Goal: Transaction & Acquisition: Download file/media

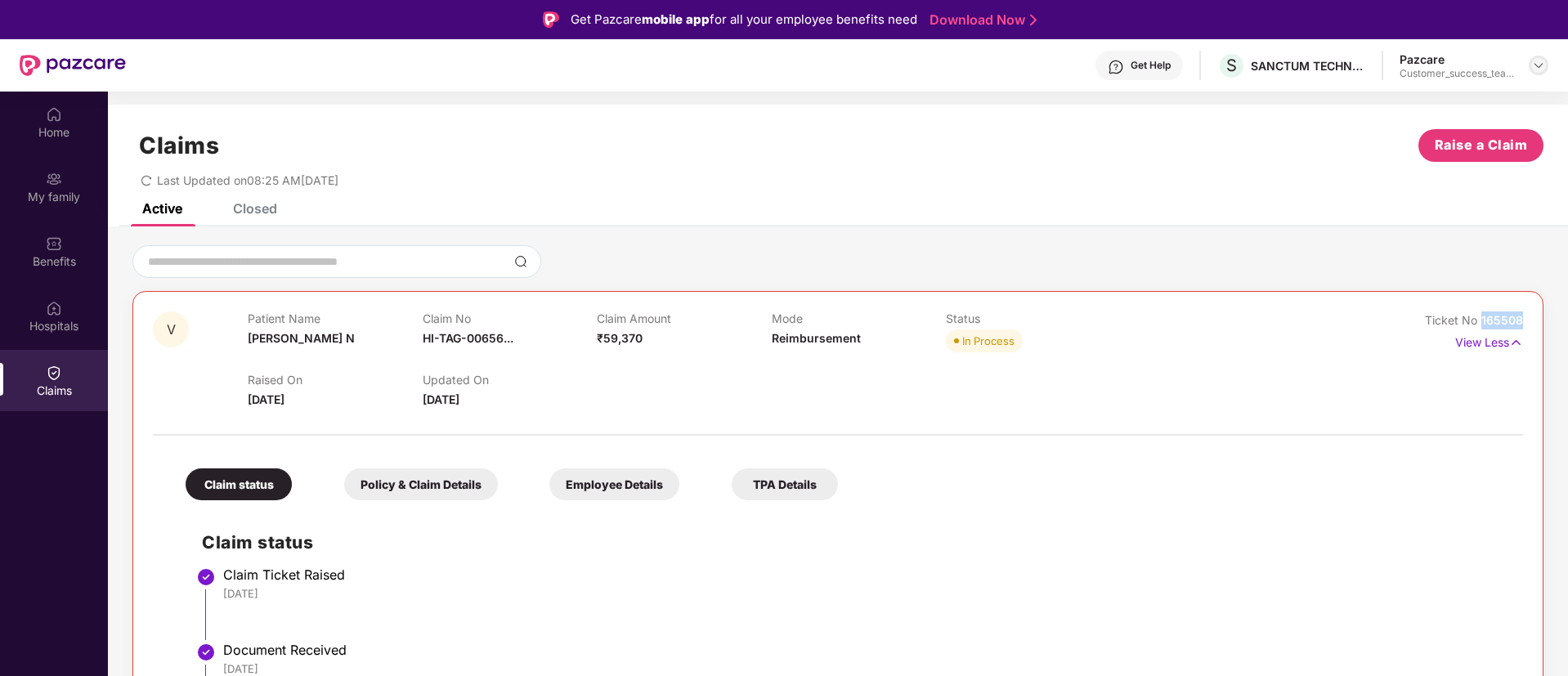
click at [1542, 59] on img at bounding box center [1538, 64] width 13 height 13
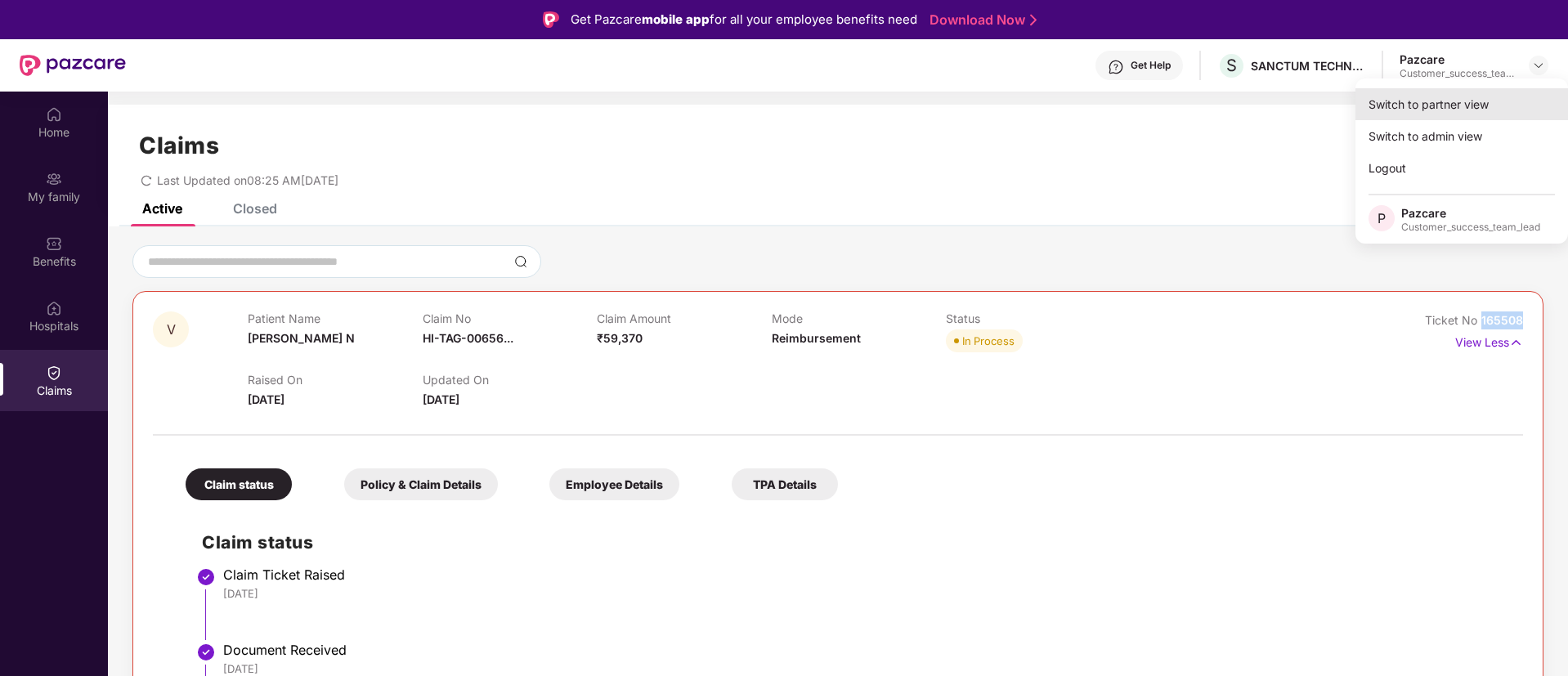
click at [1480, 105] on div "Switch to partner view" at bounding box center [1461, 104] width 212 height 32
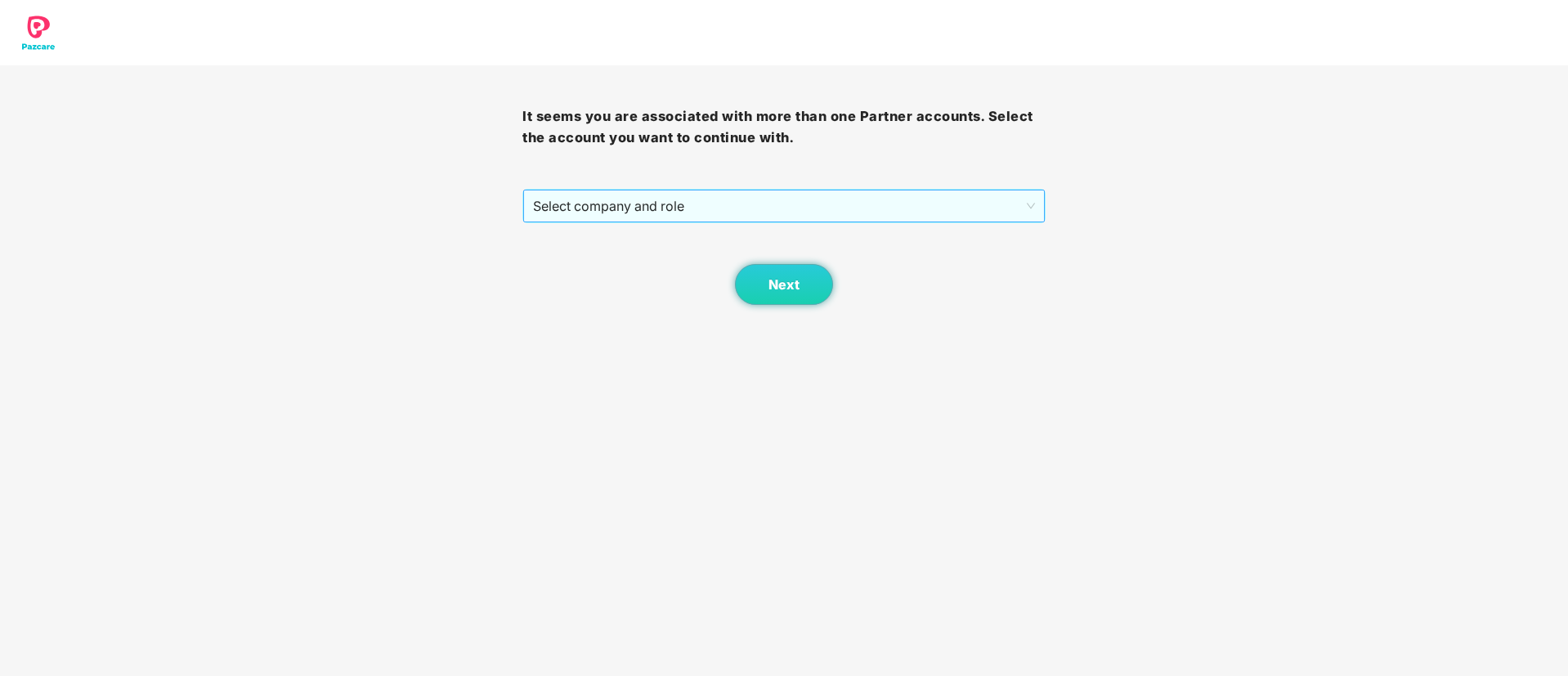
click at [695, 210] on span "Select company and role" at bounding box center [783, 206] width 501 height 31
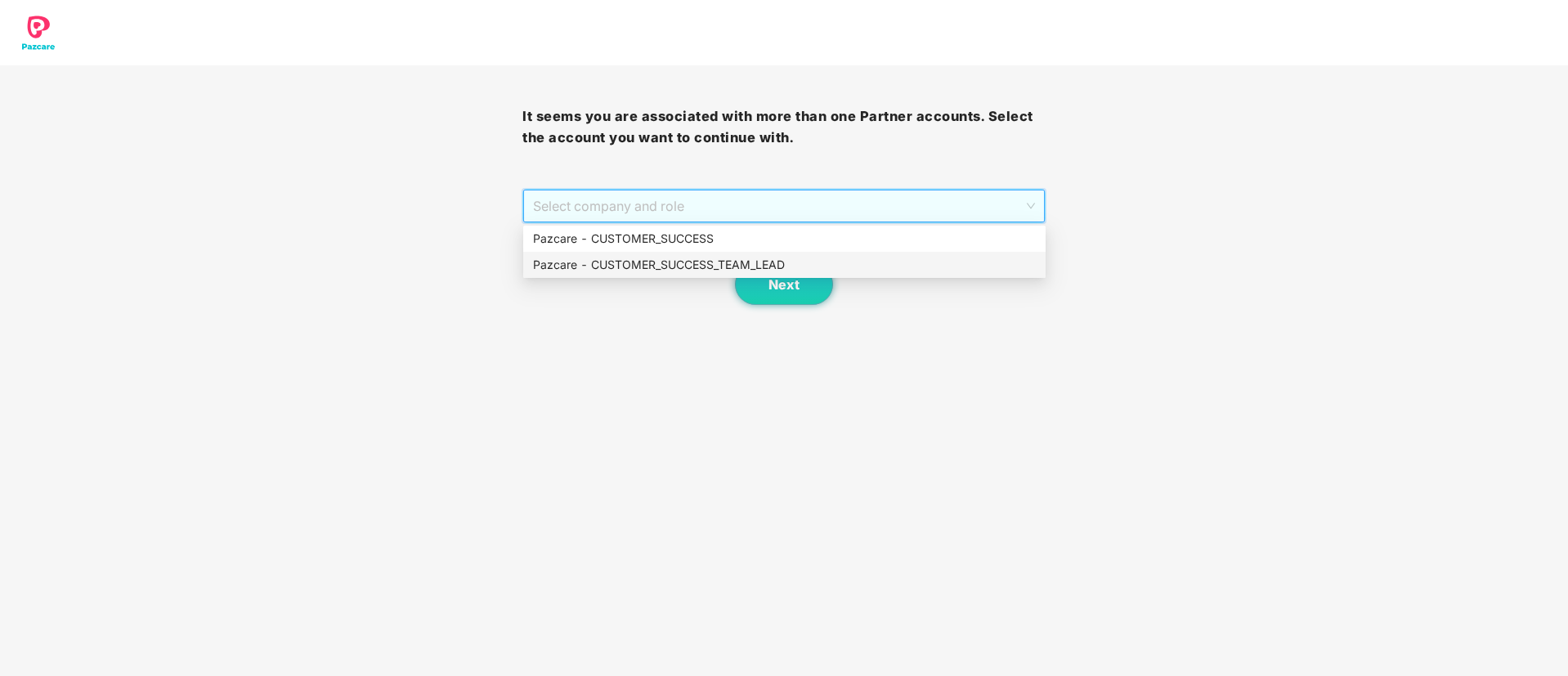
click at [703, 263] on div "Pazcare - CUSTOMER_SUCCESS_TEAM_LEAD" at bounding box center [784, 265] width 503 height 18
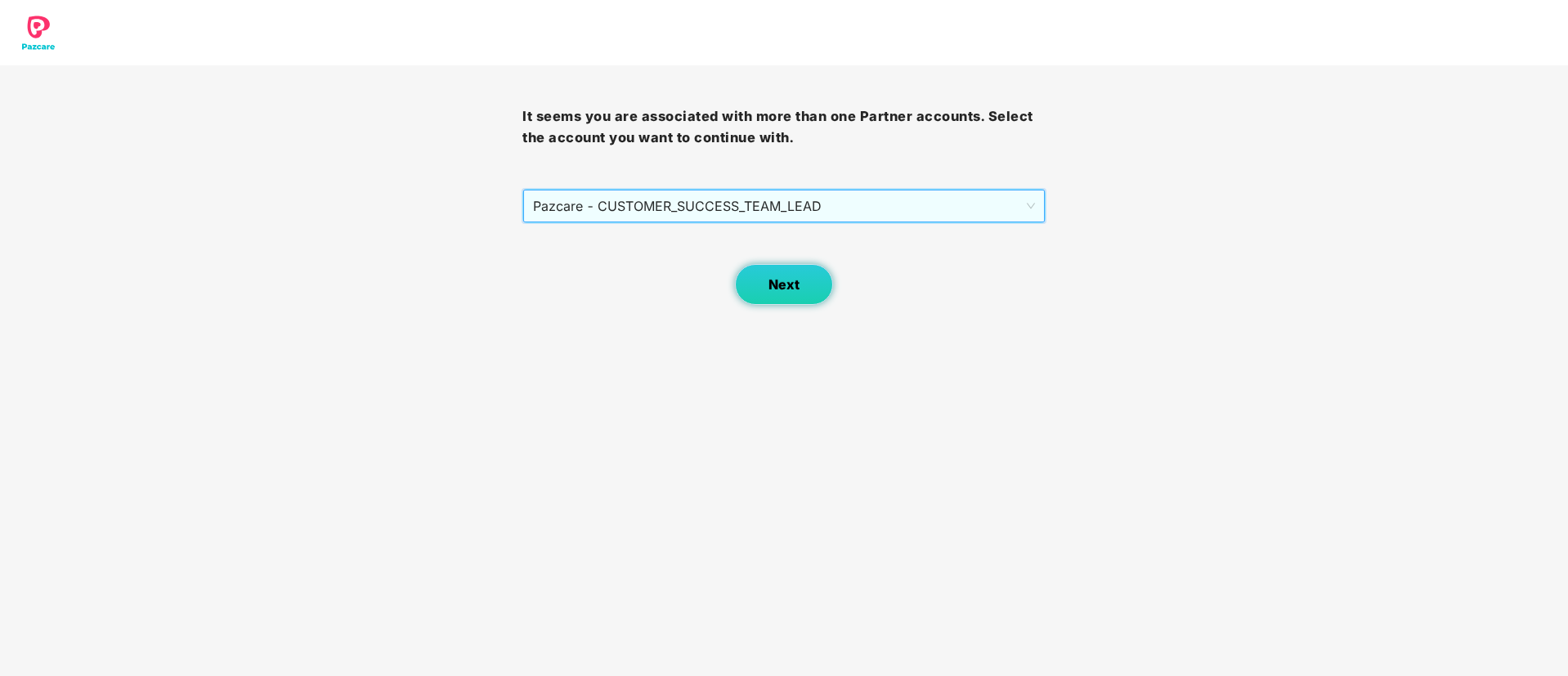
click at [766, 290] on button "Next" at bounding box center [784, 284] width 98 height 41
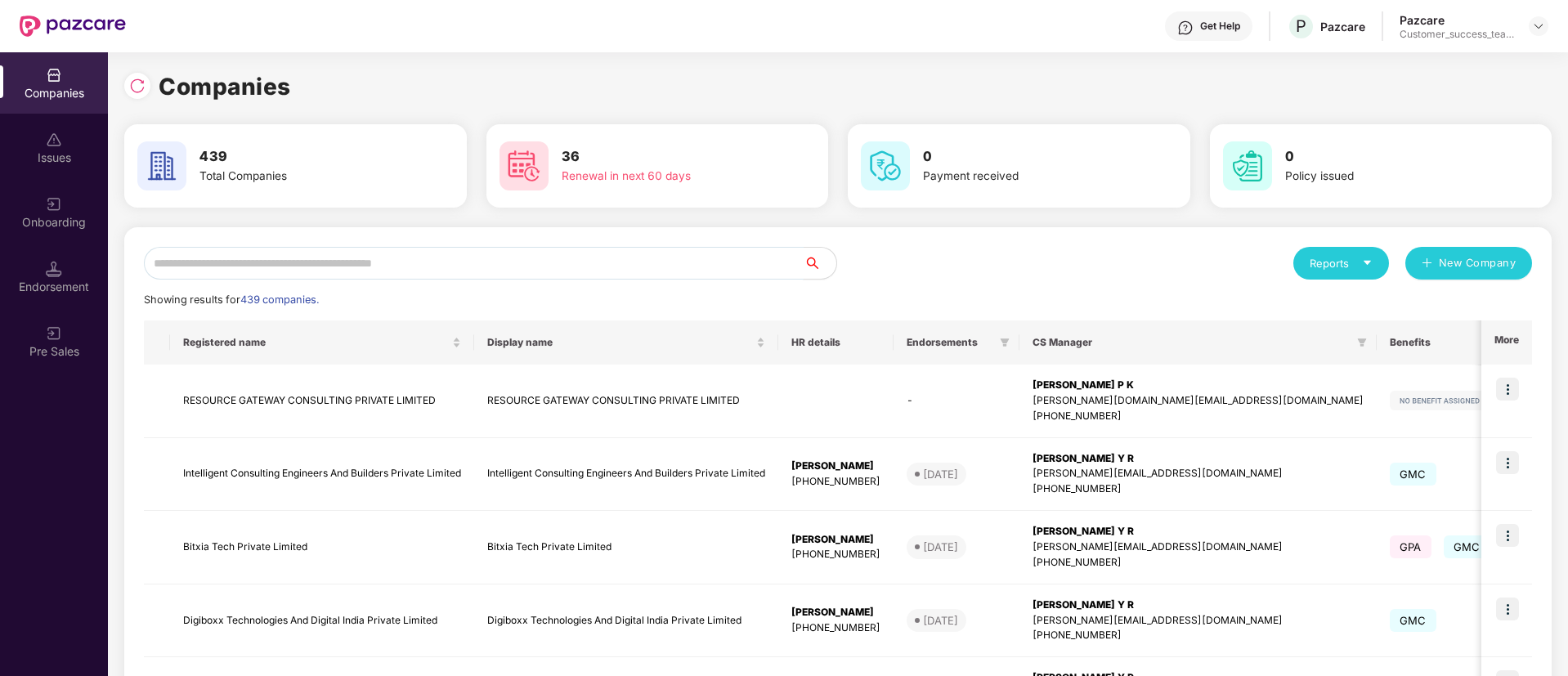
click at [679, 265] on input "text" at bounding box center [473, 263] width 660 height 33
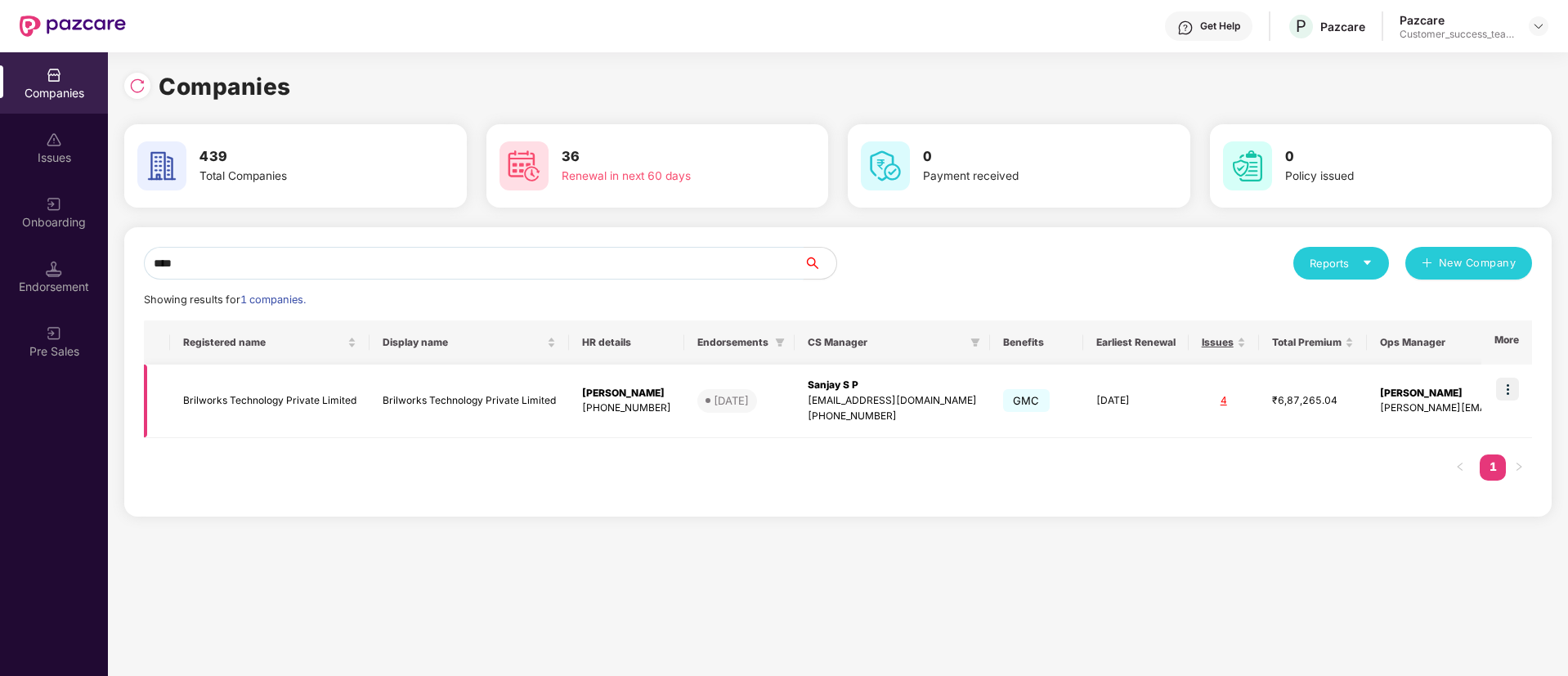
type input "****"
click at [1511, 381] on img at bounding box center [1507, 388] width 23 height 23
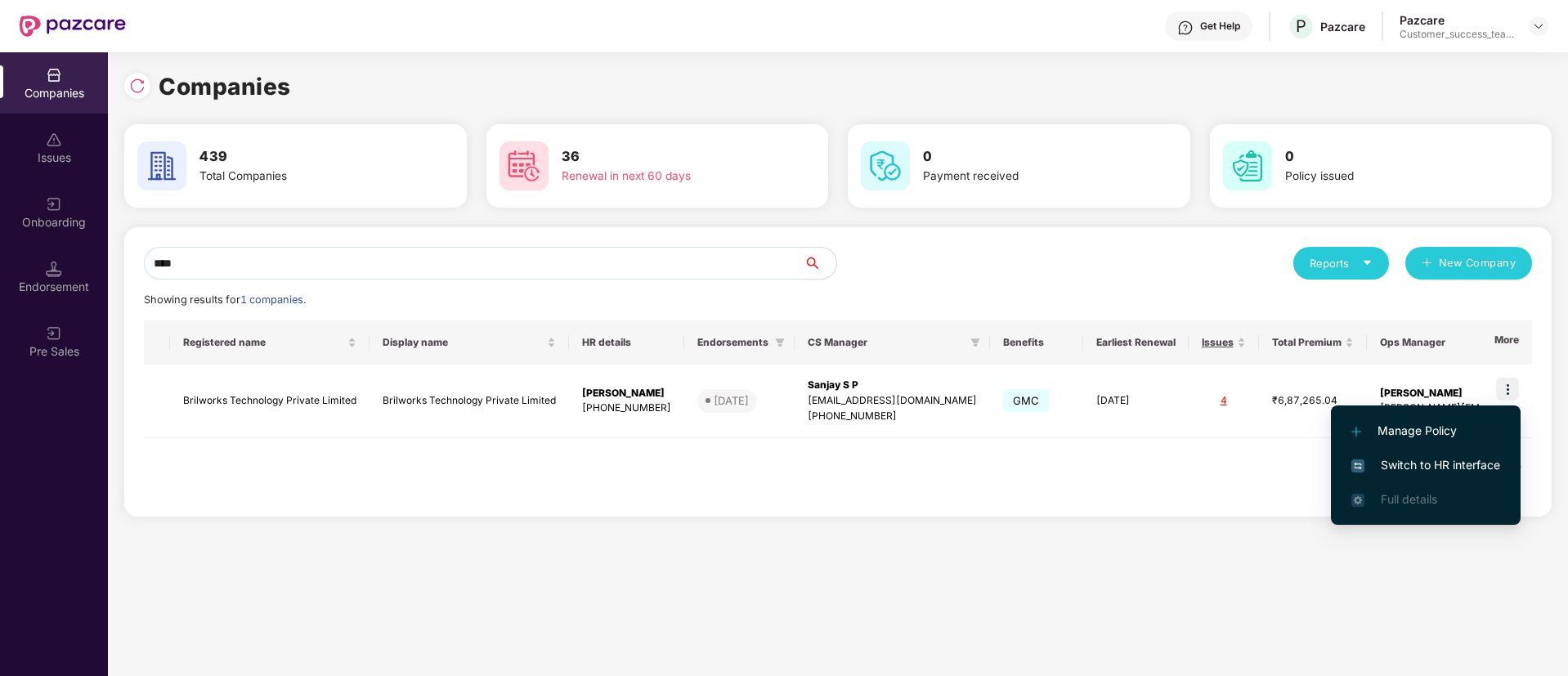
click at [1473, 454] on li "Switch to HR interface" at bounding box center [1425, 465] width 190 height 34
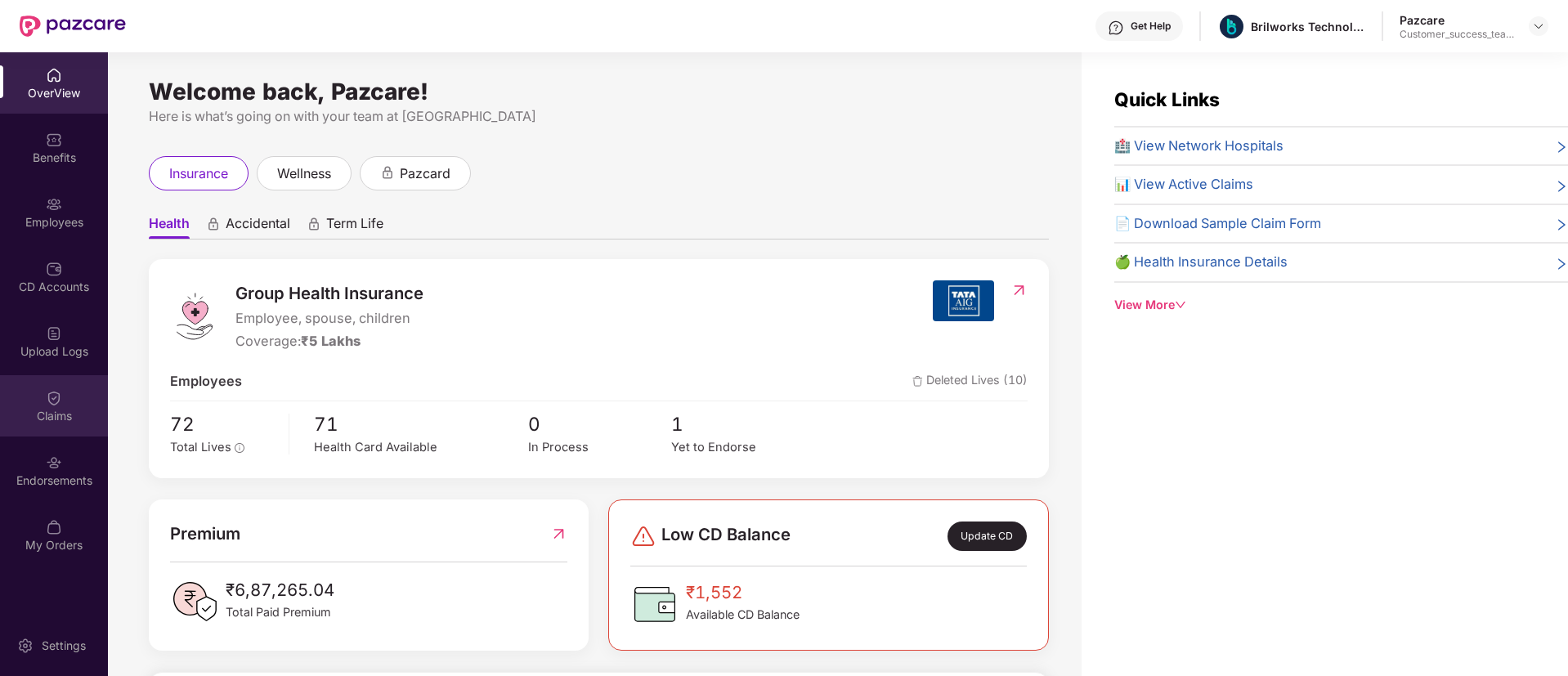
click at [85, 405] on div "Claims" at bounding box center [54, 405] width 108 height 61
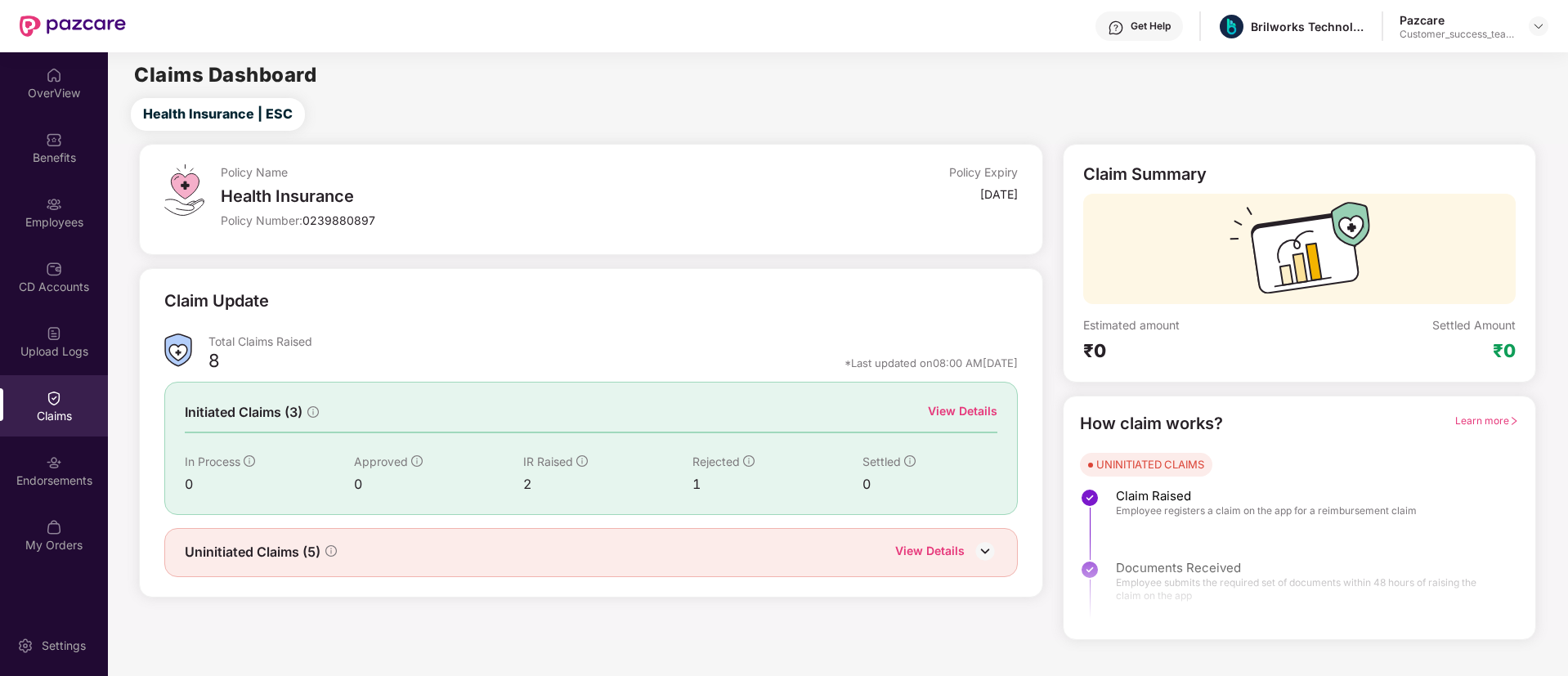
click at [967, 418] on div "View Details" at bounding box center [962, 411] width 70 height 18
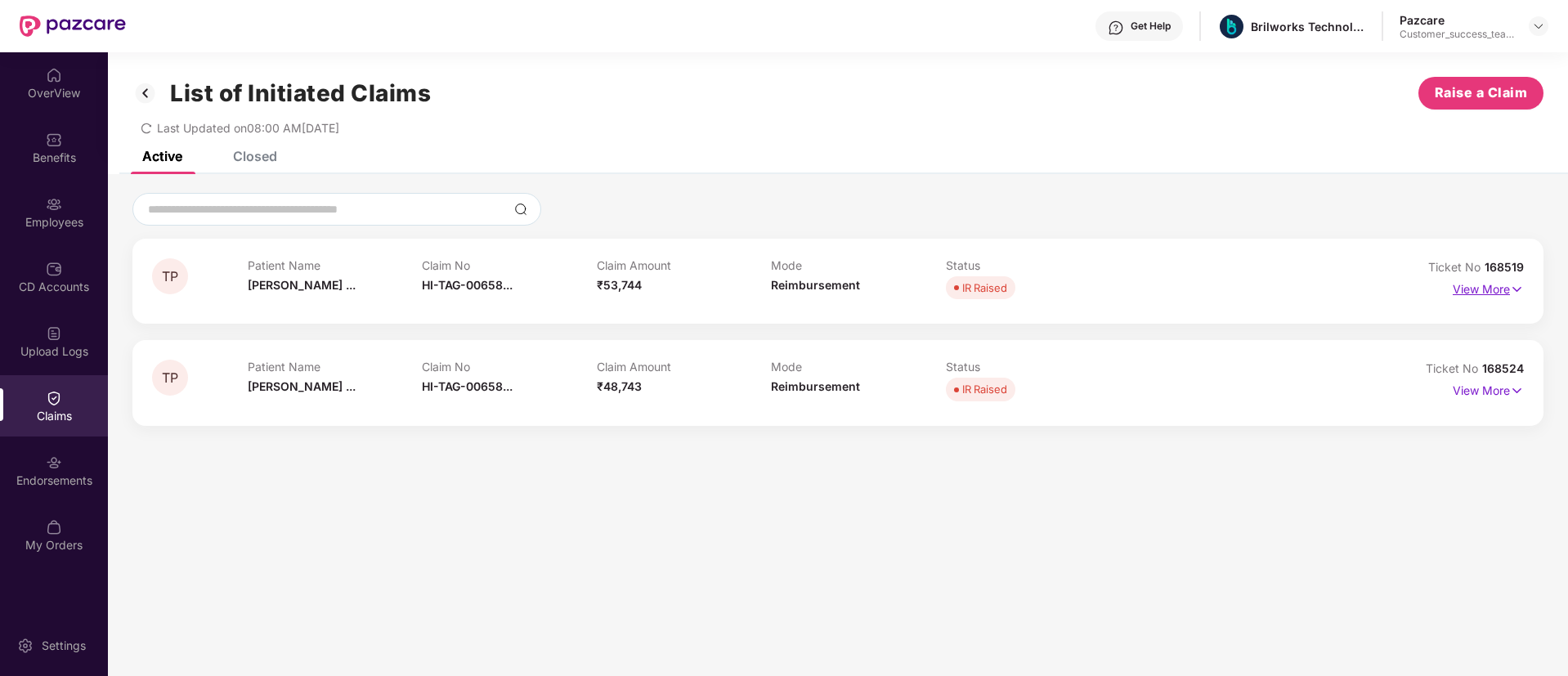
click at [1486, 289] on p "View More" at bounding box center [1487, 288] width 71 height 22
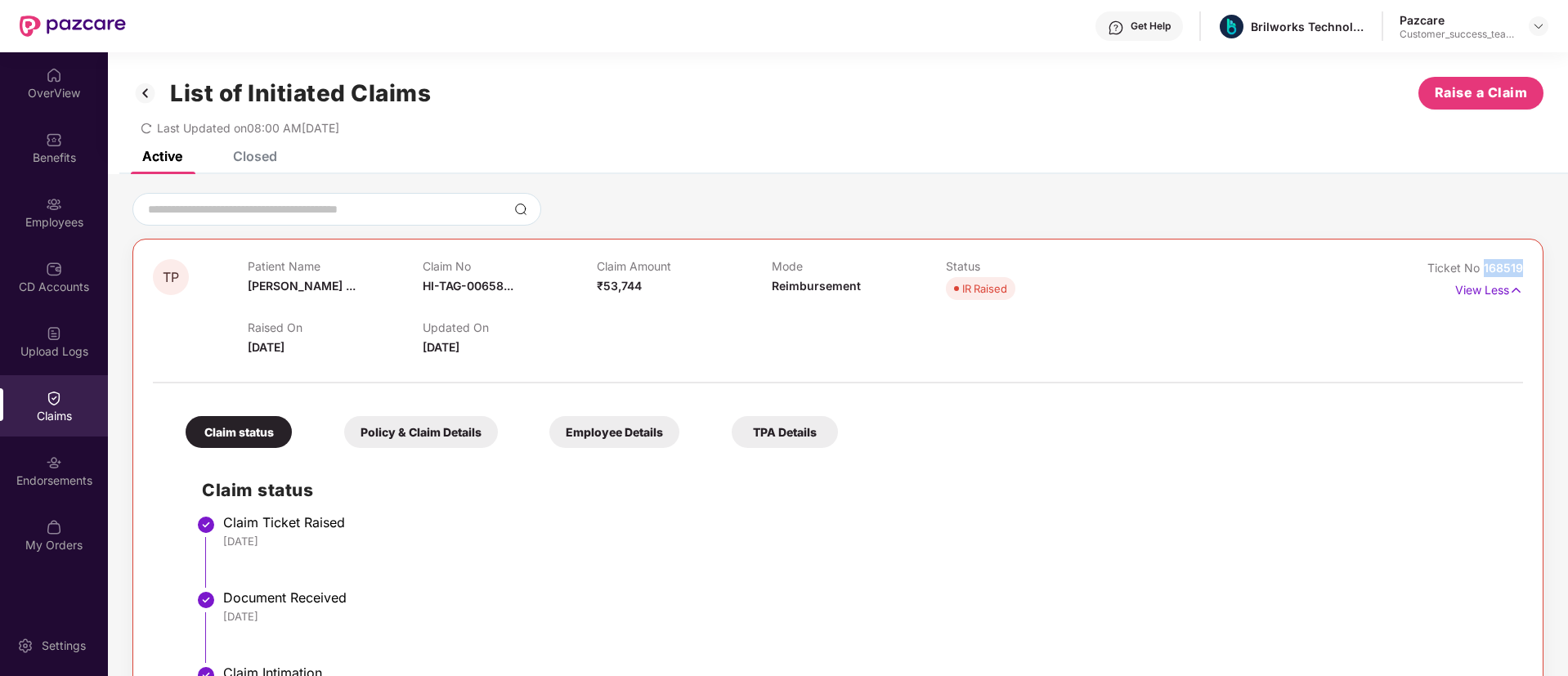
drag, startPoint x: 1480, startPoint y: 269, endPoint x: 1521, endPoint y: 269, distance: 41.0
click at [1521, 269] on div "TP Patient Name [PERSON_NAME] ... Claim No HI-TAG-00658... Claim Amount ₹53,744…" at bounding box center [838, 559] width 1411 height 642
copy span "168519"
click at [1511, 289] on img at bounding box center [1516, 289] width 14 height 18
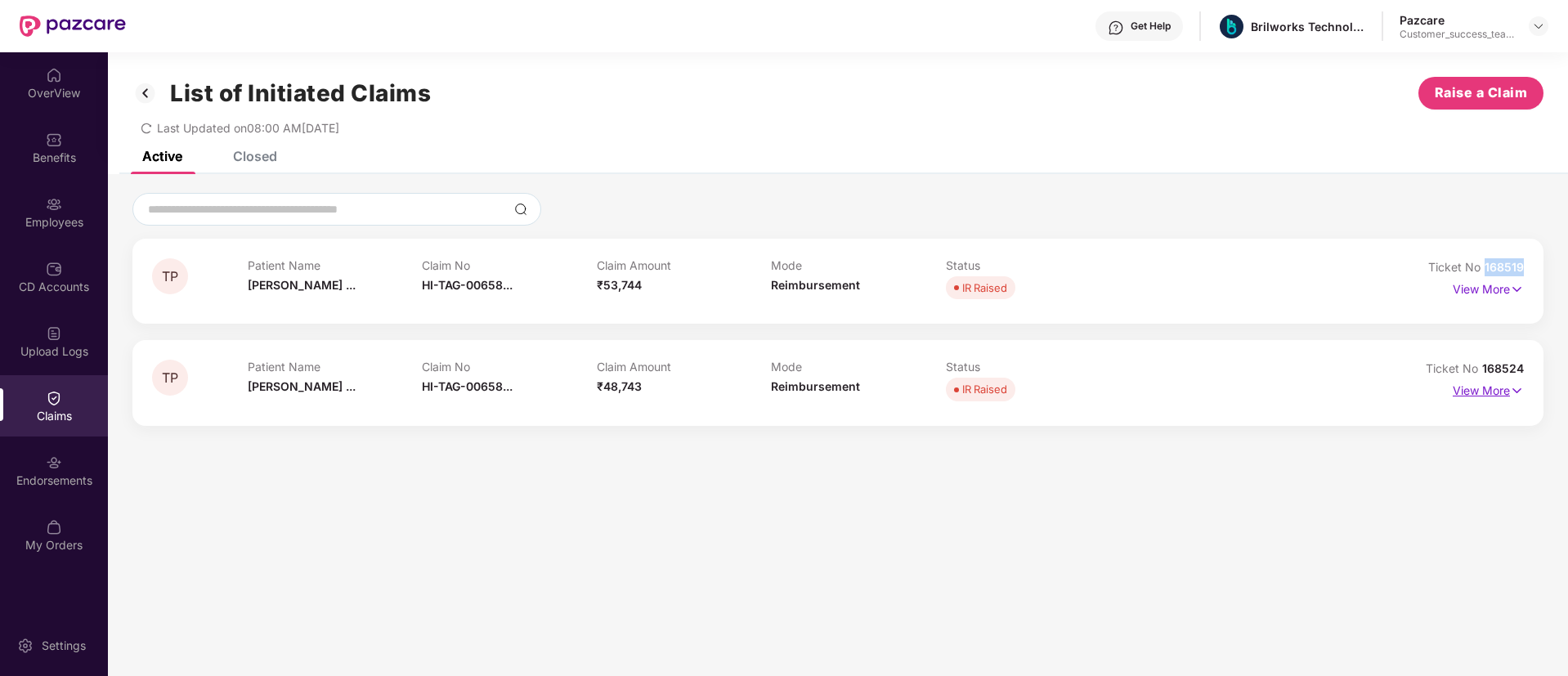
click at [1512, 394] on img at bounding box center [1516, 390] width 14 height 18
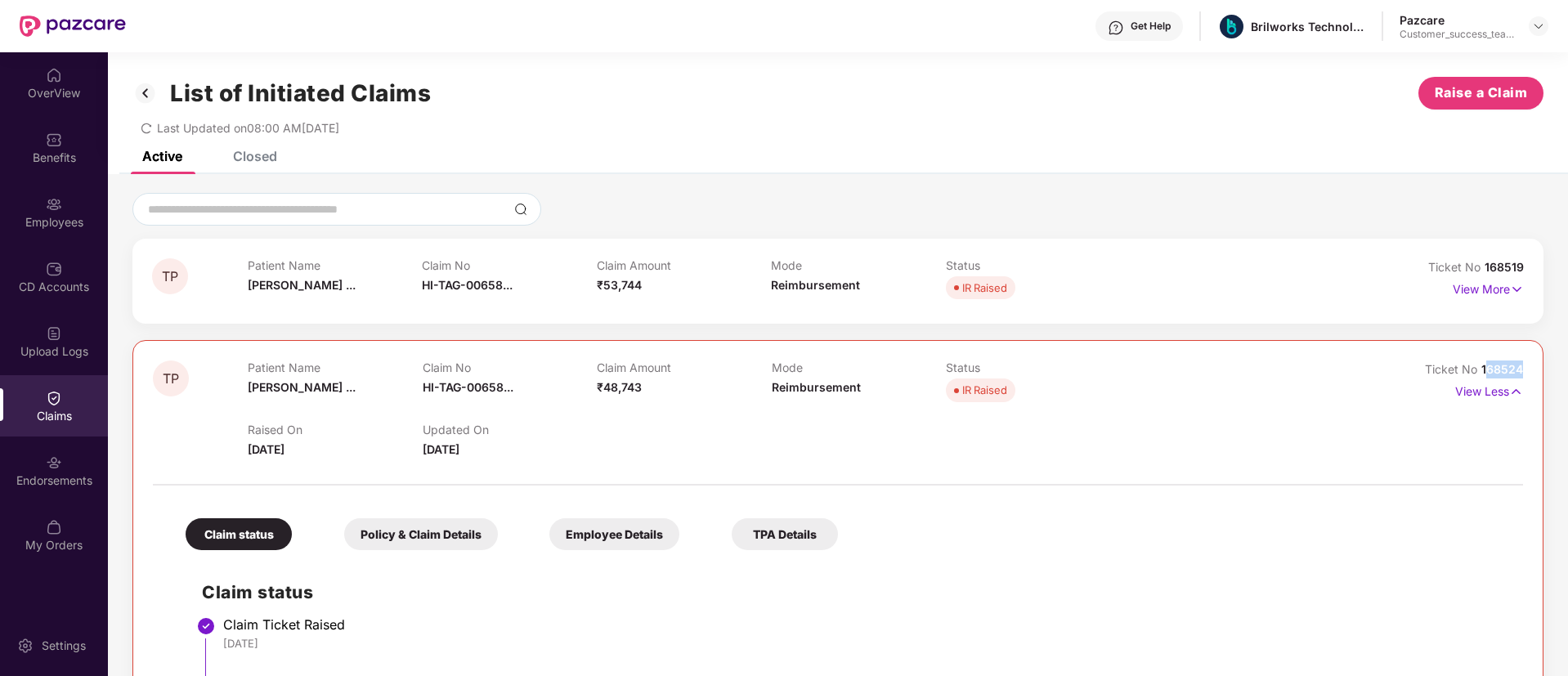
drag, startPoint x: 1522, startPoint y: 368, endPoint x: 1483, endPoint y: 368, distance: 39.0
copy span "168524"
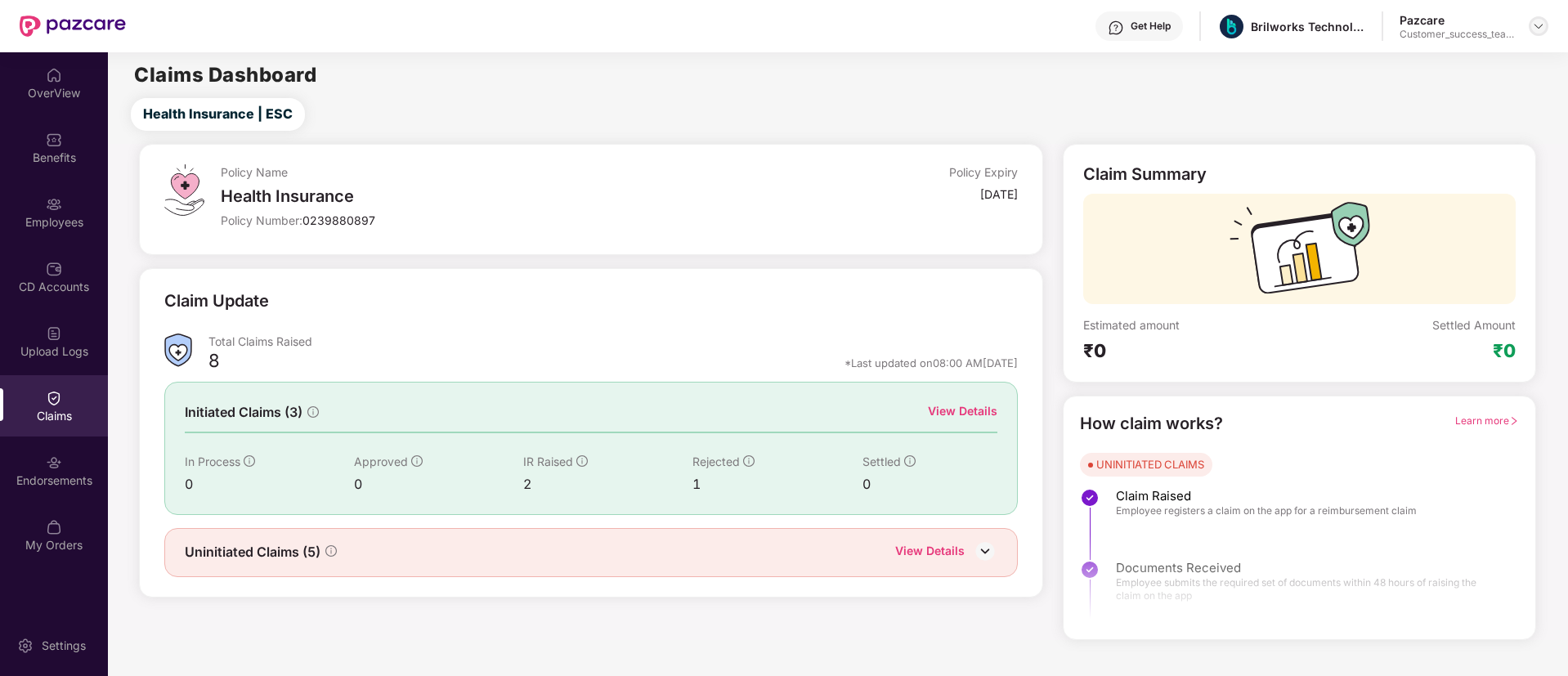
click at [1533, 31] on img at bounding box center [1538, 26] width 13 height 13
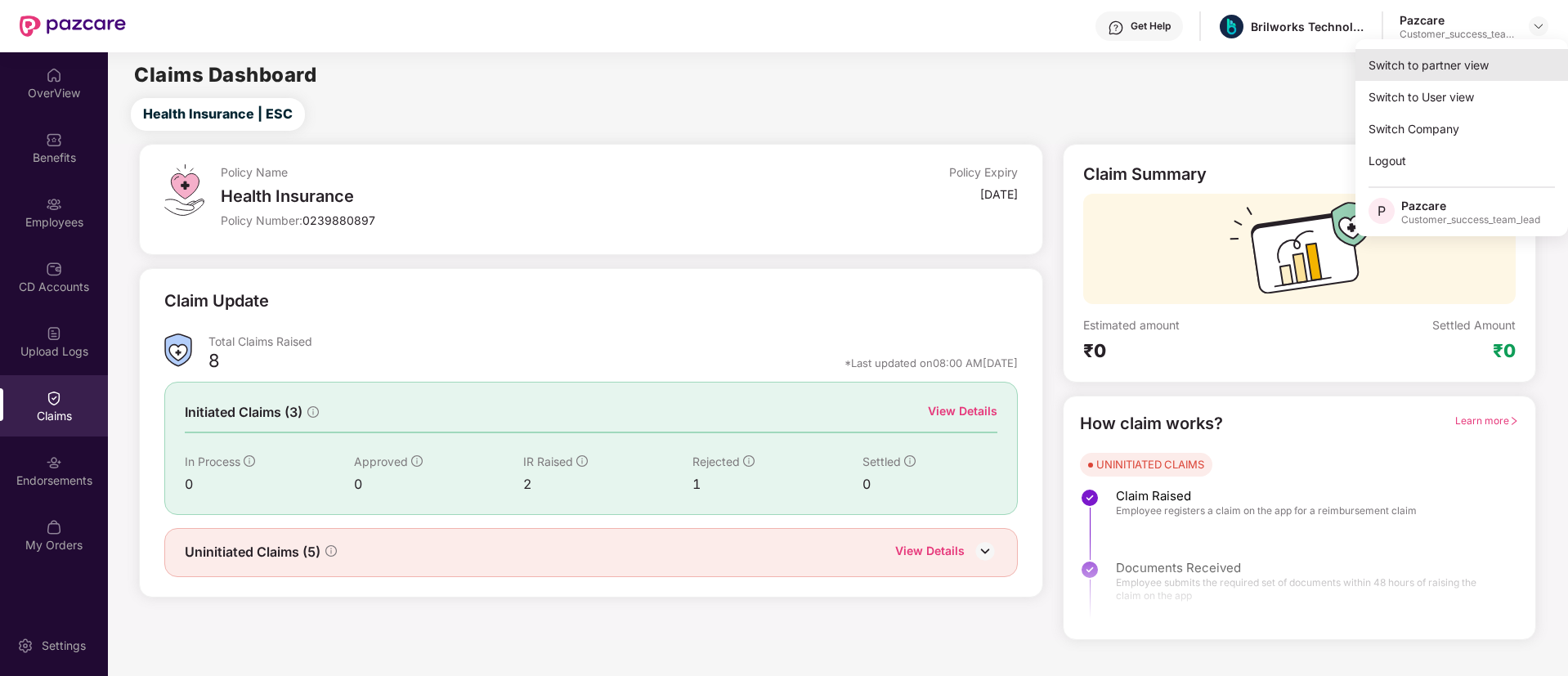
click at [1498, 58] on div "Switch to partner view" at bounding box center [1461, 64] width 212 height 32
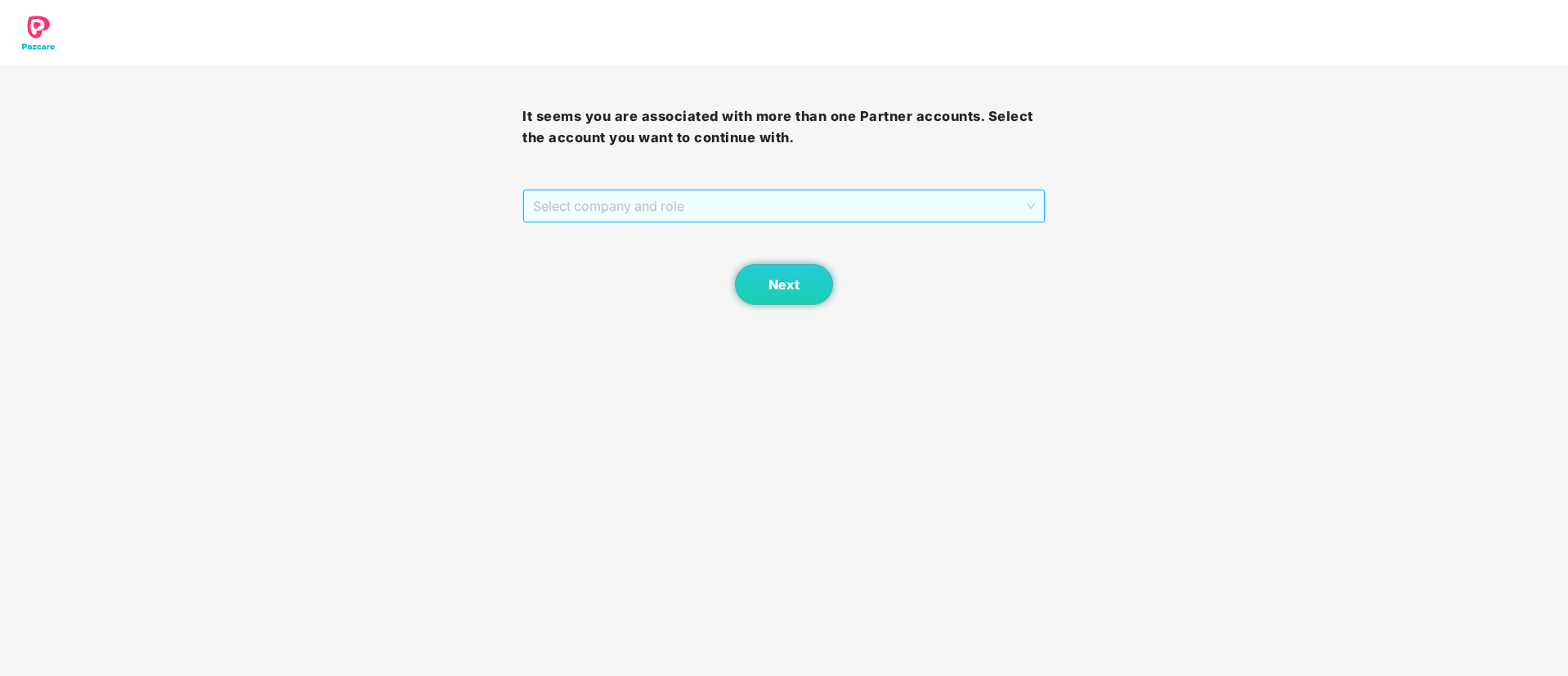
click at [848, 196] on span "Select company and role" at bounding box center [783, 206] width 501 height 31
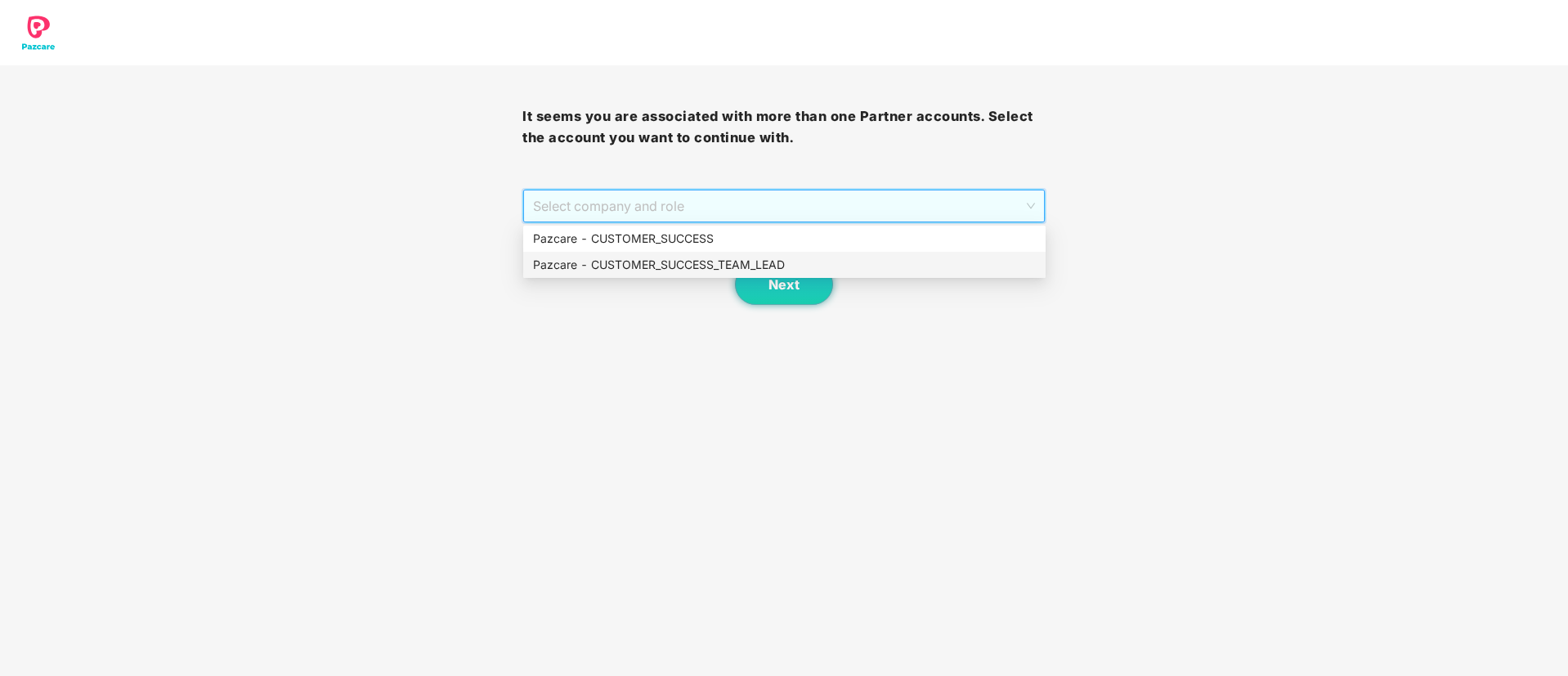
click at [780, 265] on div "Pazcare - CUSTOMER_SUCCESS_TEAM_LEAD" at bounding box center [784, 265] width 503 height 18
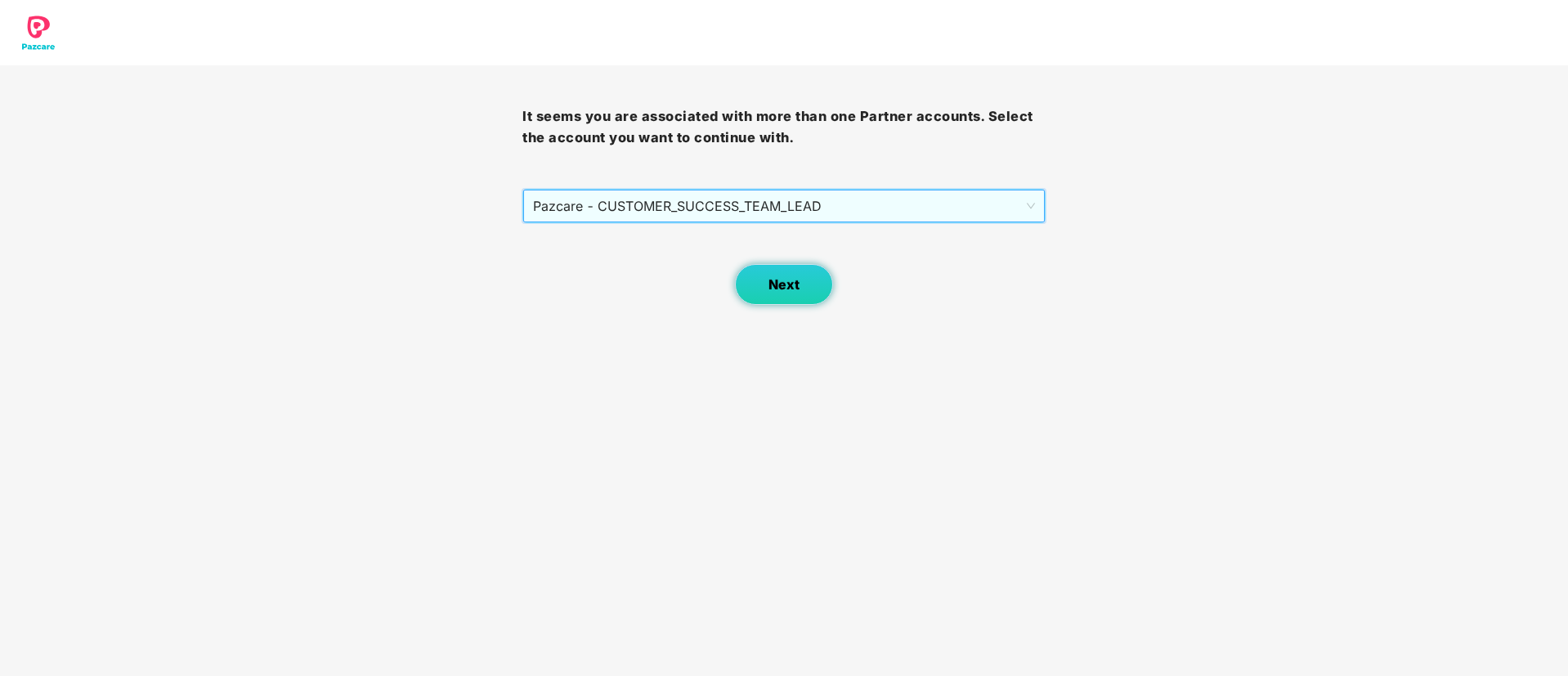
click at [778, 281] on span "Next" at bounding box center [784, 284] width 31 height 15
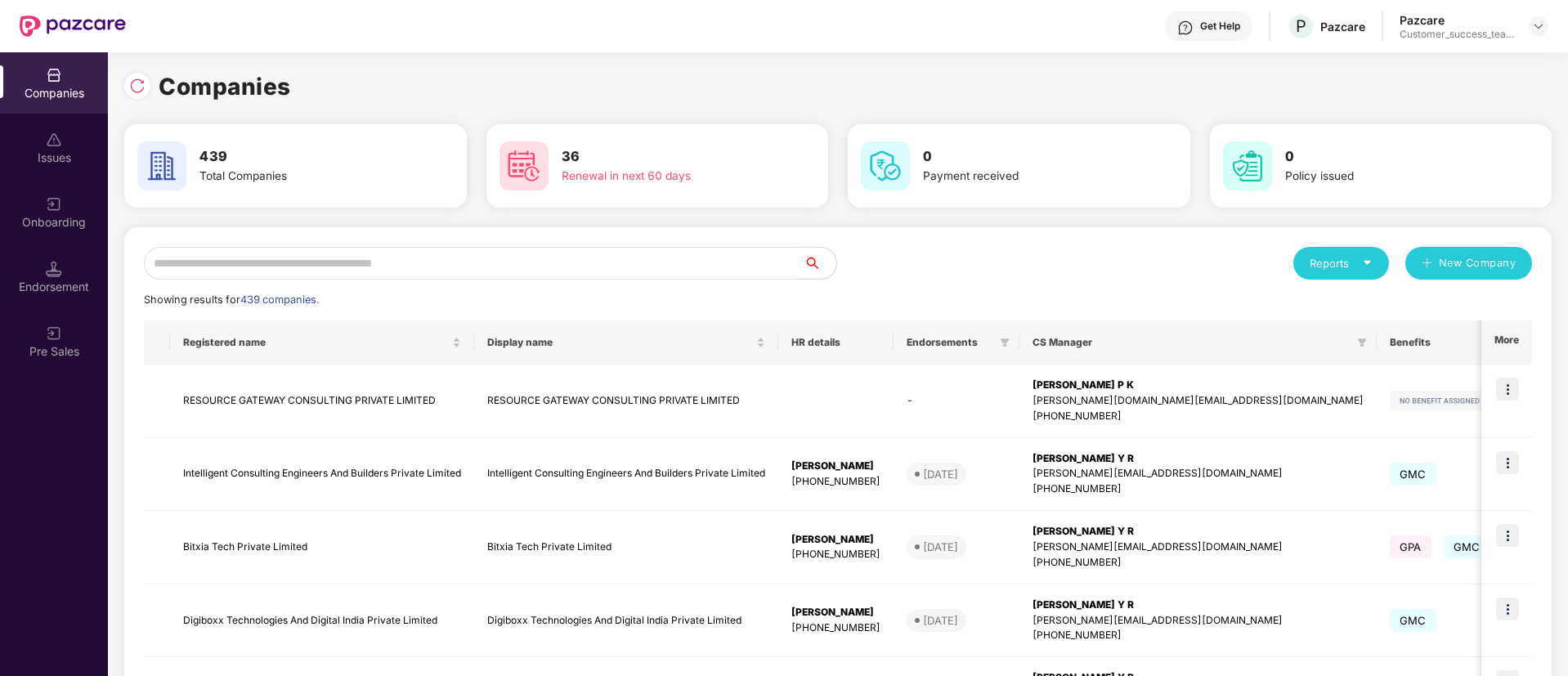
click at [778, 268] on input "text" at bounding box center [473, 263] width 660 height 33
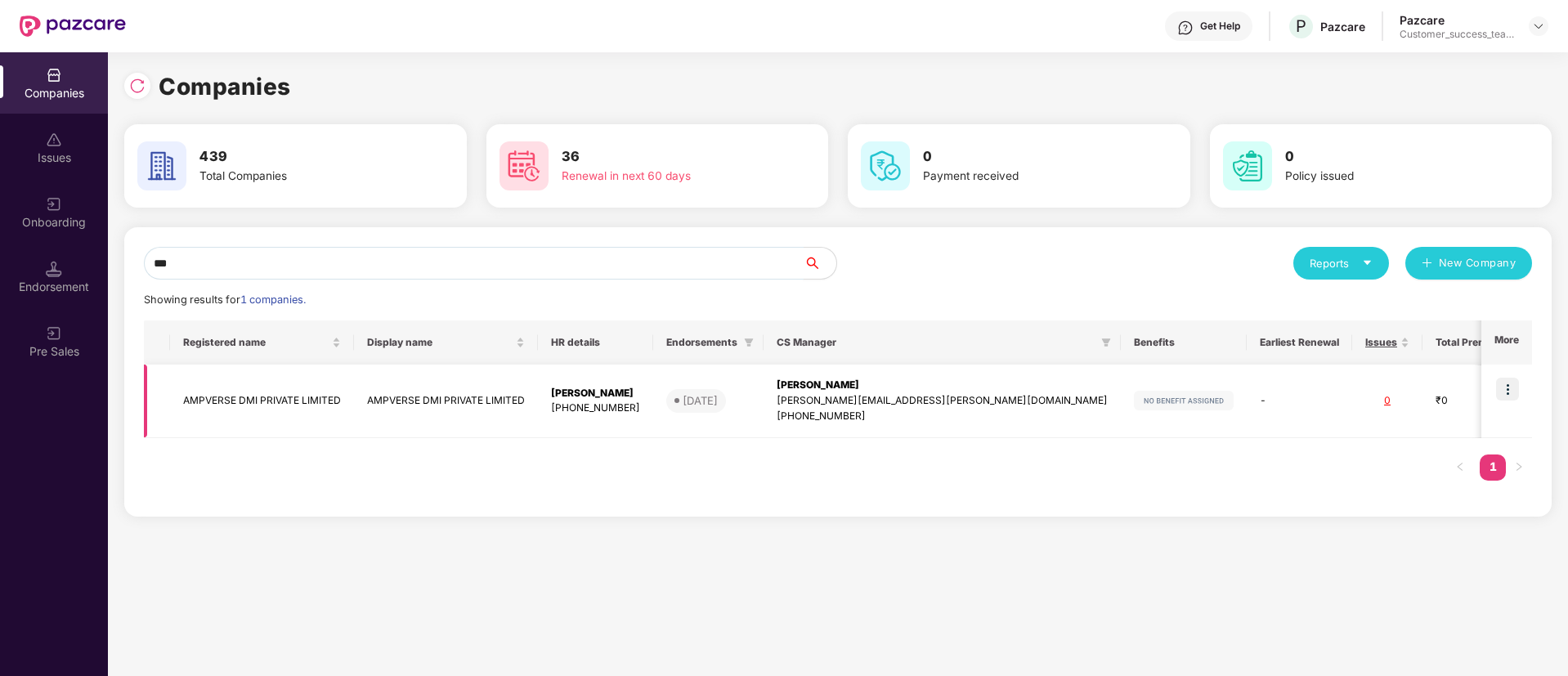
type input "***"
click at [581, 412] on div "[PHONE_NUMBER]" at bounding box center [595, 408] width 89 height 15
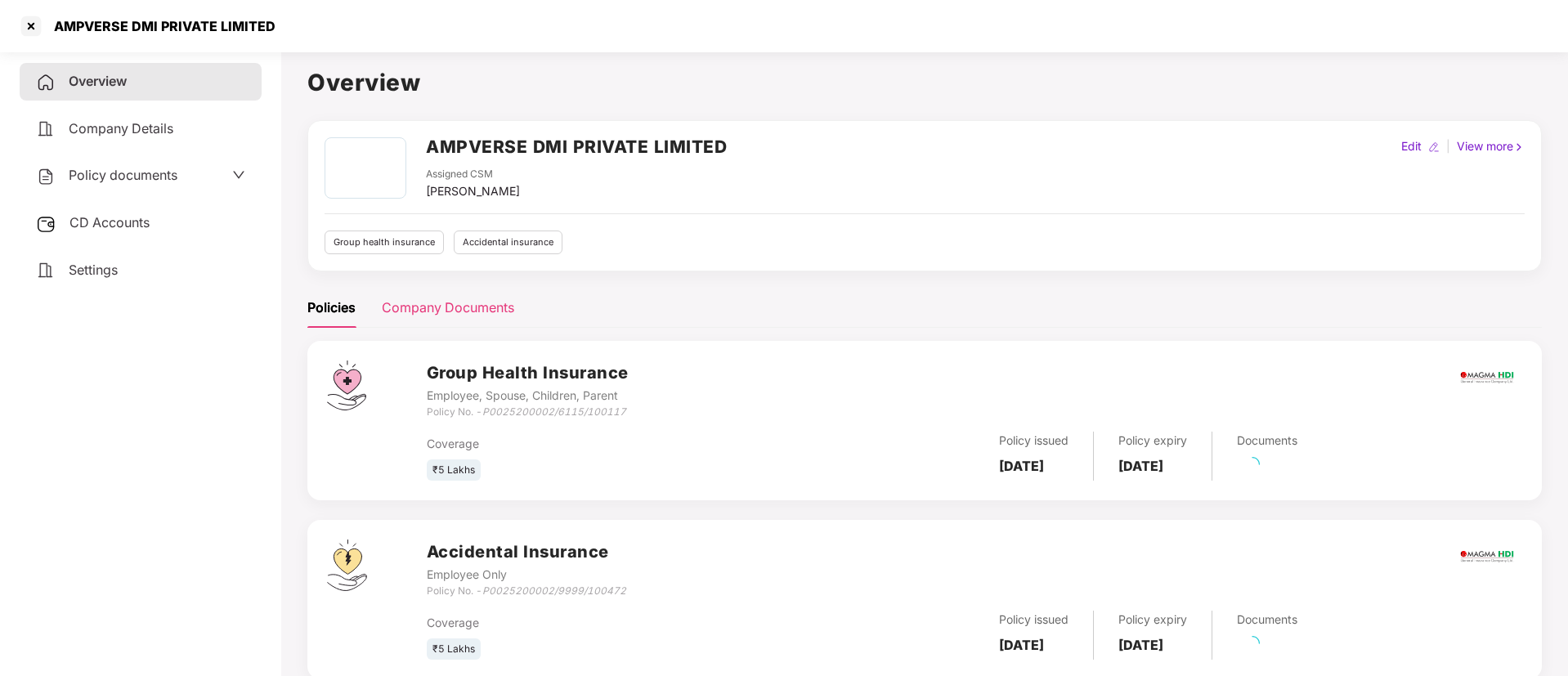
click at [469, 298] on div "Company Documents" at bounding box center [448, 308] width 132 height 21
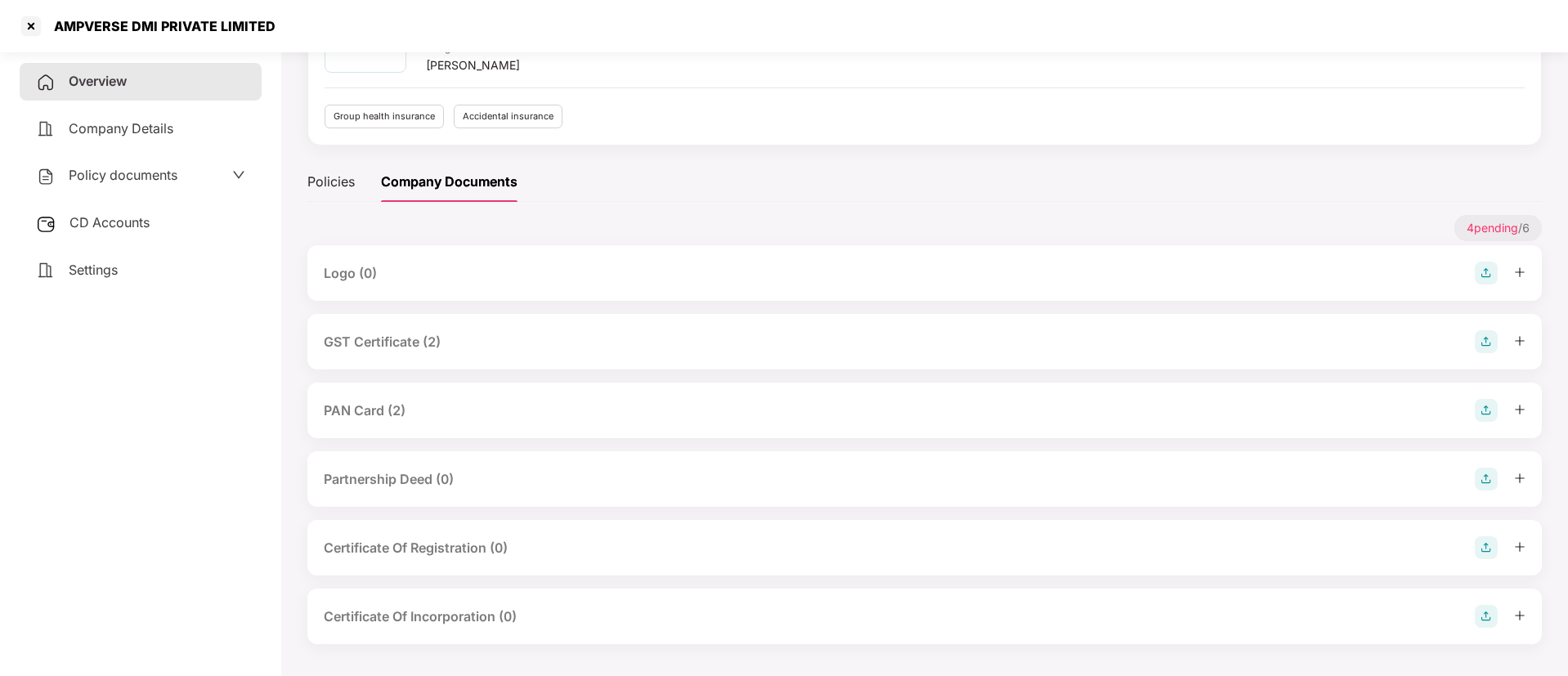
scroll to position [126, 0]
click at [423, 345] on div "GST Certificate (2)" at bounding box center [382, 341] width 117 height 21
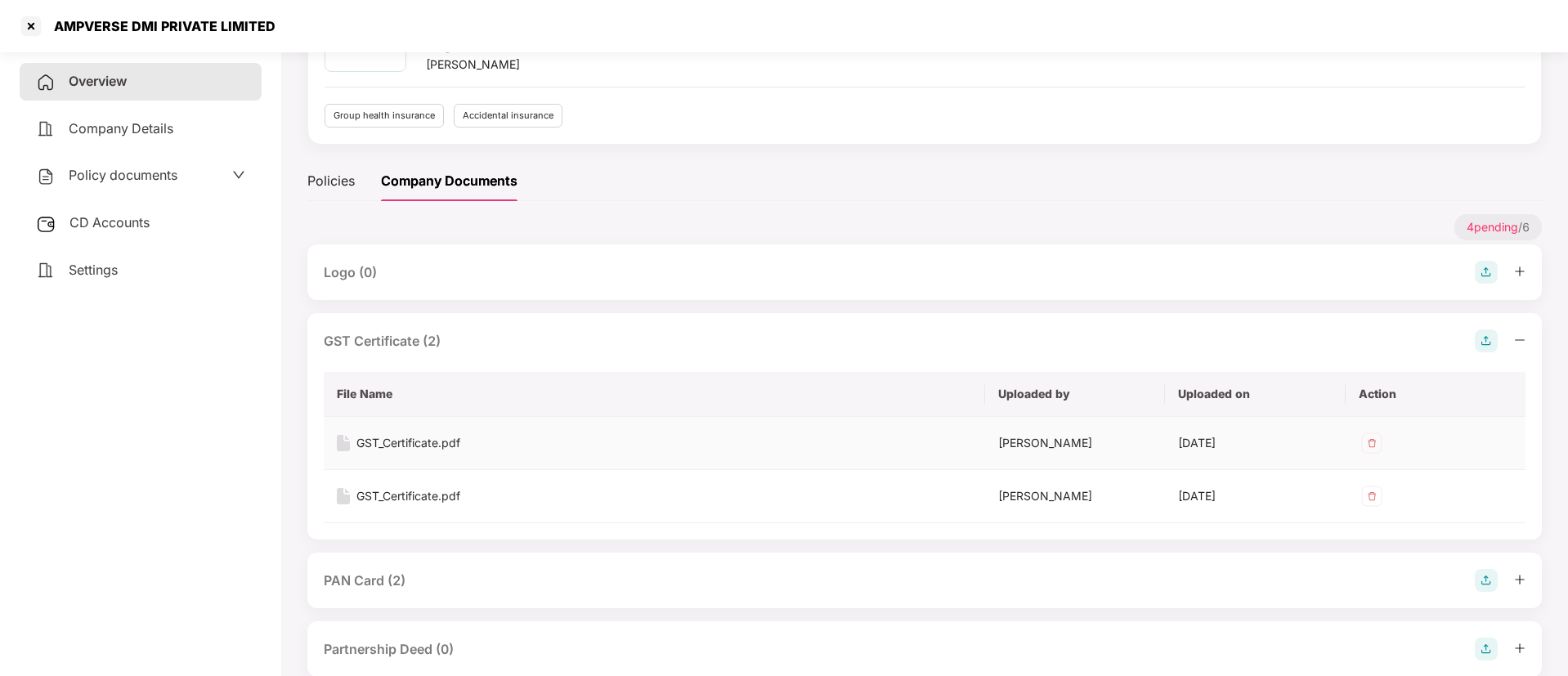
click at [407, 445] on div "GST_Certificate.pdf" at bounding box center [408, 442] width 104 height 18
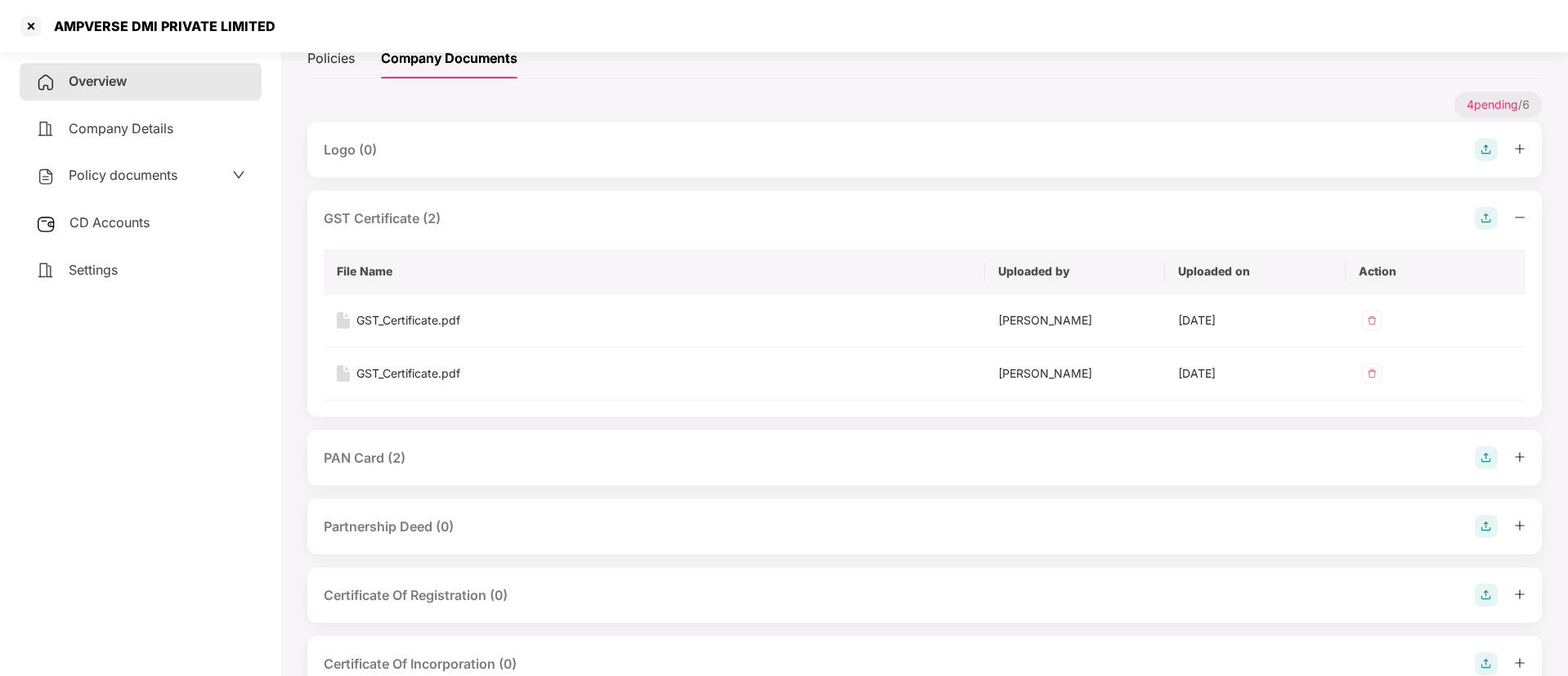
click at [388, 456] on div "PAN Card (2)" at bounding box center [364, 458] width 82 height 21
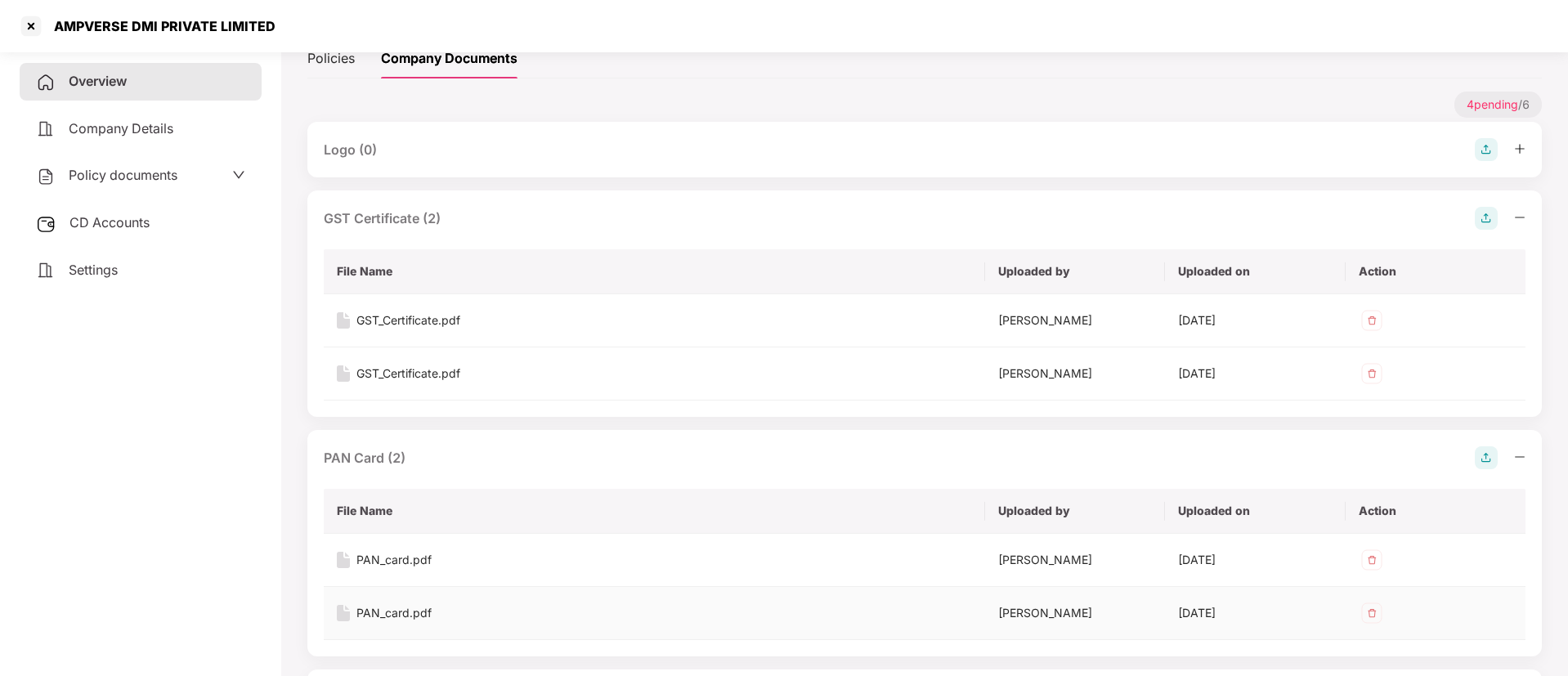
click at [411, 614] on div "PAN_card.pdf" at bounding box center [394, 612] width 76 height 18
click at [127, 222] on span "CD Accounts" at bounding box center [109, 222] width 80 height 16
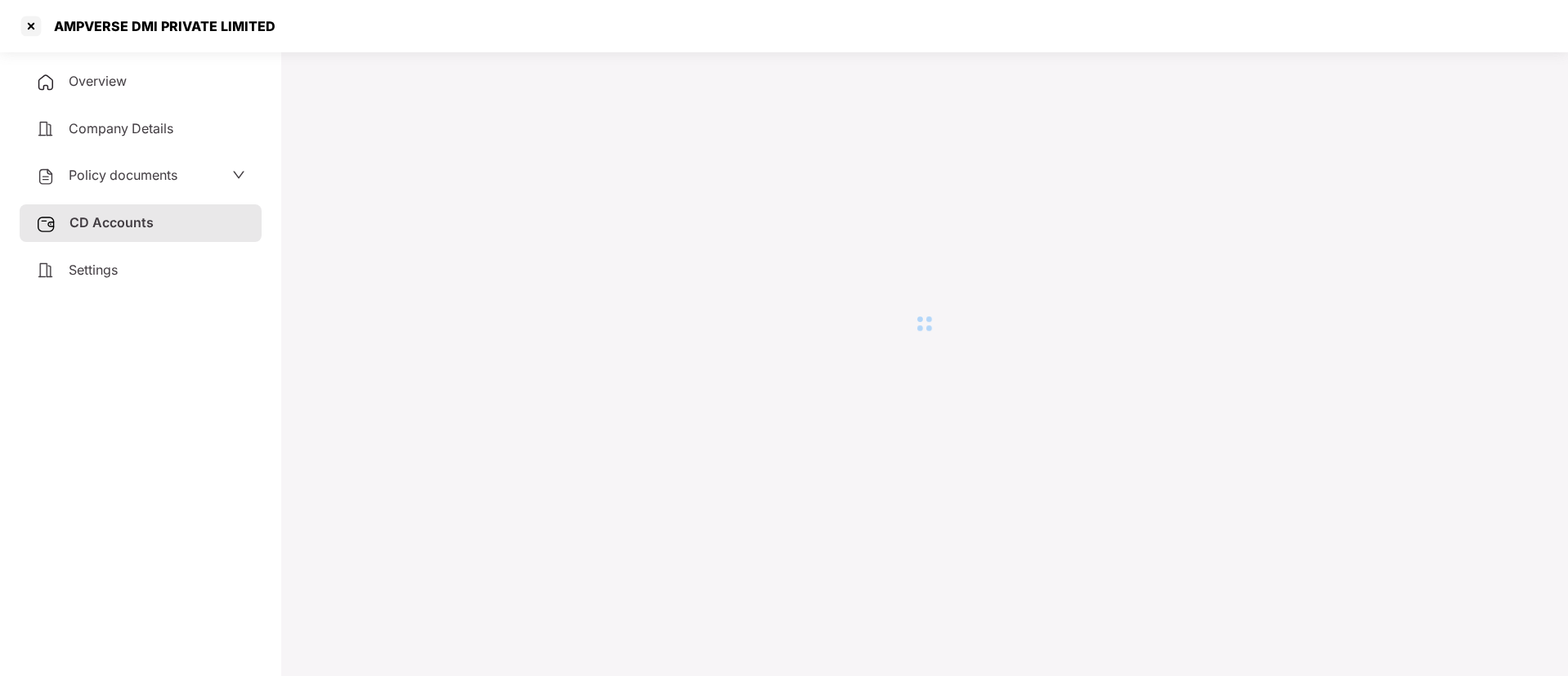
scroll to position [45, 0]
click at [395, 104] on li "Archive" at bounding box center [387, 115] width 46 height 24
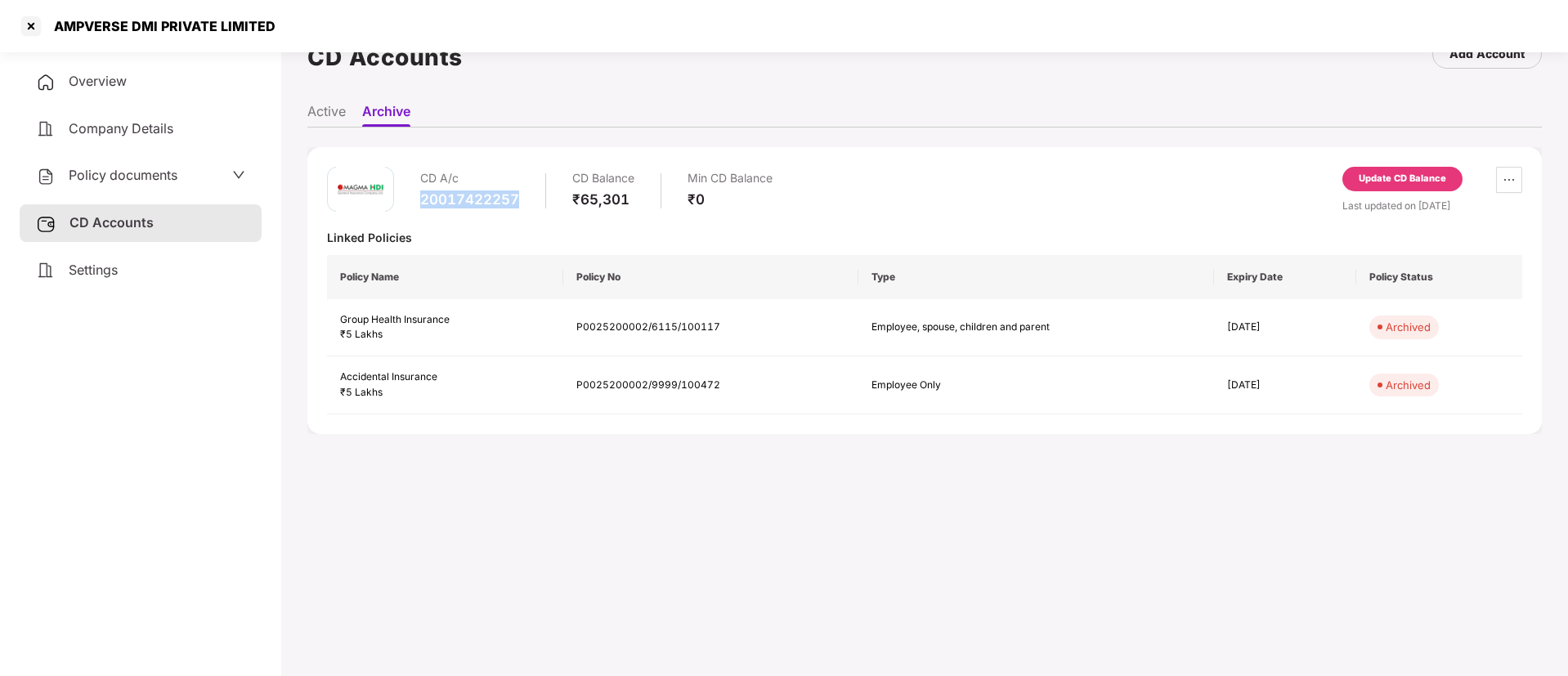
drag, startPoint x: 423, startPoint y: 200, endPoint x: 523, endPoint y: 201, distance: 100.0
click at [523, 201] on div "CD A/c 20017422257 CD Balance ₹65,301 Min CD Balance ₹0" at bounding box center [596, 190] width 352 height 46
copy div "20017422257"
click at [142, 121] on span "Company Details" at bounding box center [121, 128] width 105 height 16
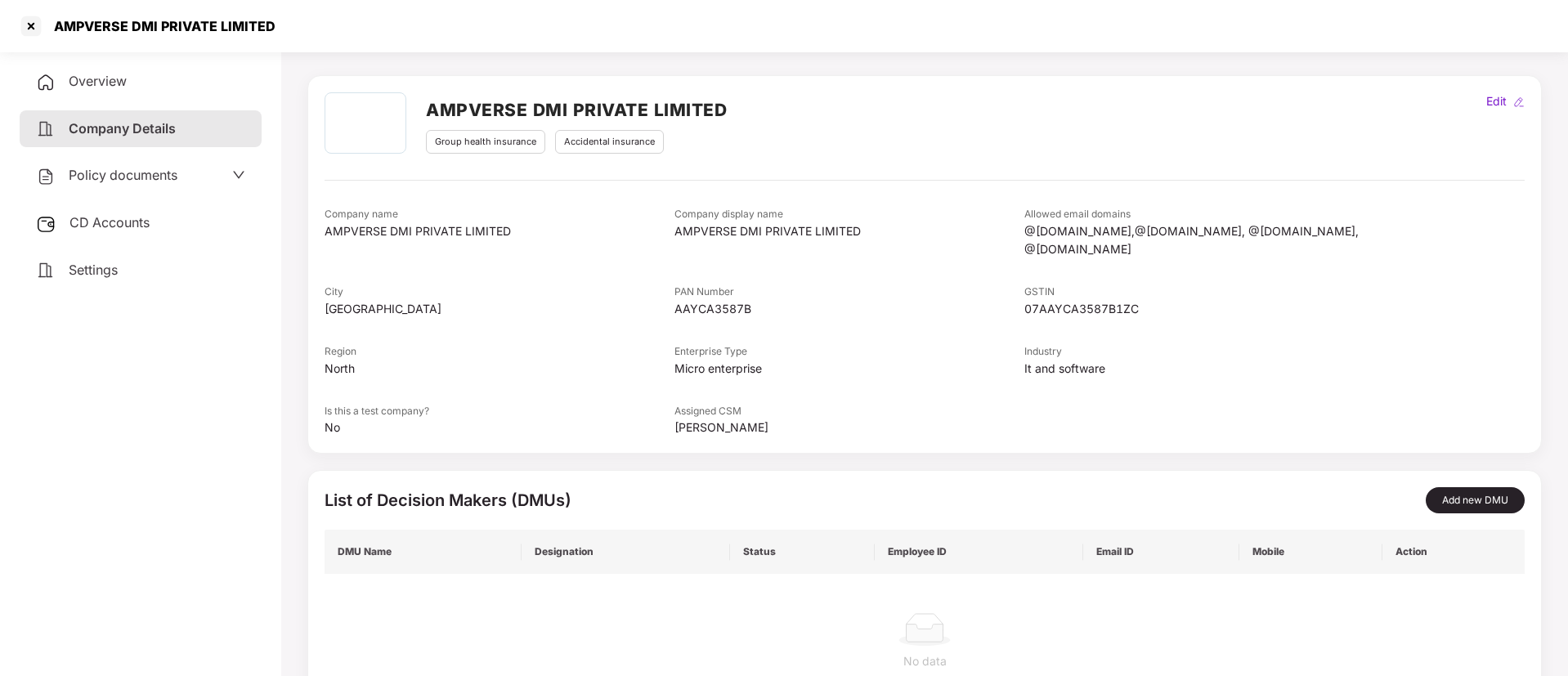
scroll to position [114, 0]
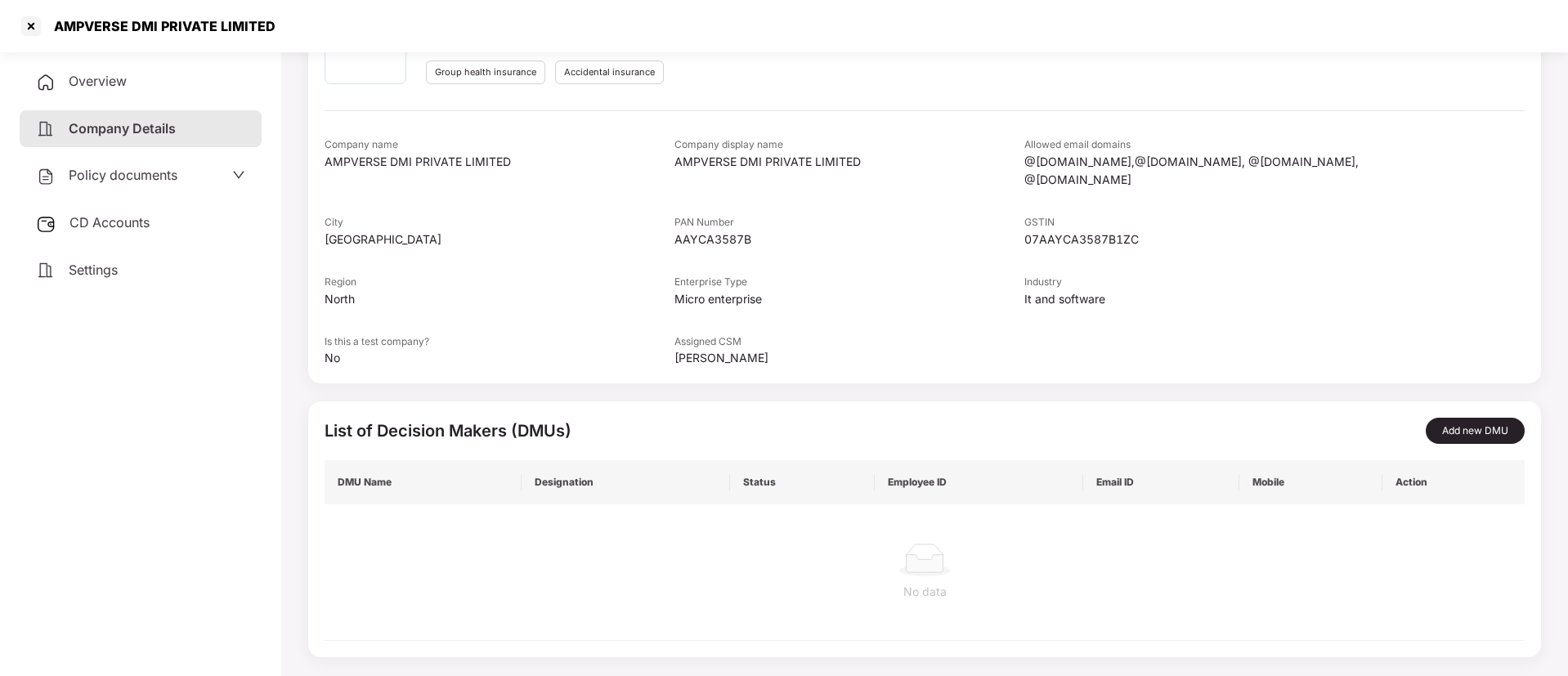
click at [139, 194] on div "Overview Company Details Policy documents CD Accounts Settings" at bounding box center [141, 175] width 242 height 226
click at [143, 187] on div "Policy documents" at bounding box center [141, 176] width 242 height 38
click at [147, 170] on span "Policy documents" at bounding box center [123, 174] width 109 height 16
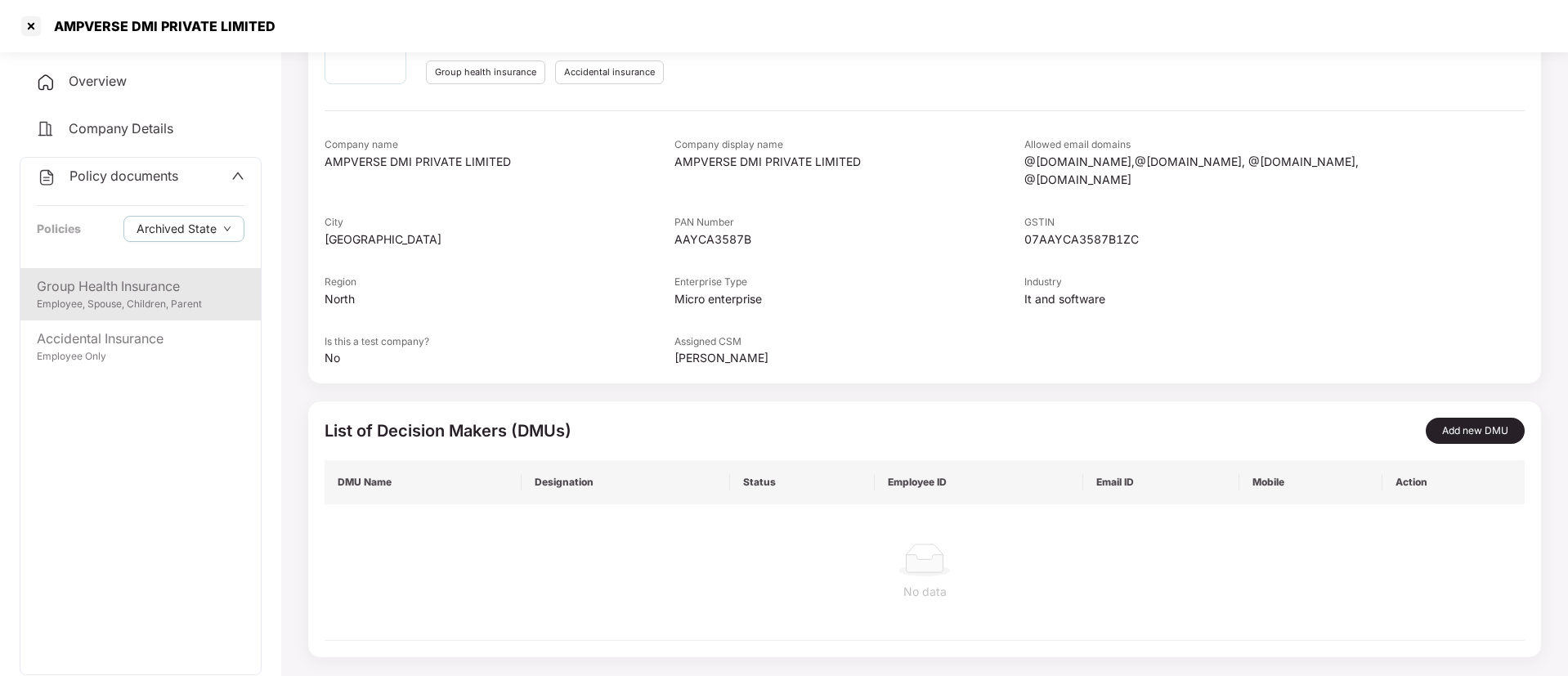
click at [149, 294] on div "Group Health Insurance" at bounding box center [141, 287] width 208 height 21
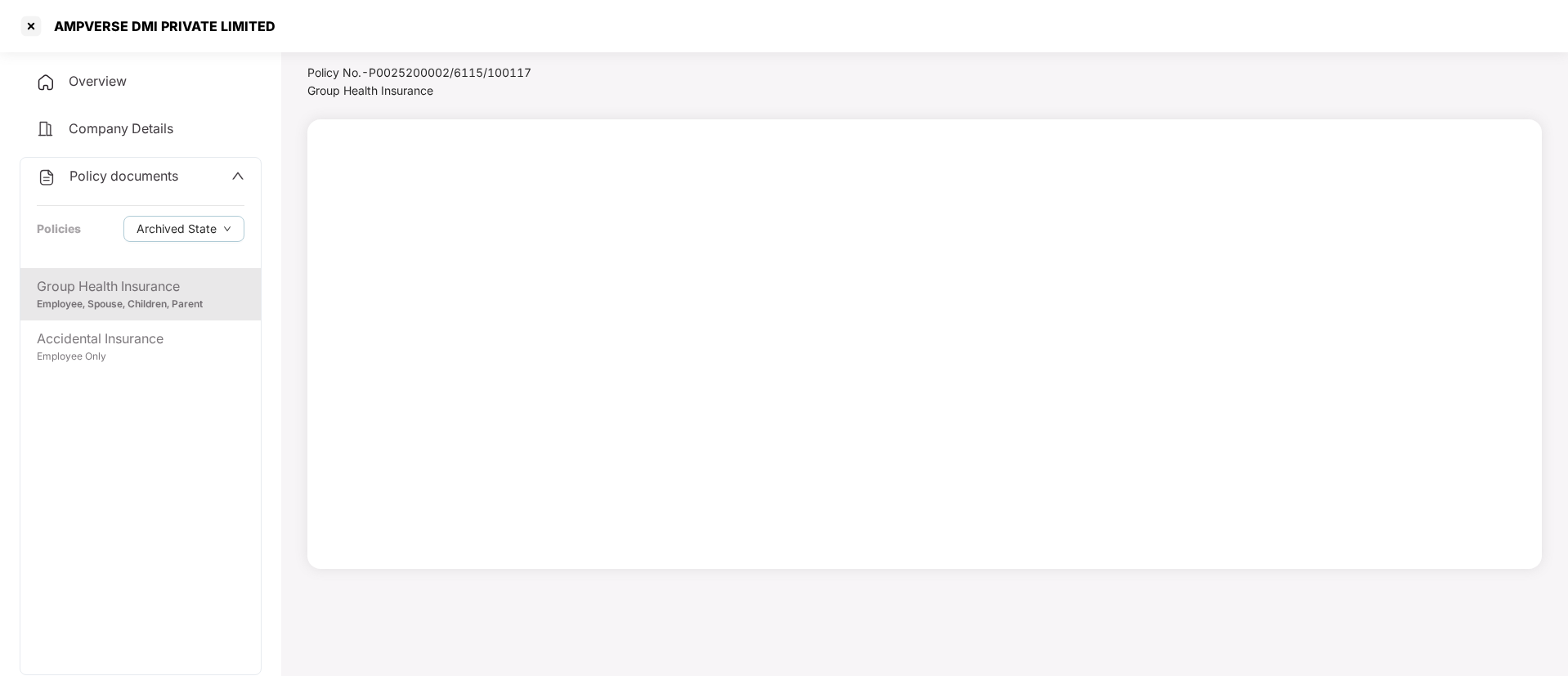
scroll to position [45, 0]
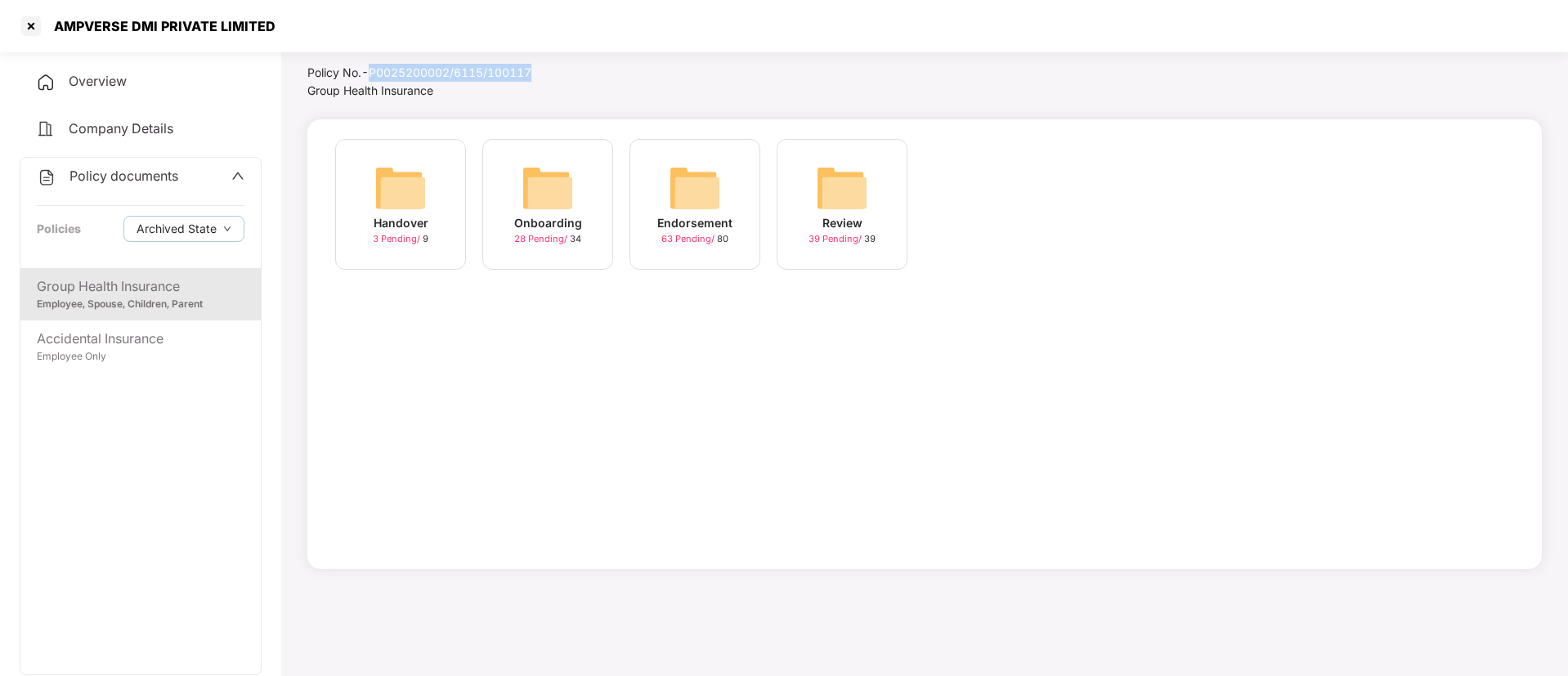
drag, startPoint x: 371, startPoint y: 72, endPoint x: 566, endPoint y: 64, distance: 195.2
click at [566, 64] on div "Policy No.- P0025200002/6115/100117" at bounding box center [447, 72] width 279 height 18
copy div "P0025200002/6115/100117"
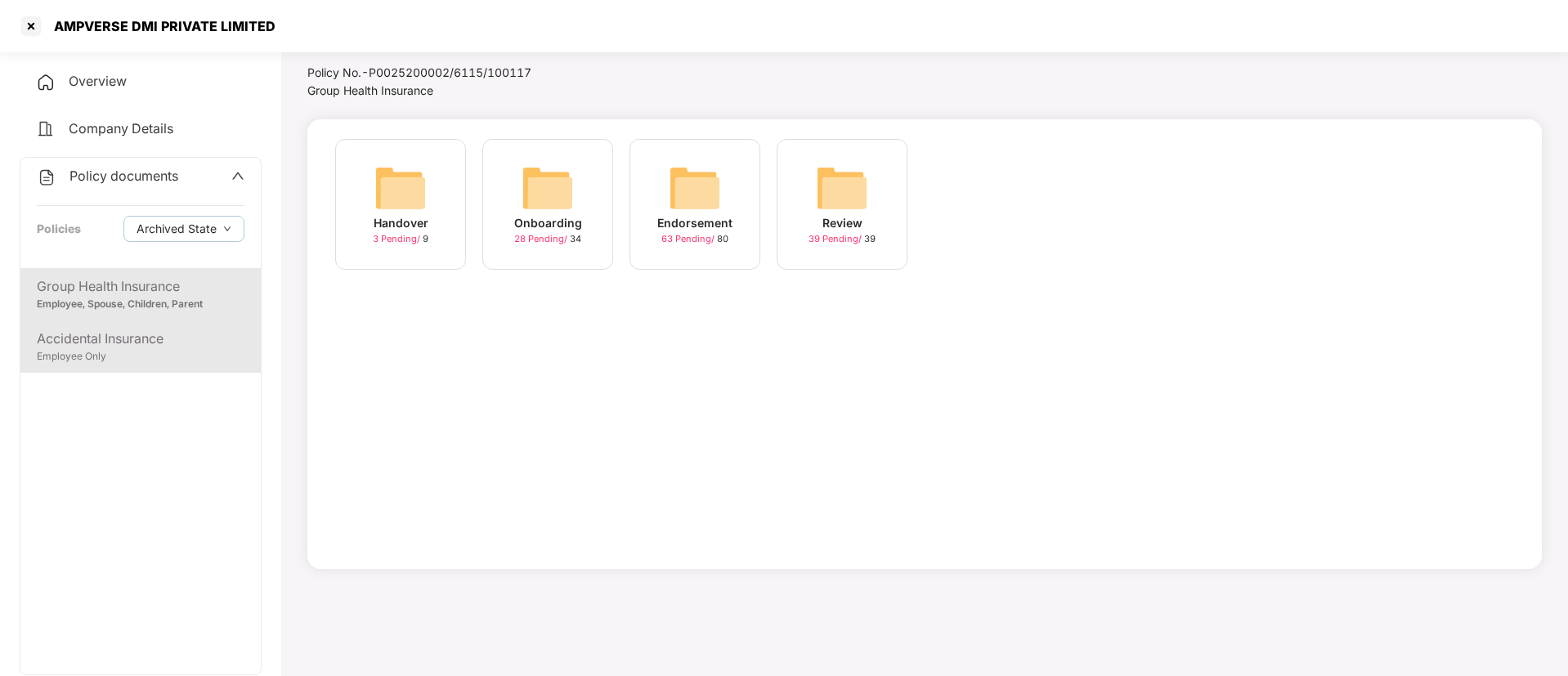
click at [123, 344] on div "Accidental Insurance" at bounding box center [141, 338] width 208 height 21
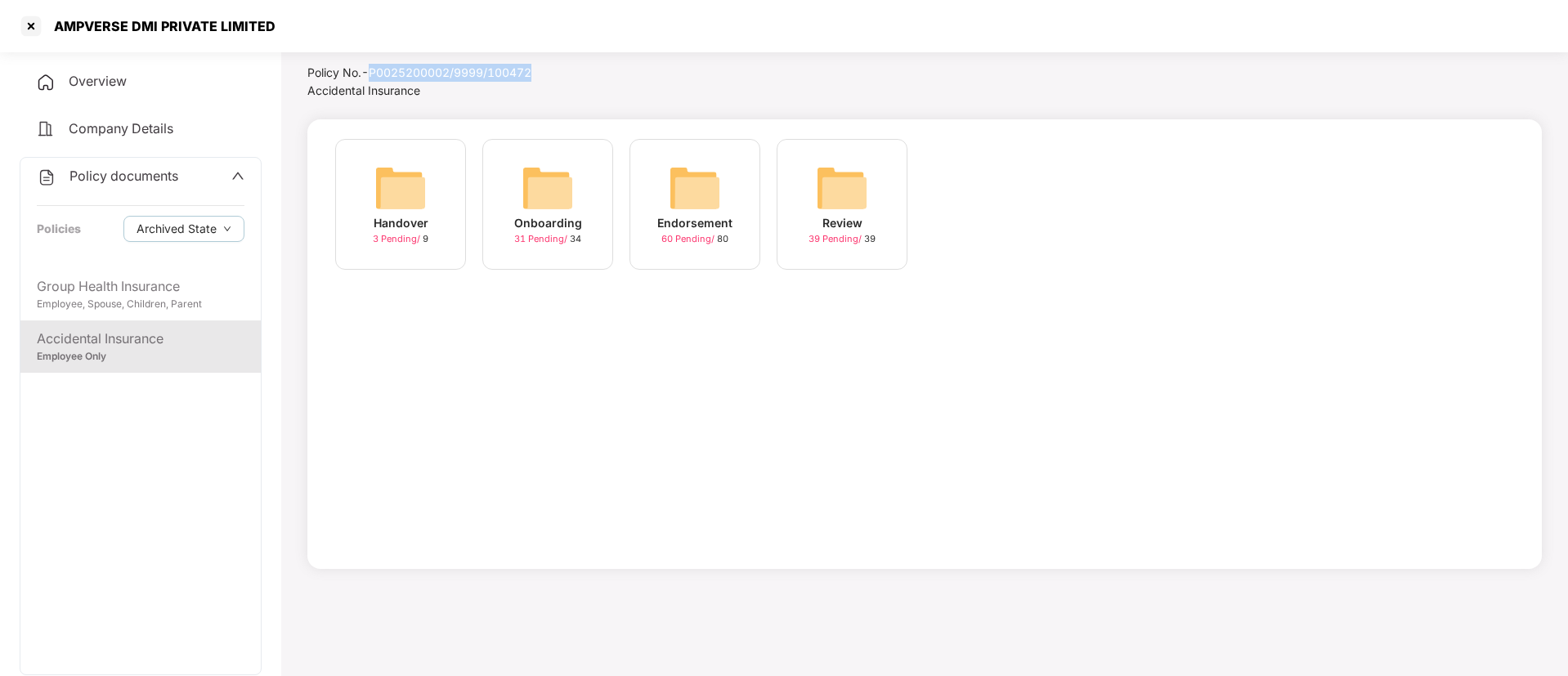
drag, startPoint x: 369, startPoint y: 76, endPoint x: 552, endPoint y: 74, distance: 183.0
click at [552, 74] on div "Policy No.- P0025200002/9999/100472" at bounding box center [433, 72] width 252 height 18
copy div "P0025200002/9999/100472"
click at [36, 33] on div at bounding box center [31, 26] width 26 height 26
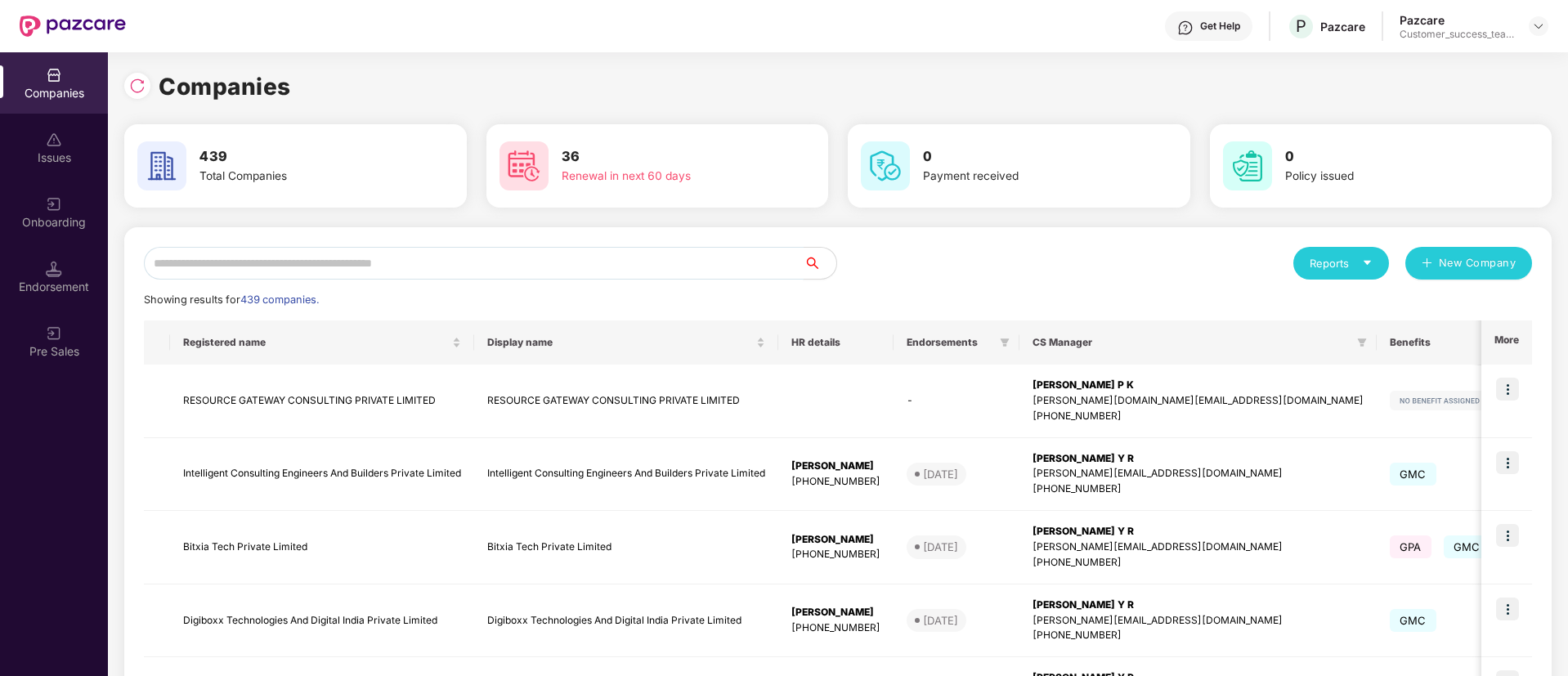
click at [437, 250] on input "text" at bounding box center [473, 263] width 660 height 33
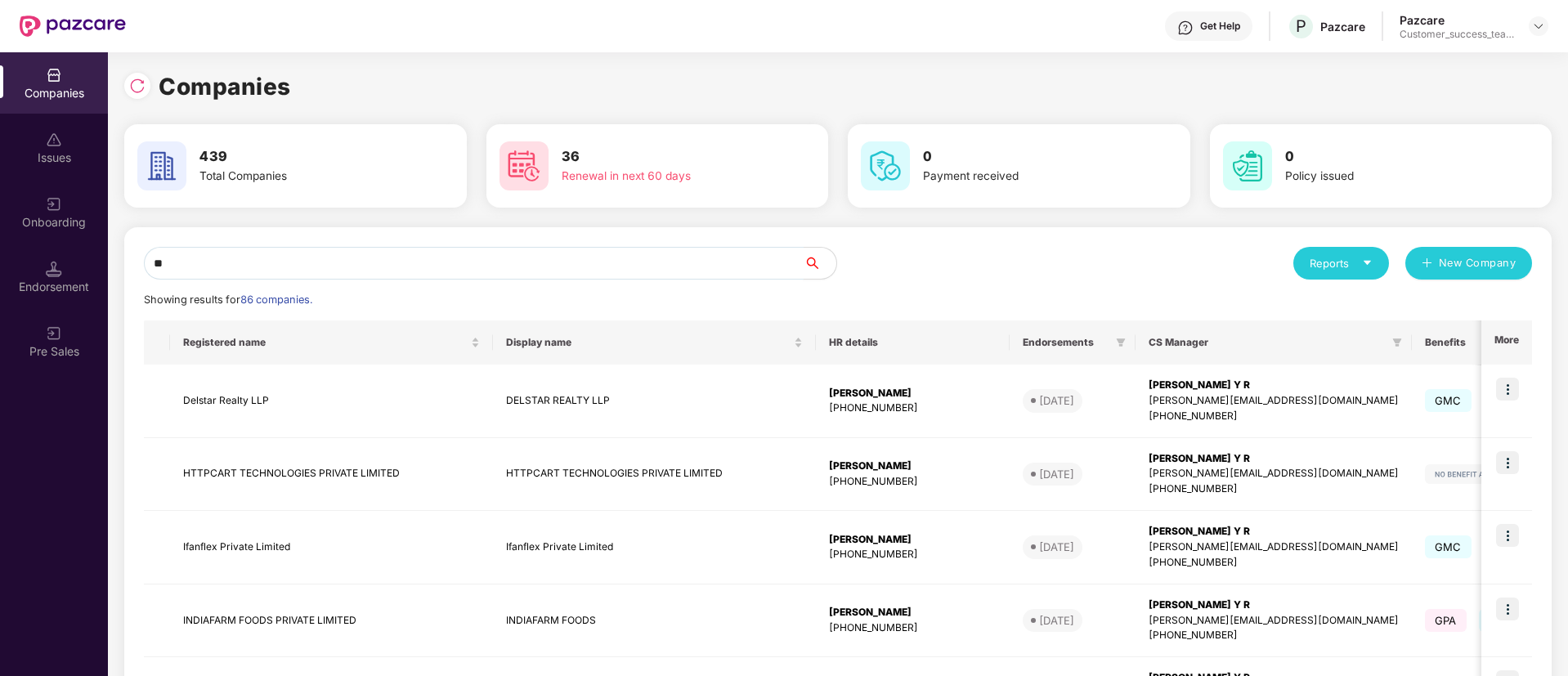
type input "*"
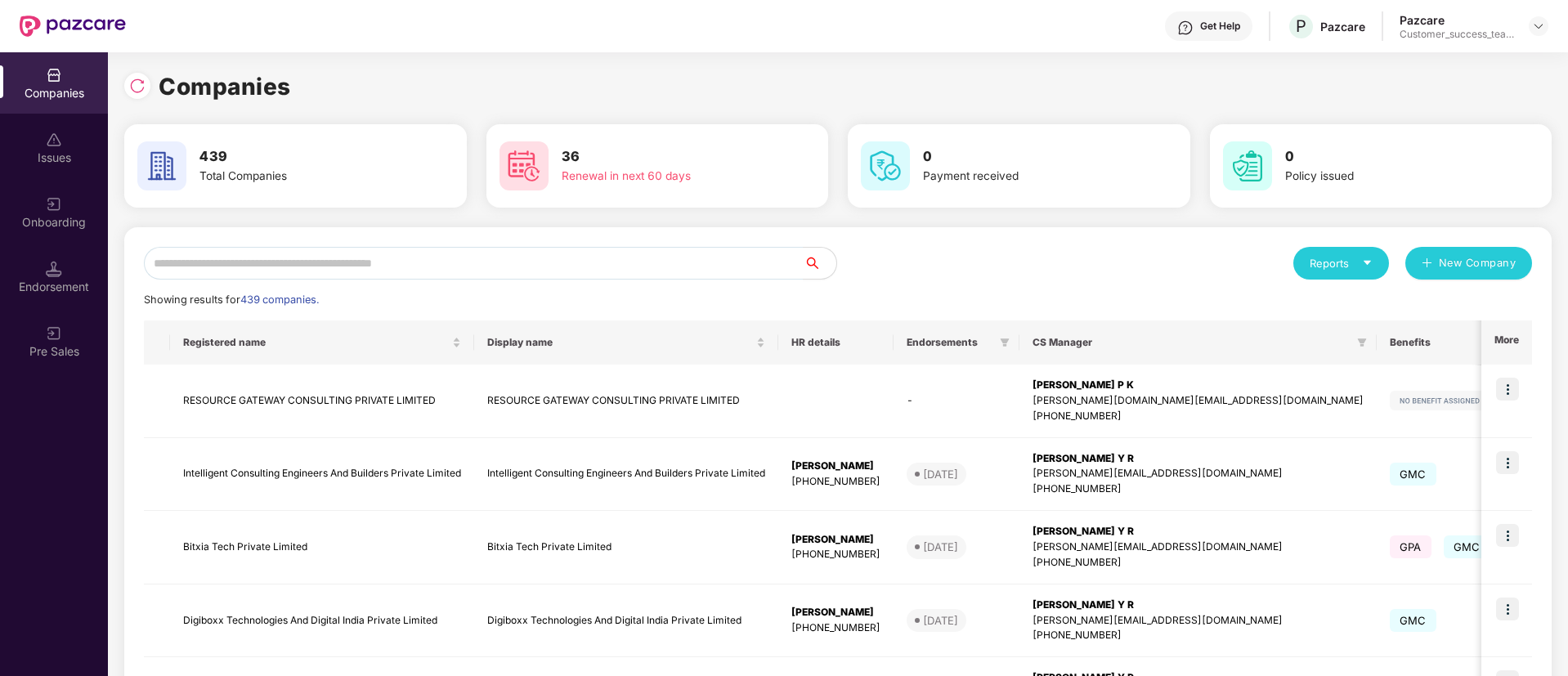
click at [69, 218] on div "Onboarding" at bounding box center [54, 222] width 108 height 16
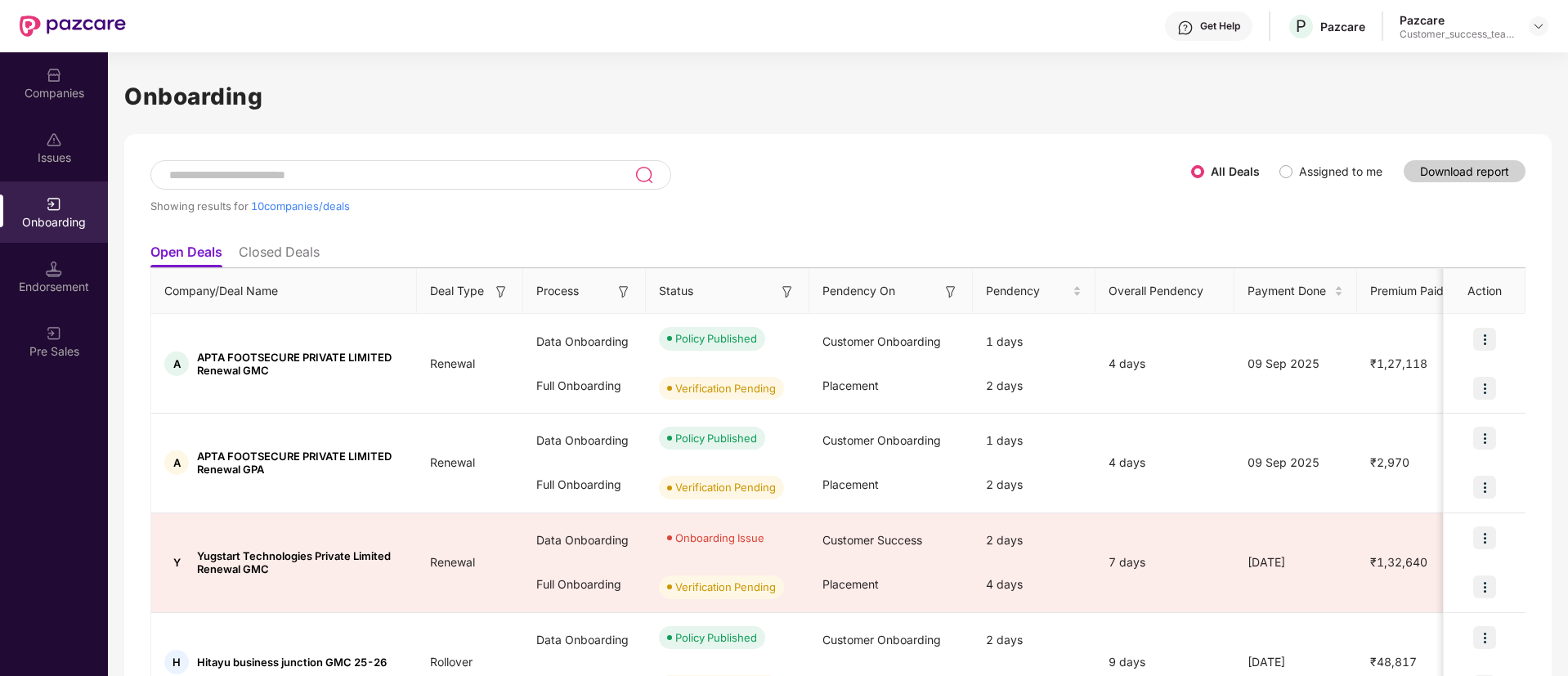
click at [781, 289] on img at bounding box center [787, 291] width 16 height 16
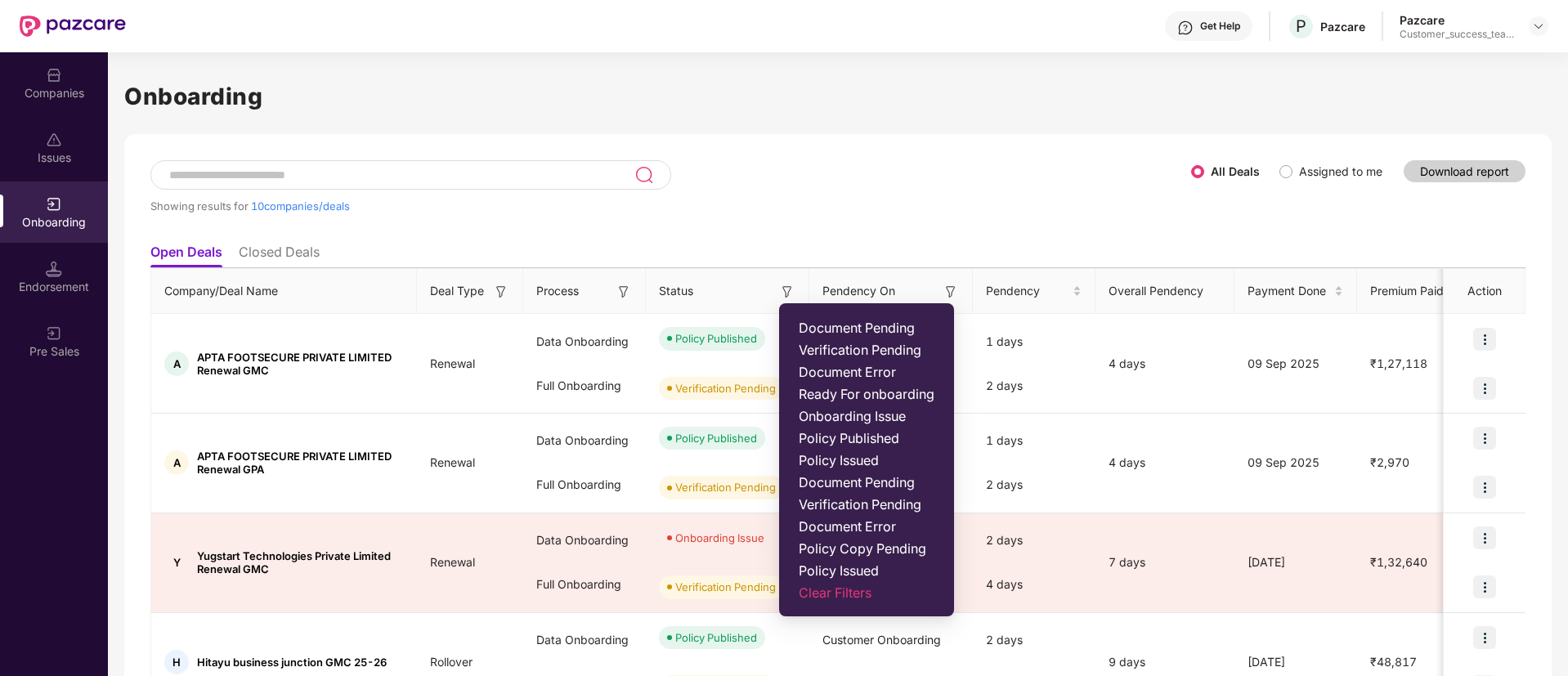
click at [815, 202] on div "Showing results for 10 companies/deals" at bounding box center [670, 205] width 1040 height 13
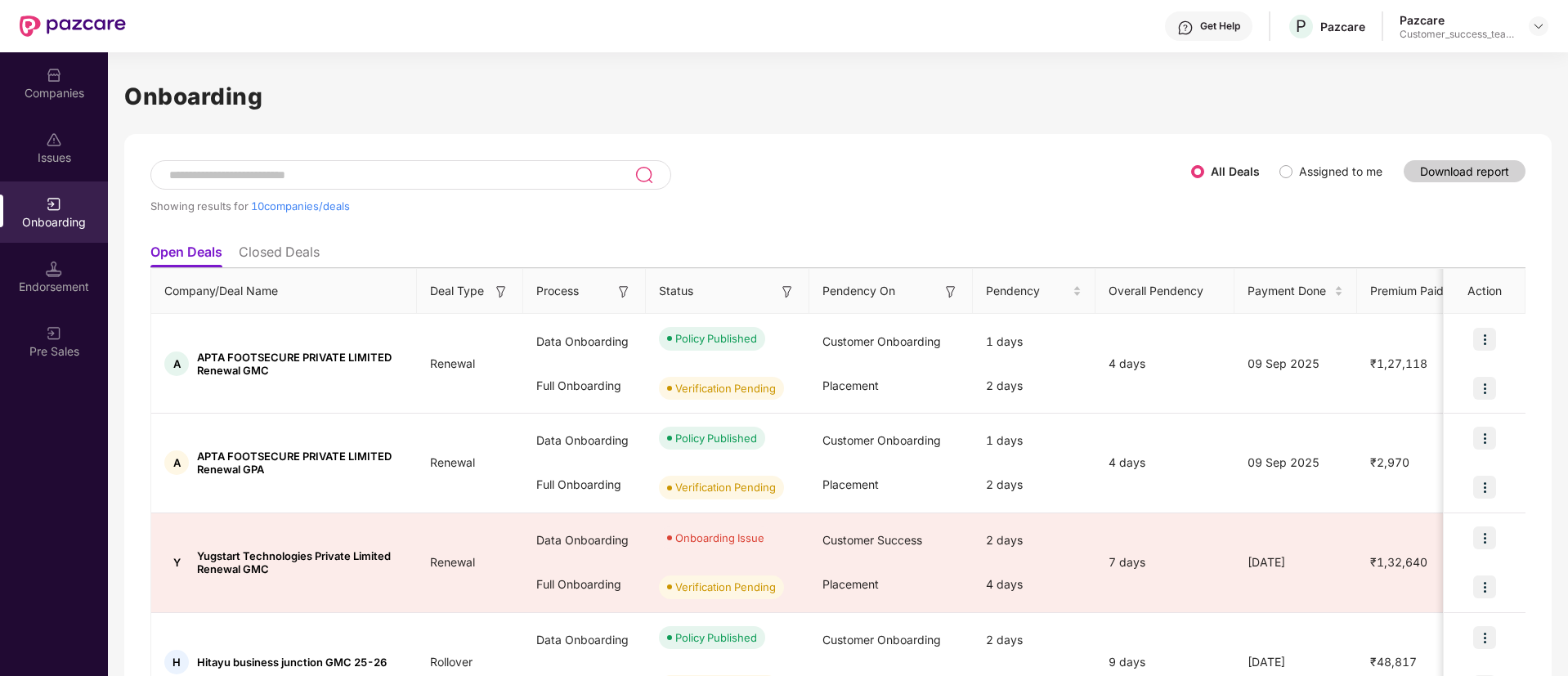
click at [953, 294] on img at bounding box center [950, 291] width 16 height 16
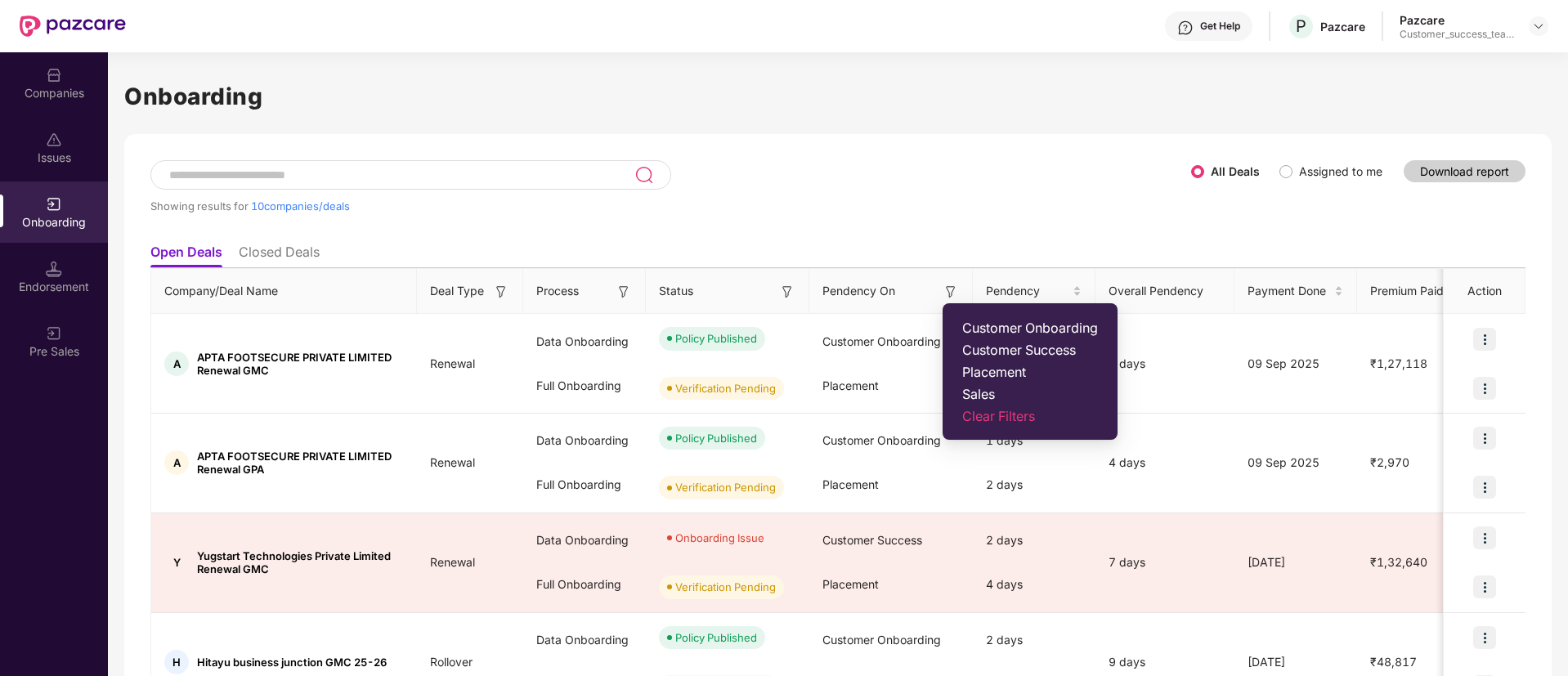
click at [993, 344] on span "Customer Success" at bounding box center [1030, 350] width 136 height 16
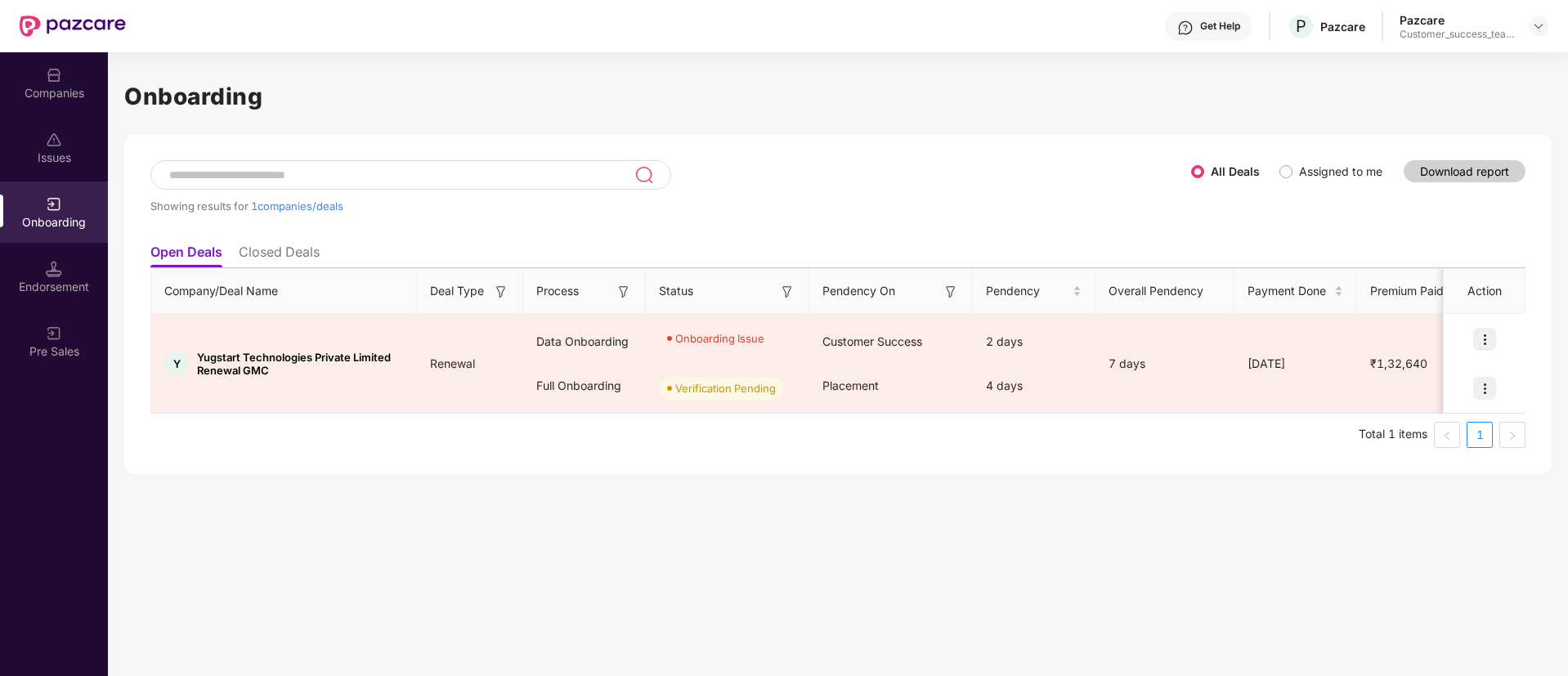
click at [952, 297] on img at bounding box center [950, 291] width 16 height 16
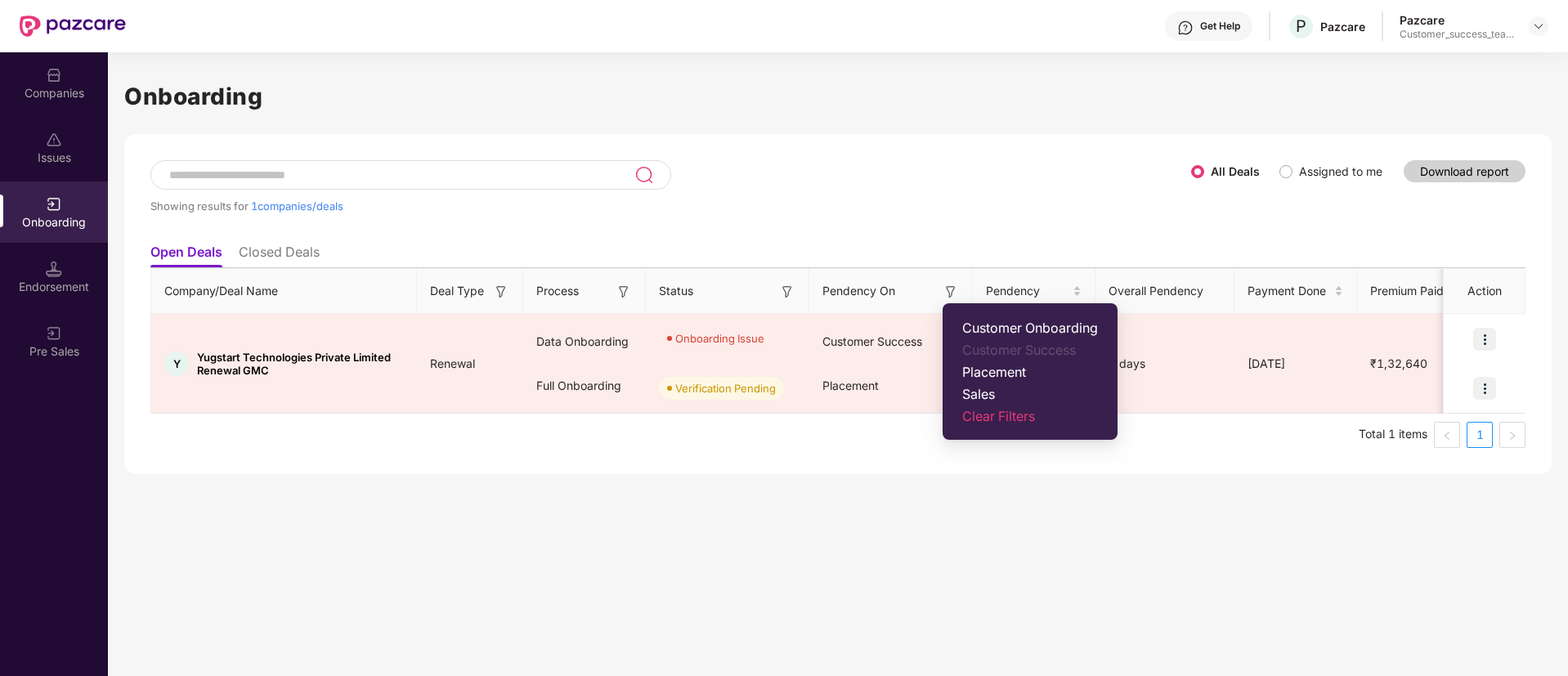
click at [989, 396] on span "Sales" at bounding box center [1030, 393] width 136 height 16
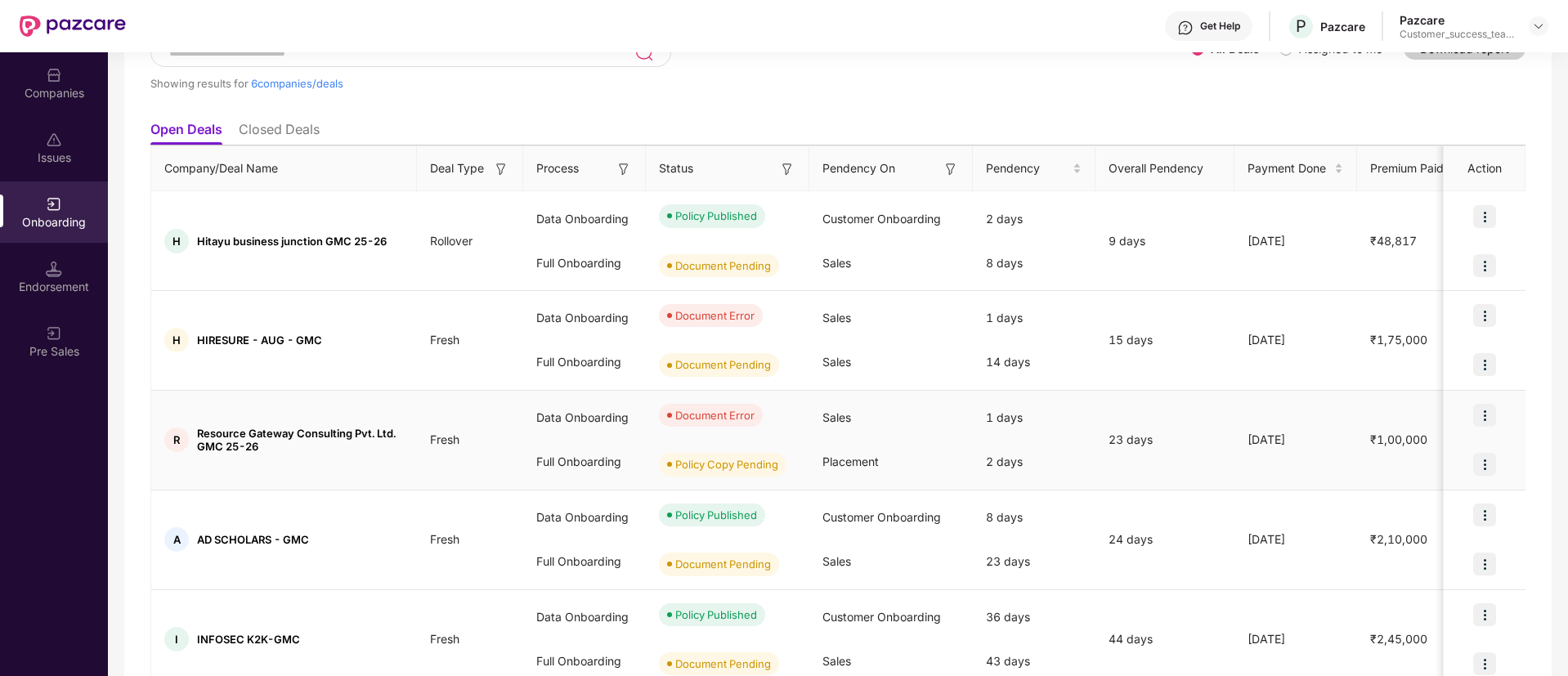
scroll to position [295, 0]
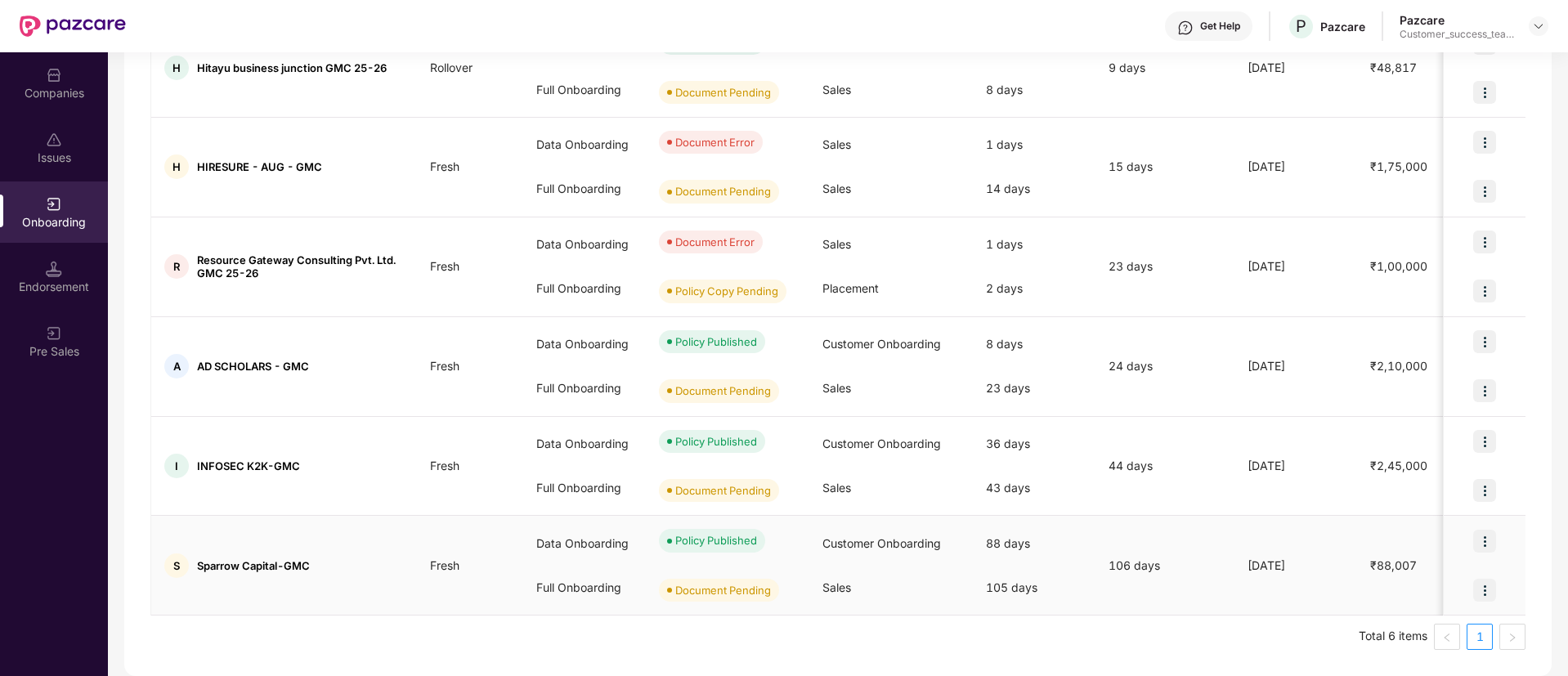
click at [1467, 612] on div at bounding box center [1484, 589] width 82 height 49
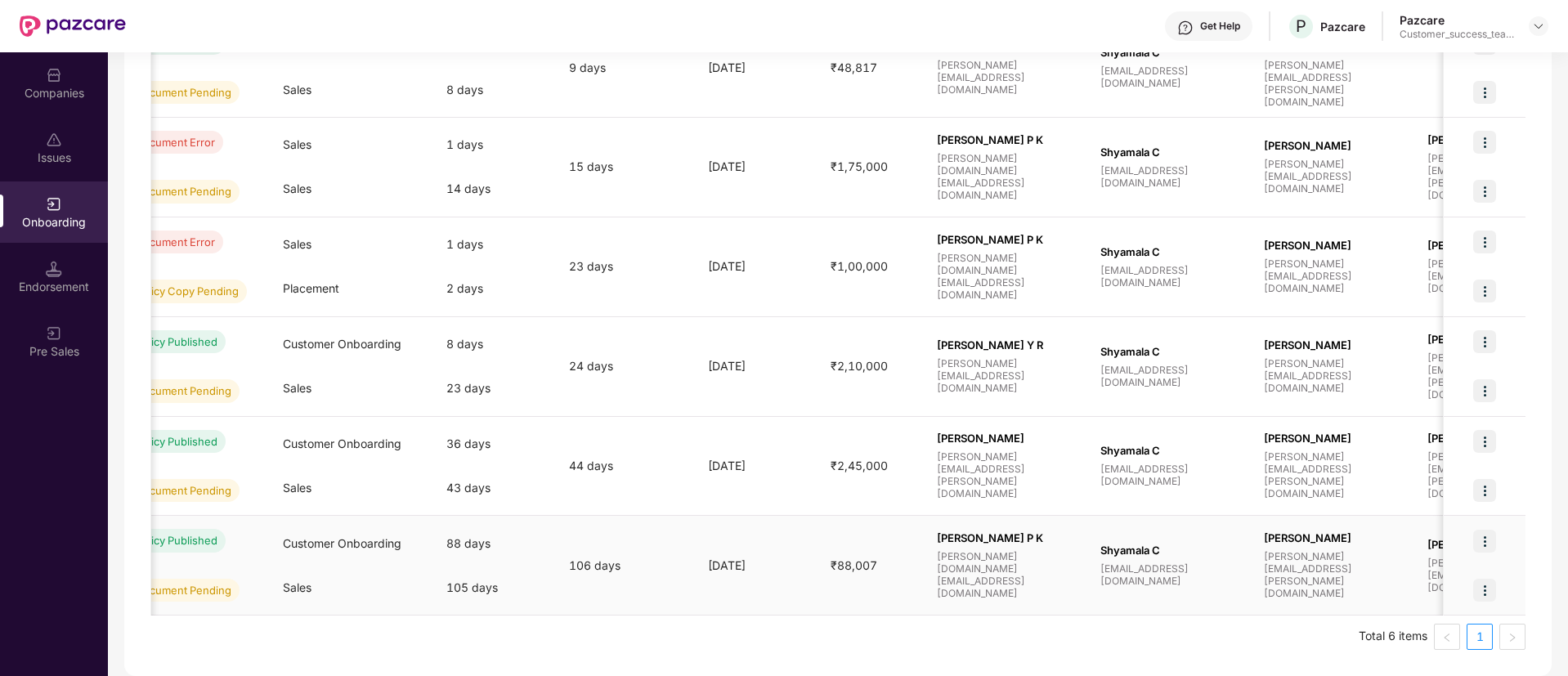
click at [156, 613] on div "Document Pending" at bounding box center [188, 589] width 163 height 49
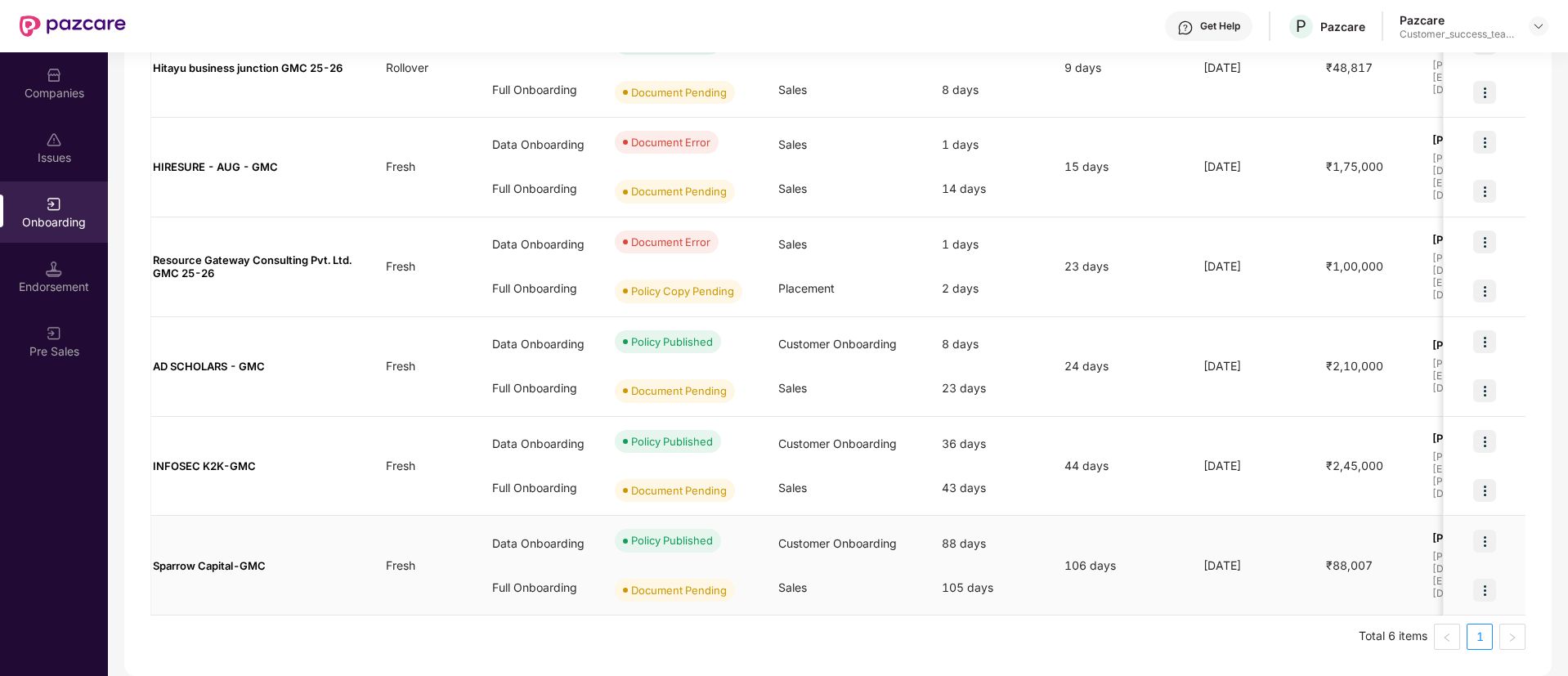
scroll to position [0, 0]
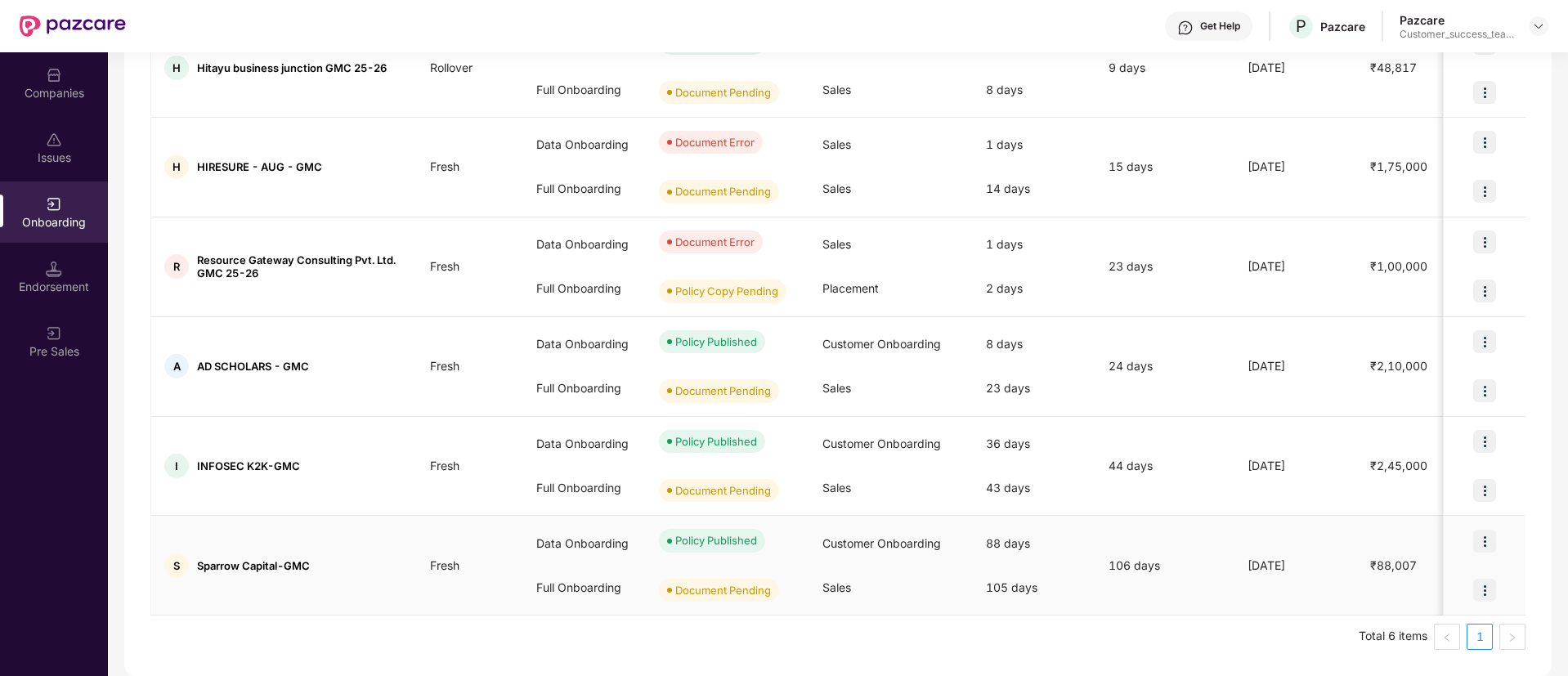
click at [1461, 613] on div at bounding box center [1484, 589] width 82 height 49
click at [1485, 394] on img at bounding box center [1484, 390] width 23 height 23
click at [1489, 337] on img at bounding box center [1484, 341] width 23 height 23
click at [1535, 375] on div "Showing results for 6 companies/deals All Deals Assigned to me Download report …" at bounding box center [838, 257] width 1427 height 837
click at [1461, 595] on div at bounding box center [1484, 589] width 82 height 49
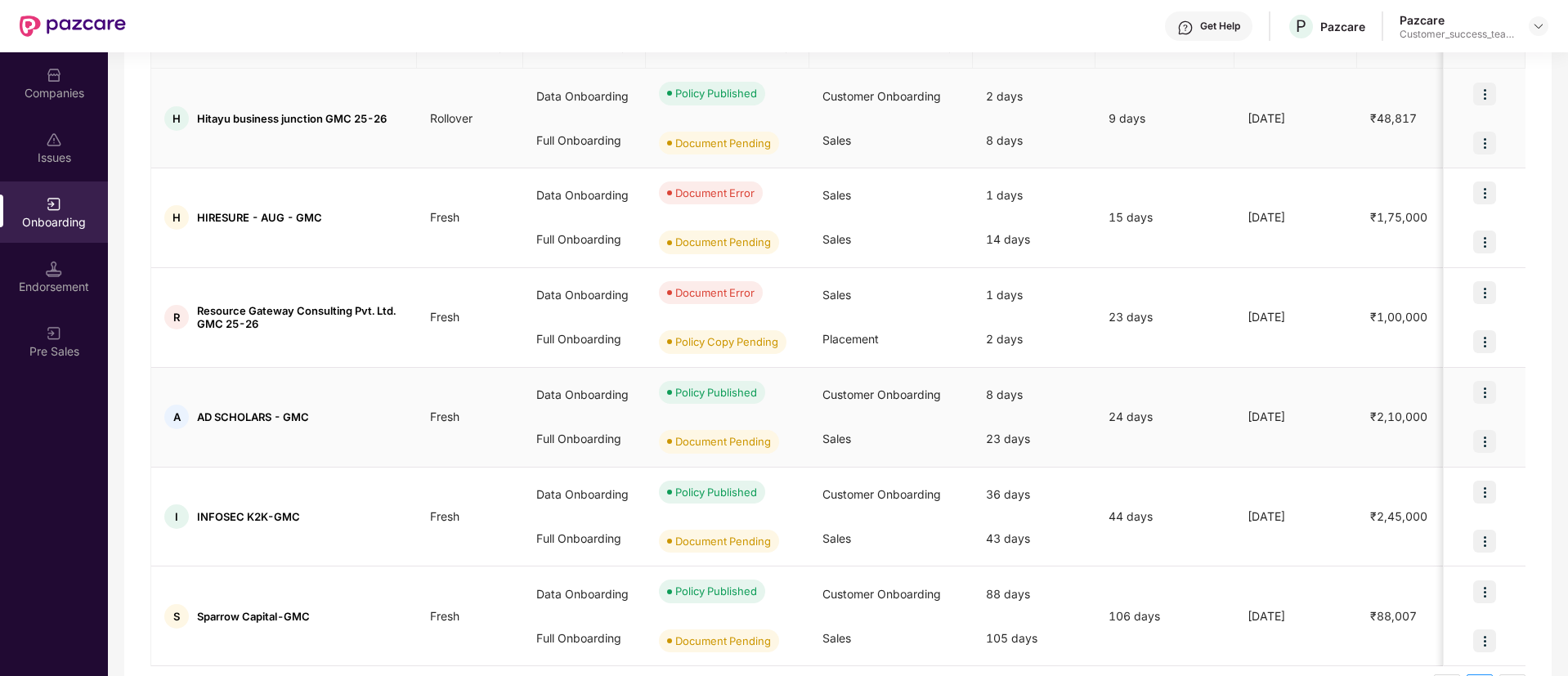
scroll to position [295, 0]
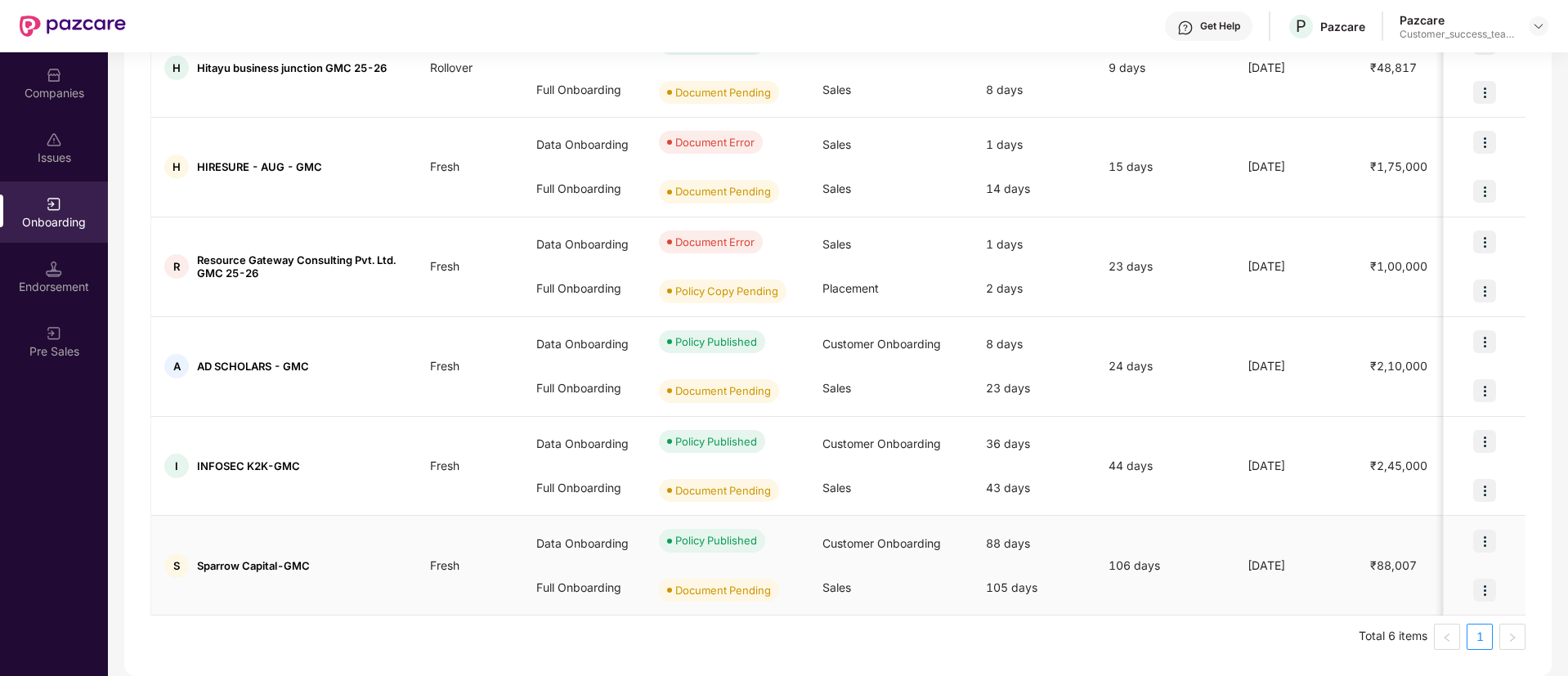
click at [1458, 595] on div at bounding box center [1484, 589] width 82 height 49
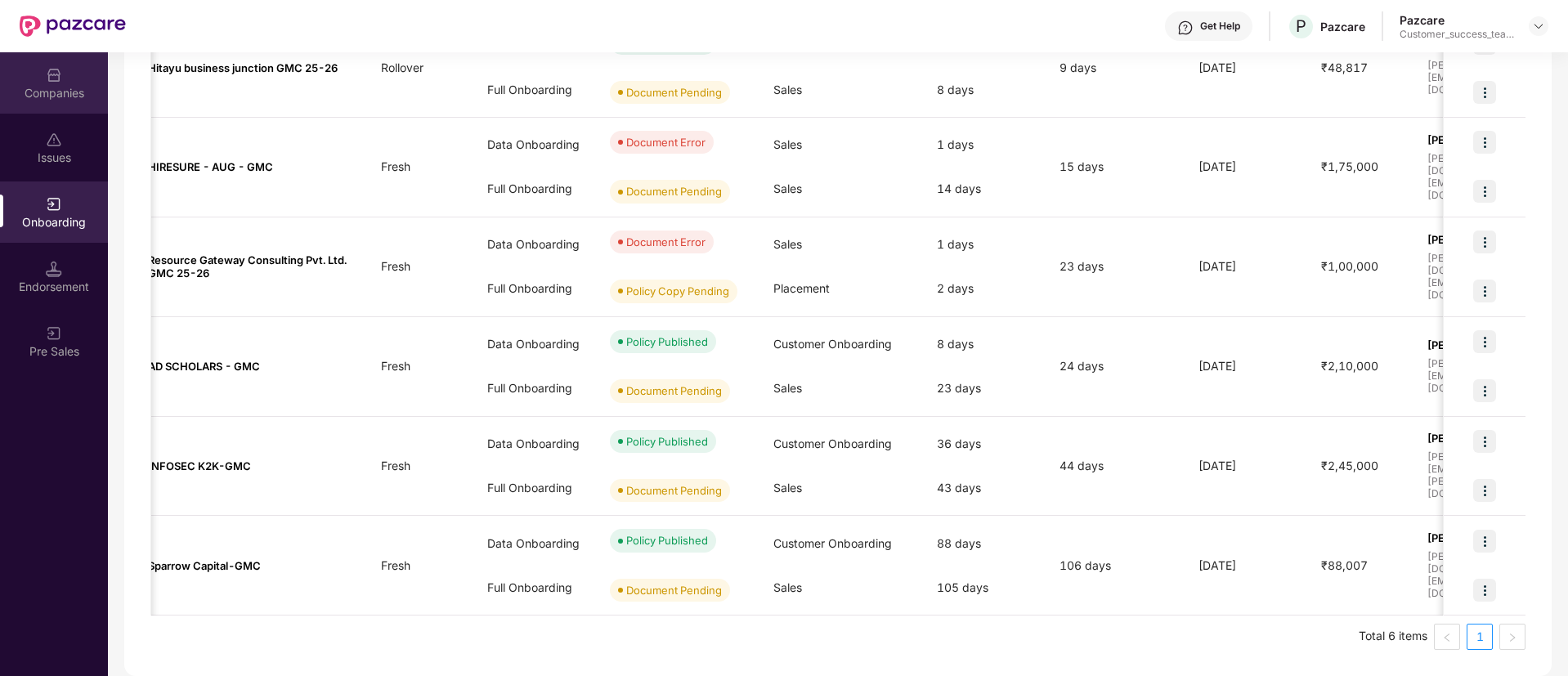
click at [76, 100] on div "Companies" at bounding box center [54, 82] width 108 height 61
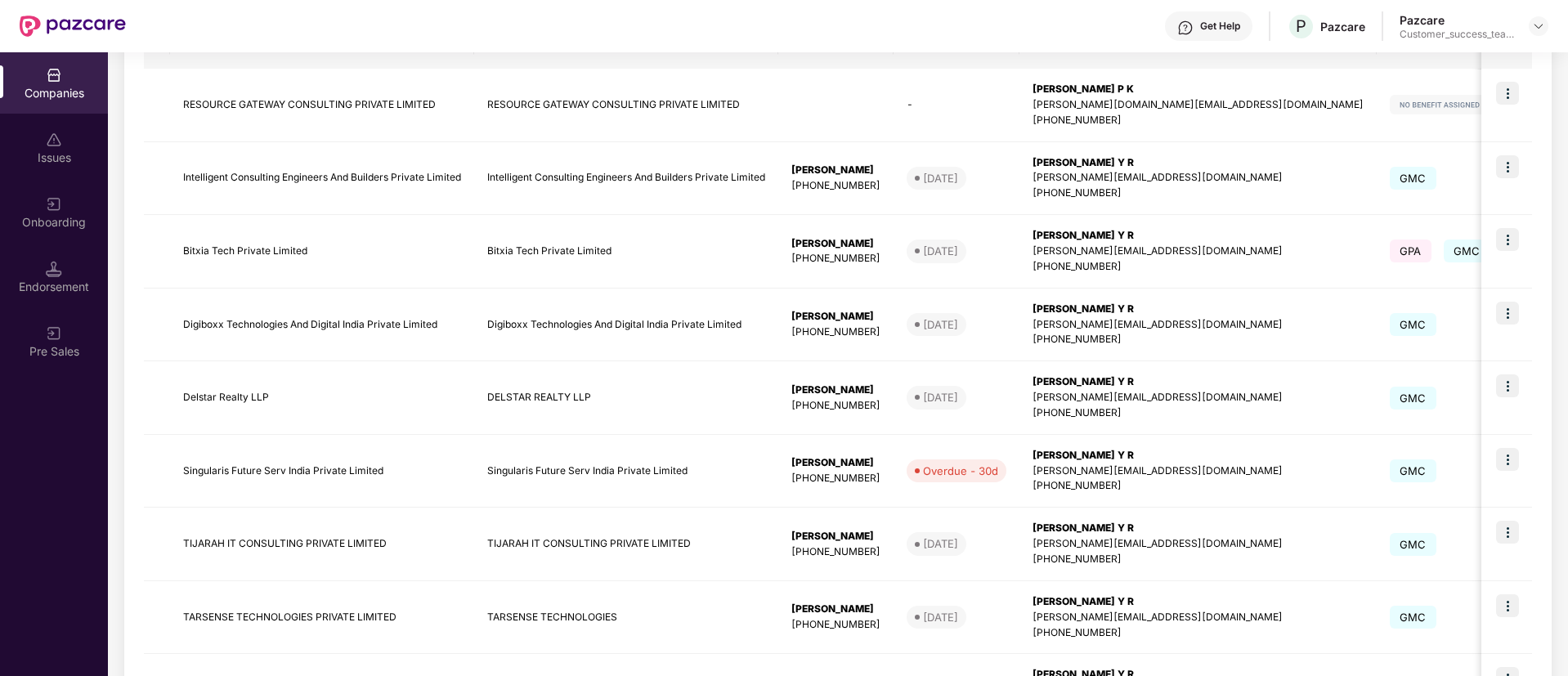
scroll to position [0, 0]
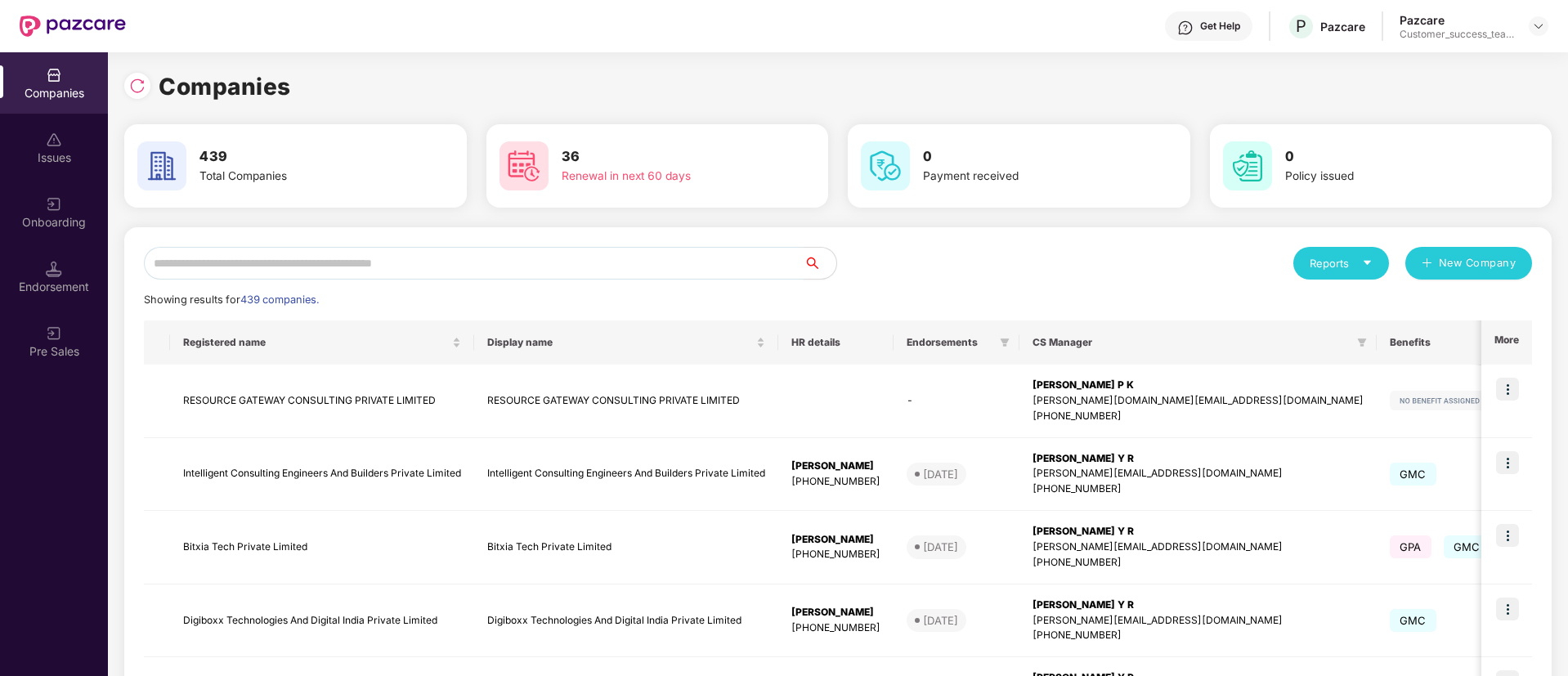
click at [443, 259] on input "text" at bounding box center [473, 263] width 660 height 33
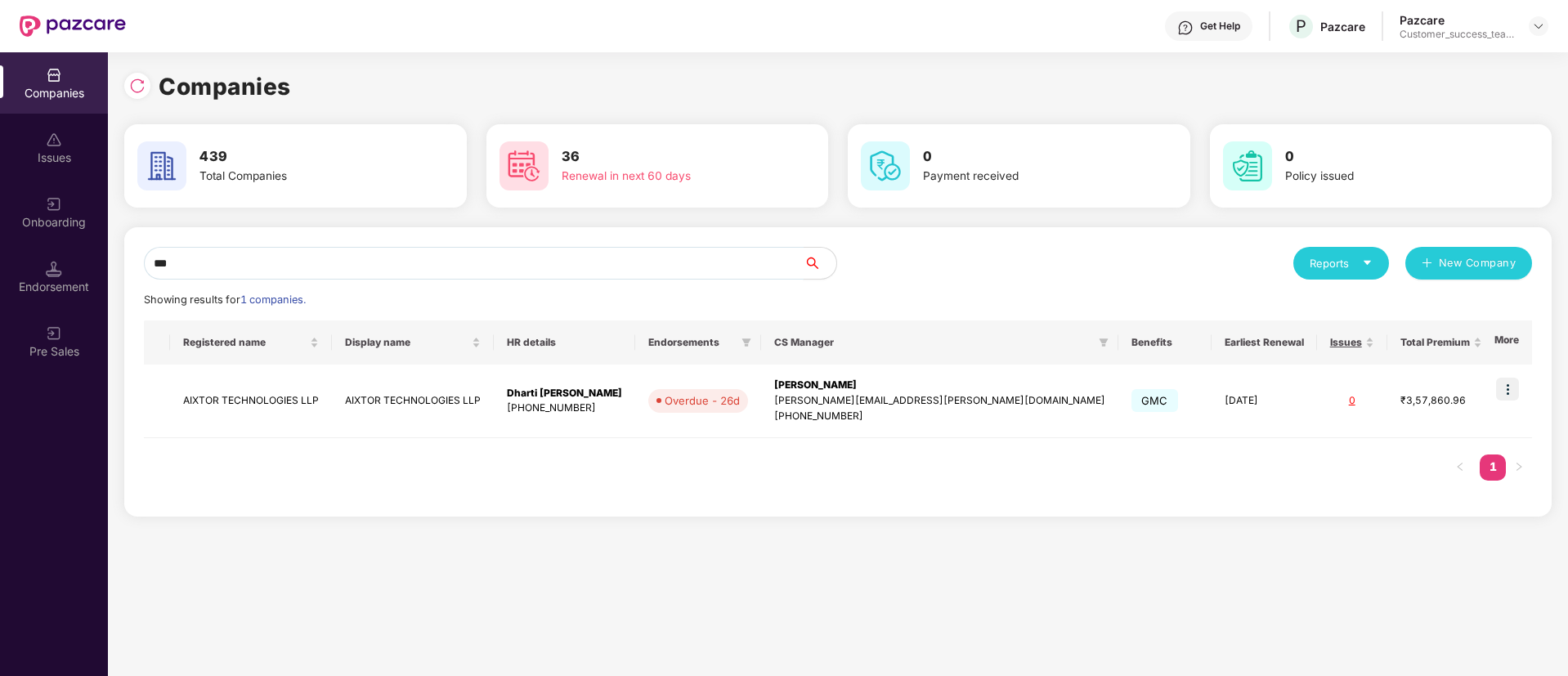
type input "***"
click at [1511, 389] on img at bounding box center [1507, 388] width 23 height 23
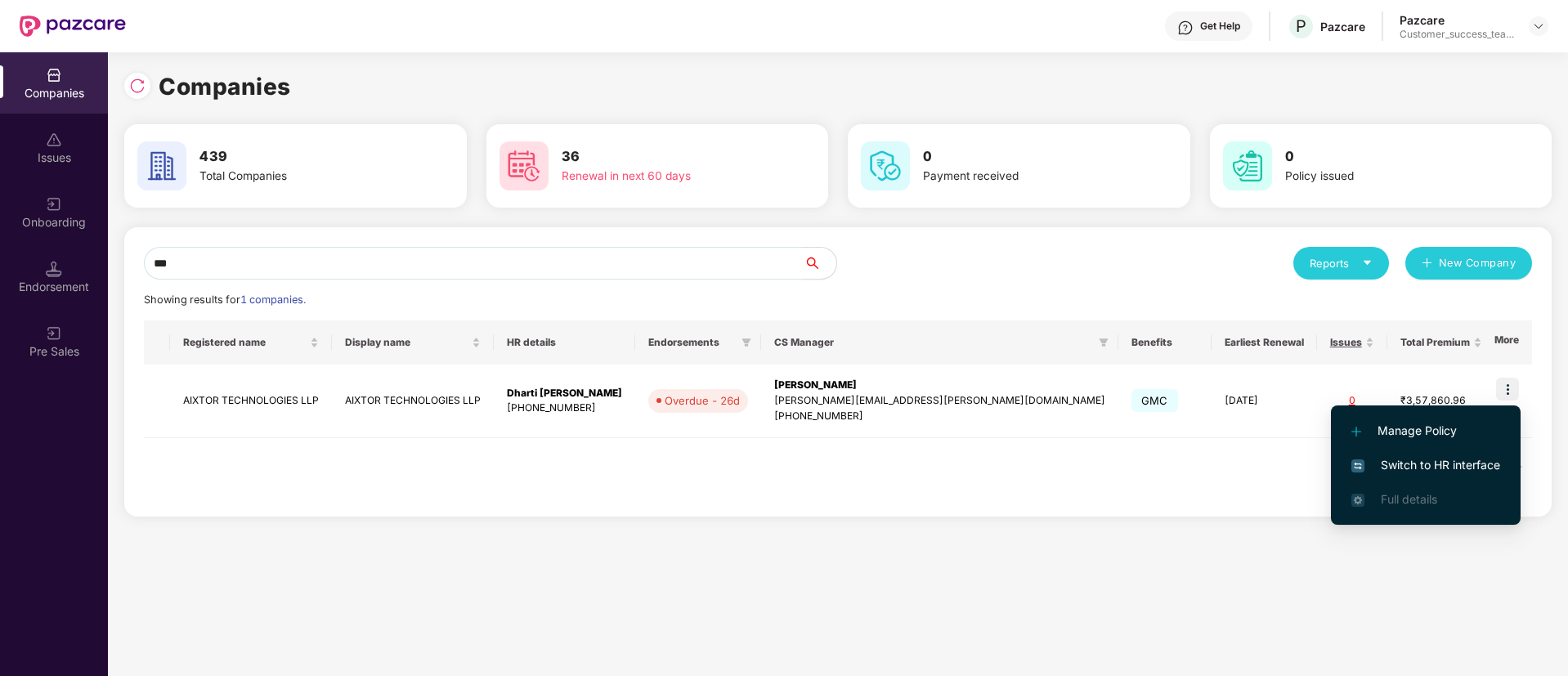
click at [1463, 472] on span "Switch to HR interface" at bounding box center [1425, 465] width 149 height 18
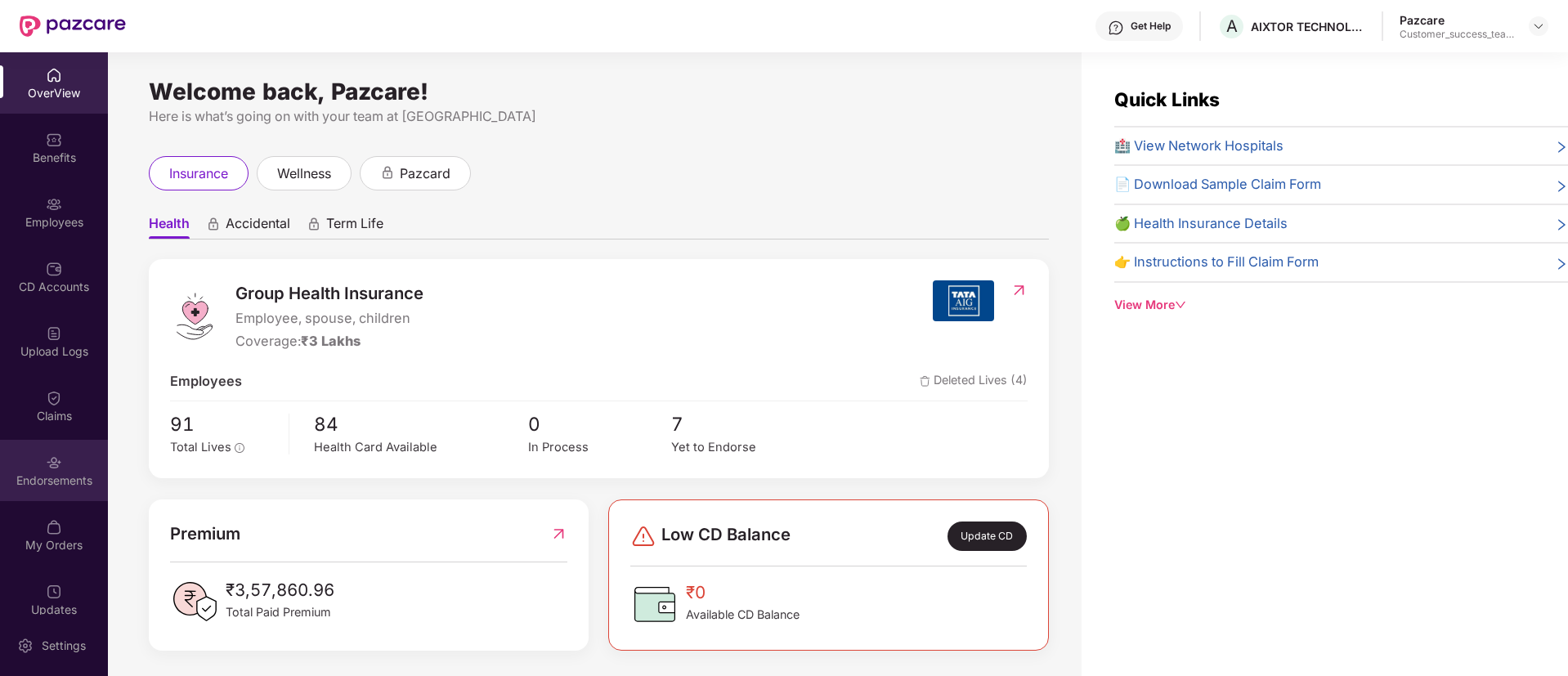
click at [61, 469] on div "Endorsements" at bounding box center [54, 470] width 108 height 61
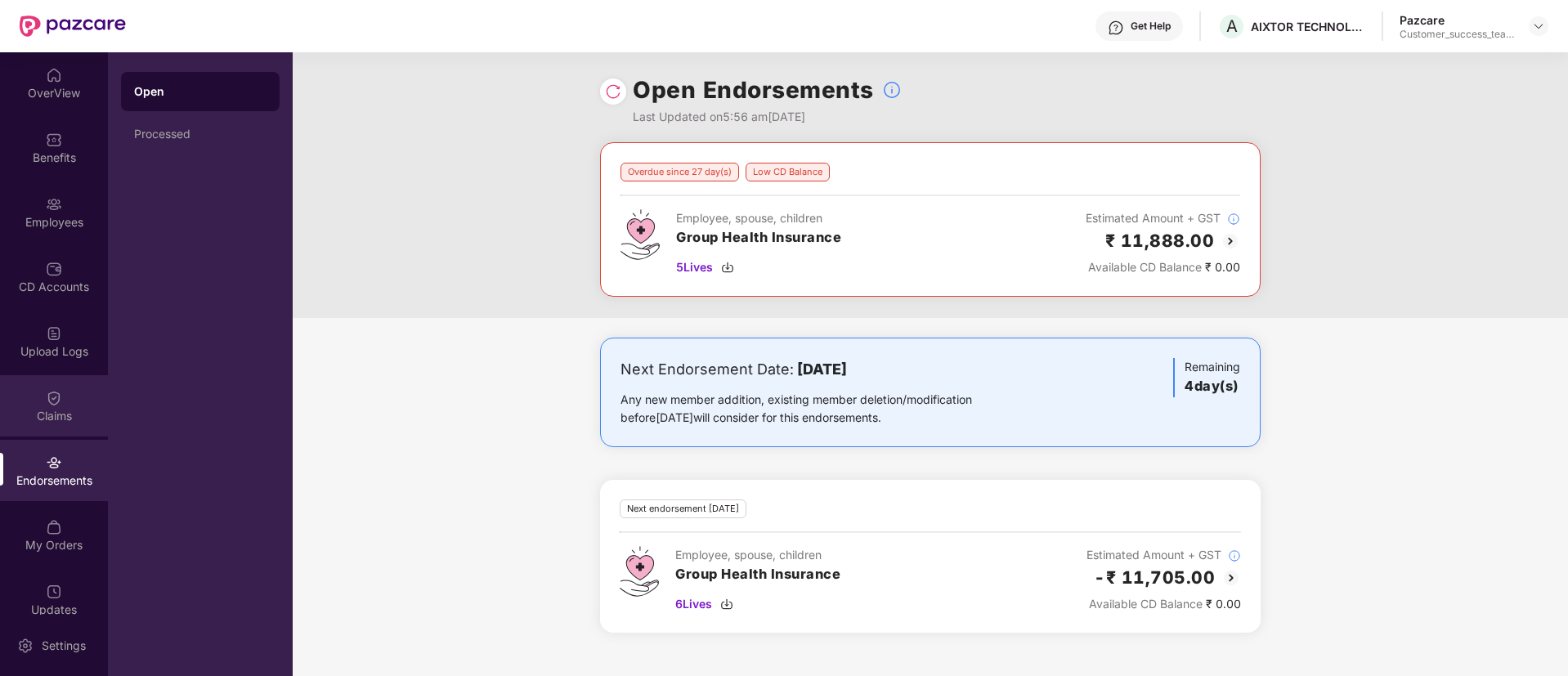
click at [65, 405] on div "Claims" at bounding box center [54, 405] width 108 height 61
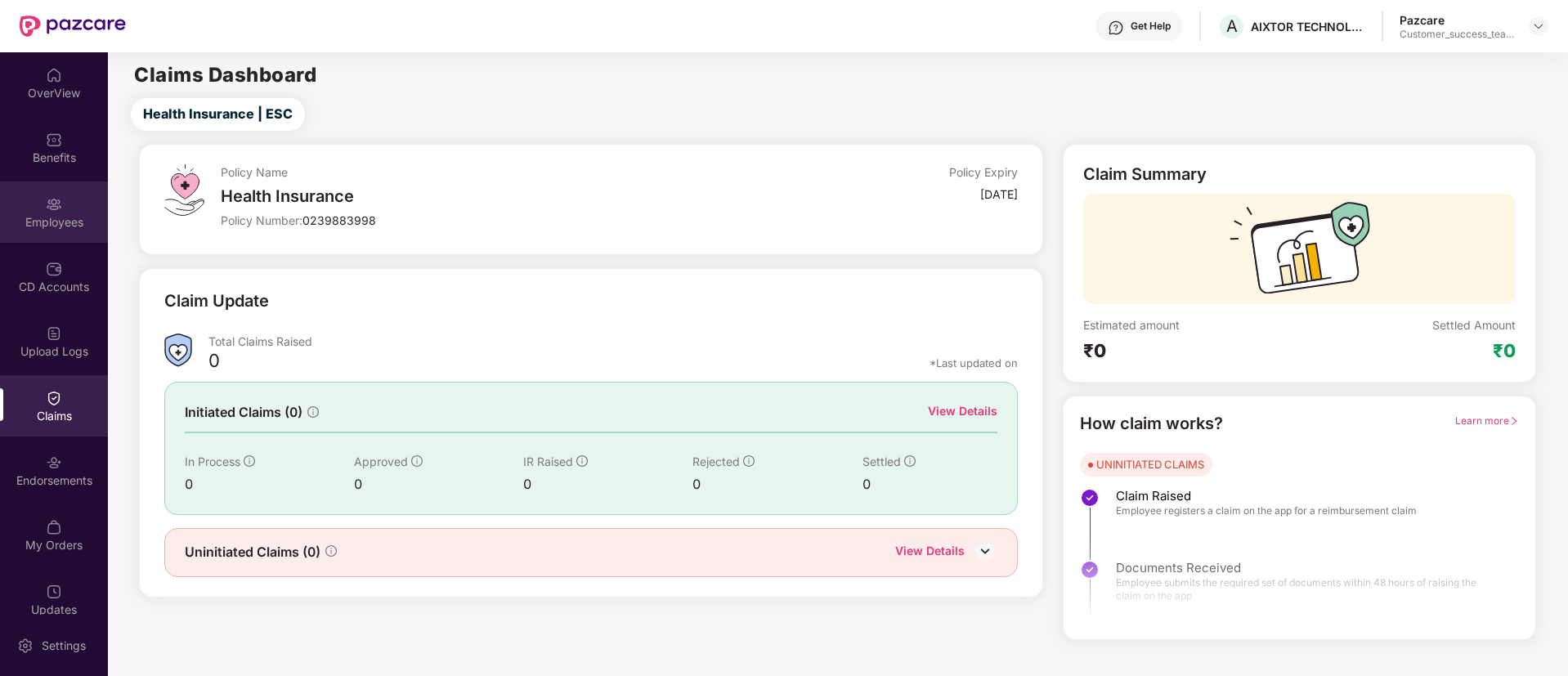
click at [72, 234] on div "Employees" at bounding box center [54, 211] width 108 height 61
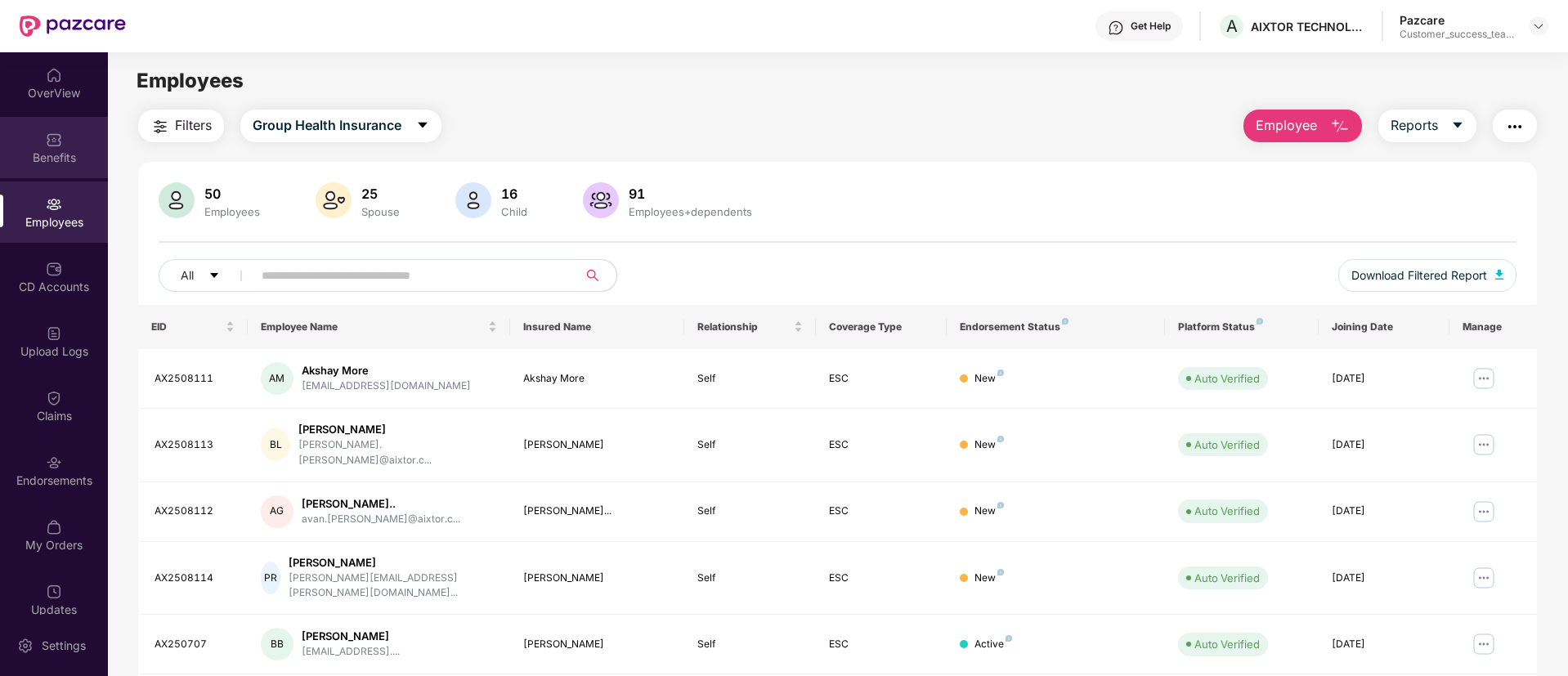
click at [54, 168] on div "Benefits" at bounding box center [54, 147] width 108 height 61
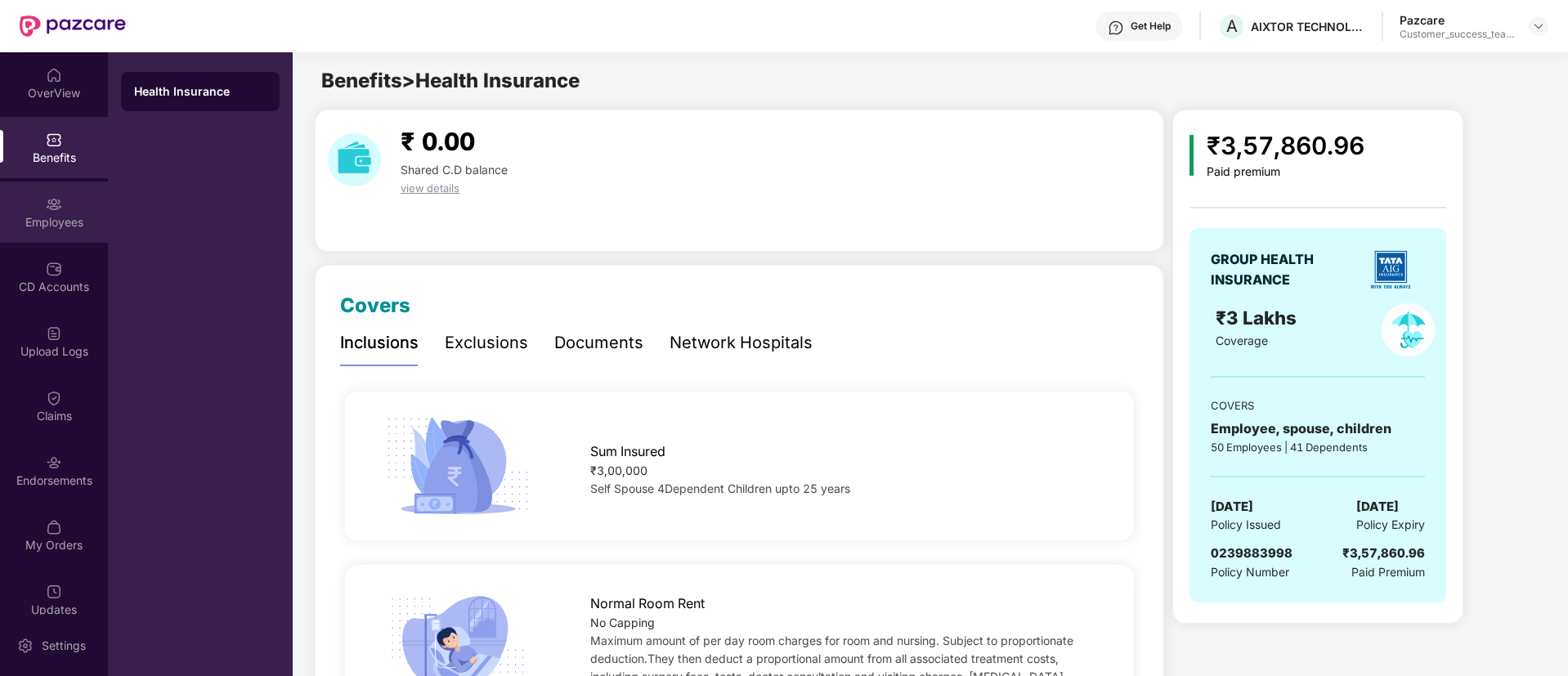
click at [45, 216] on div "Employees" at bounding box center [54, 222] width 108 height 16
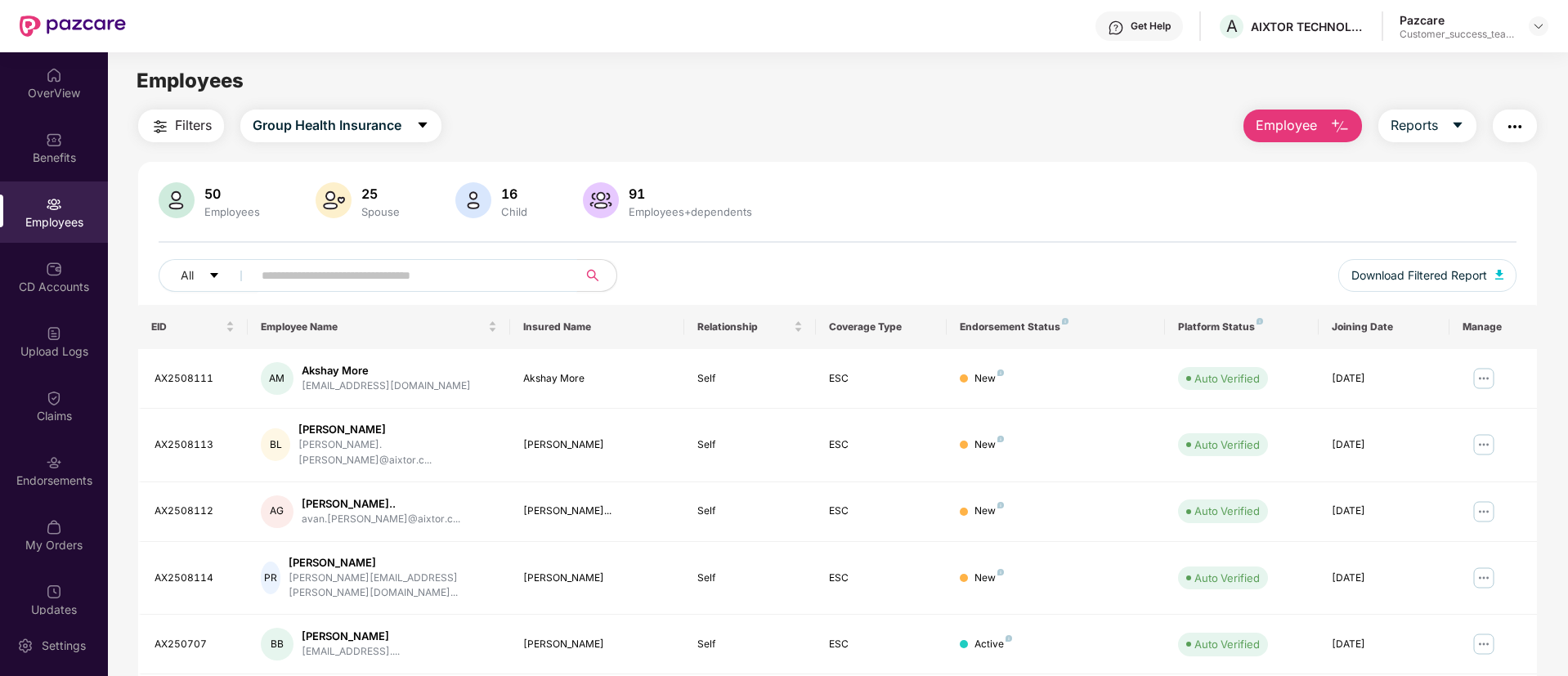
click at [424, 268] on input "text" at bounding box center [408, 275] width 294 height 25
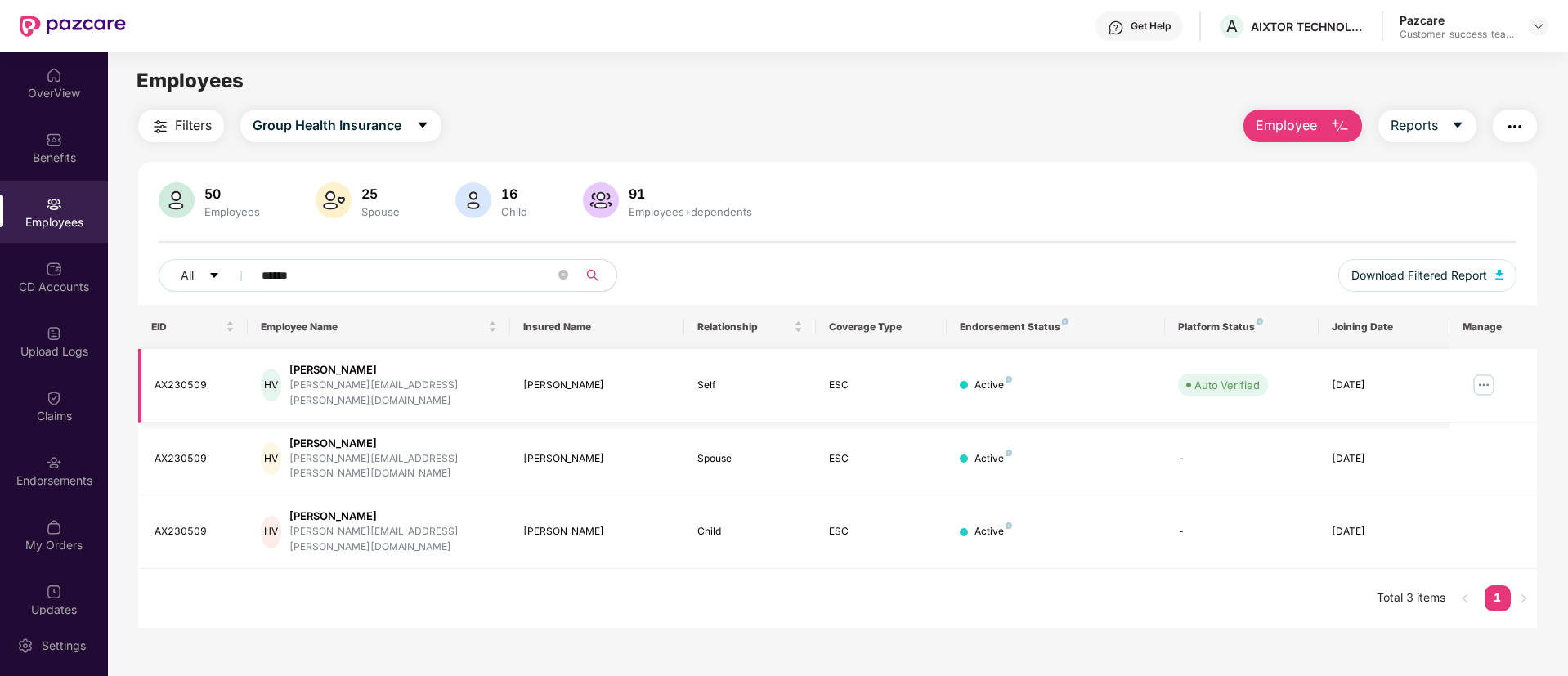
type input "******"
click at [1482, 374] on img at bounding box center [1483, 385] width 26 height 26
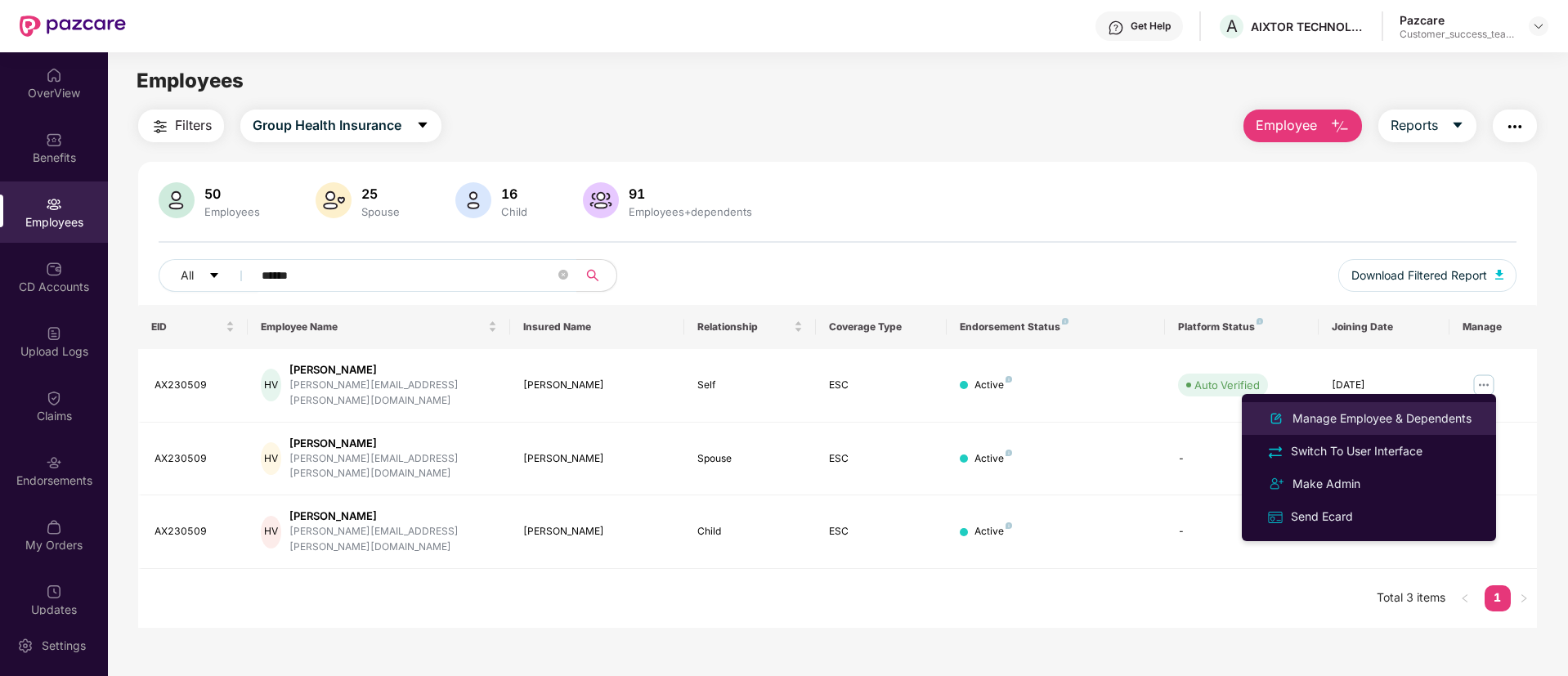
click at [1446, 421] on div "Manage Employee & Dependents" at bounding box center [1382, 418] width 186 height 18
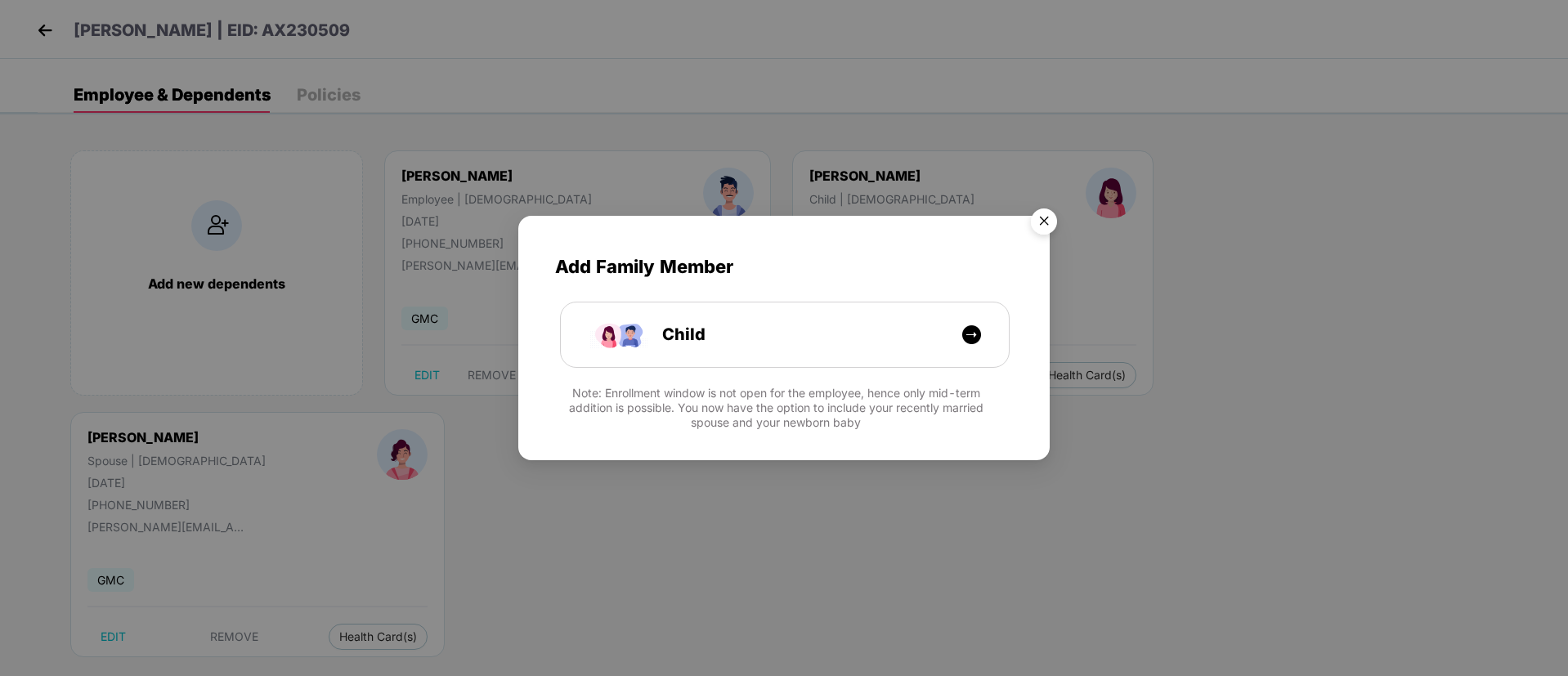
click at [1044, 224] on img "Close" at bounding box center [1043, 223] width 46 height 46
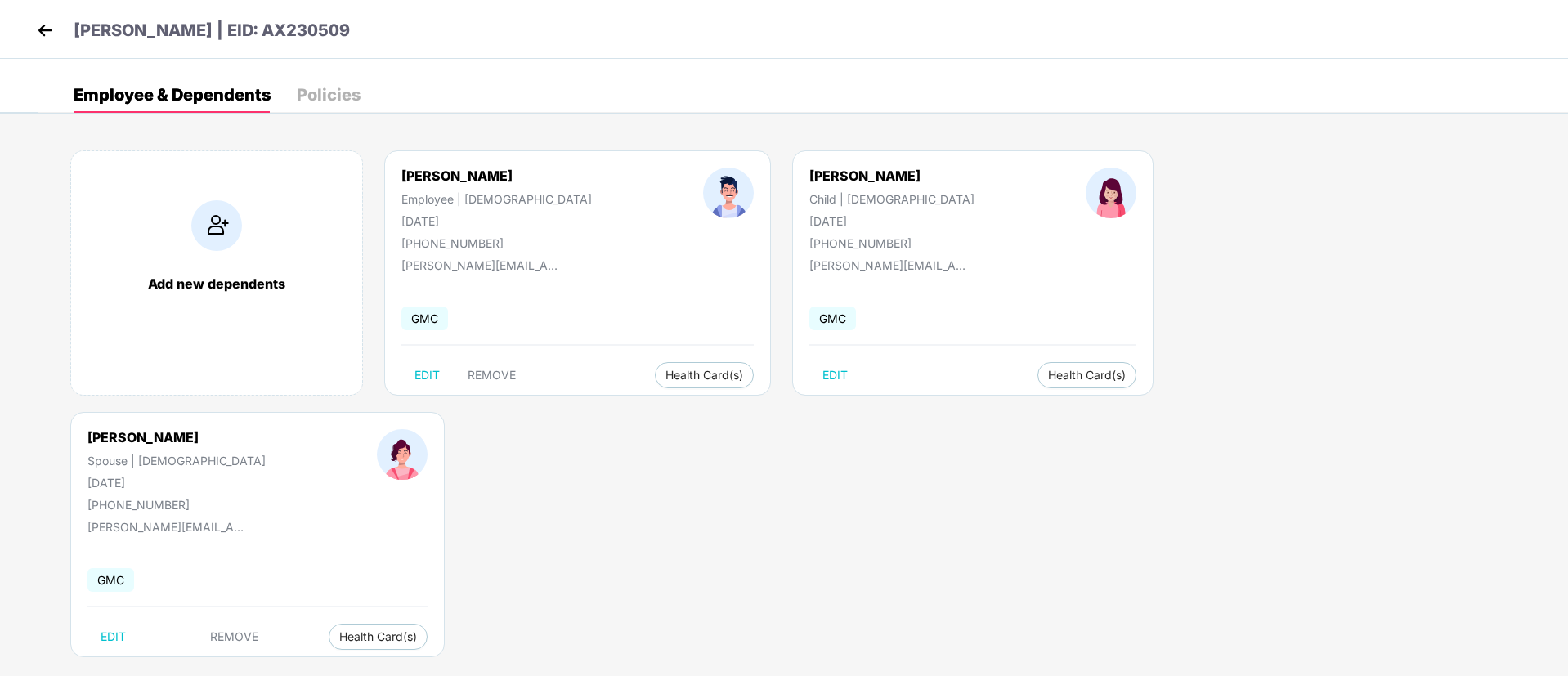
click at [46, 25] on img at bounding box center [45, 30] width 25 height 25
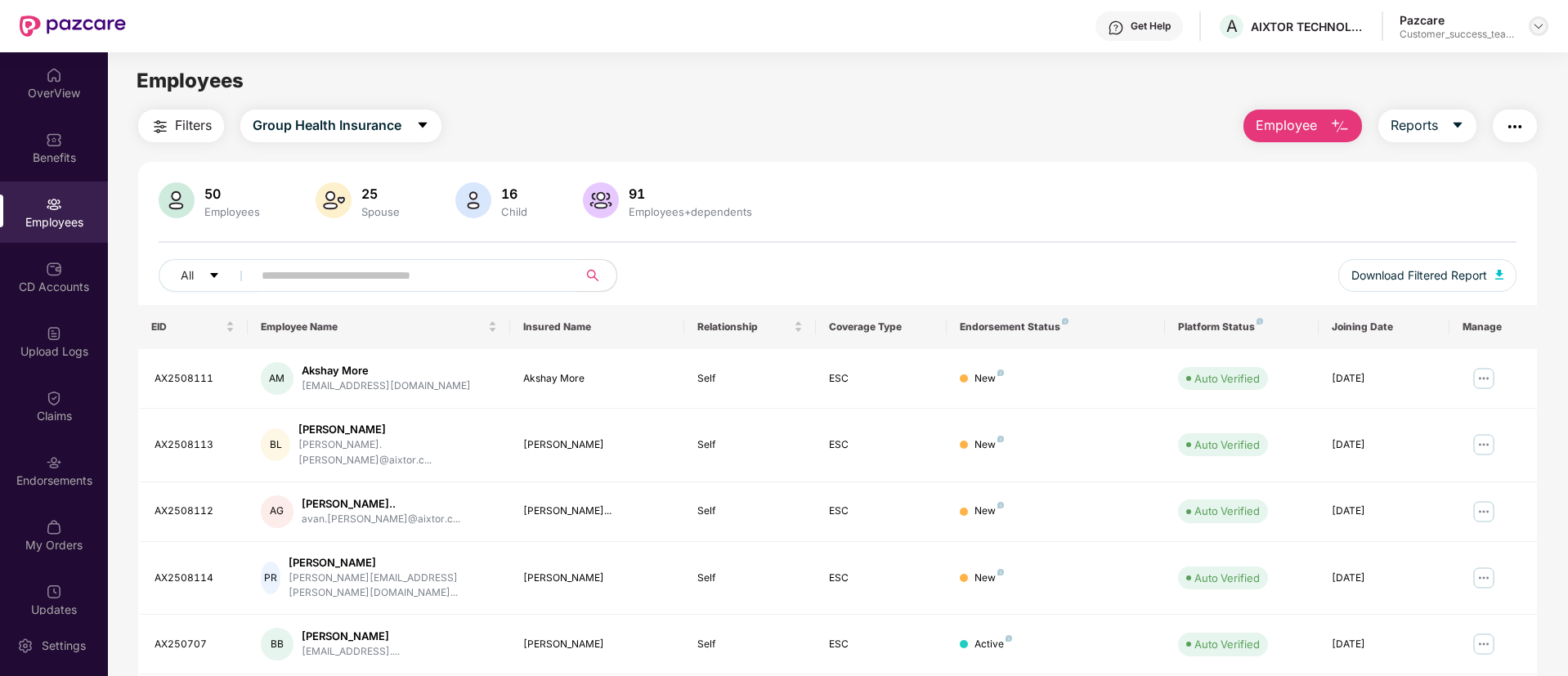
click at [1537, 20] on img at bounding box center [1538, 26] width 13 height 13
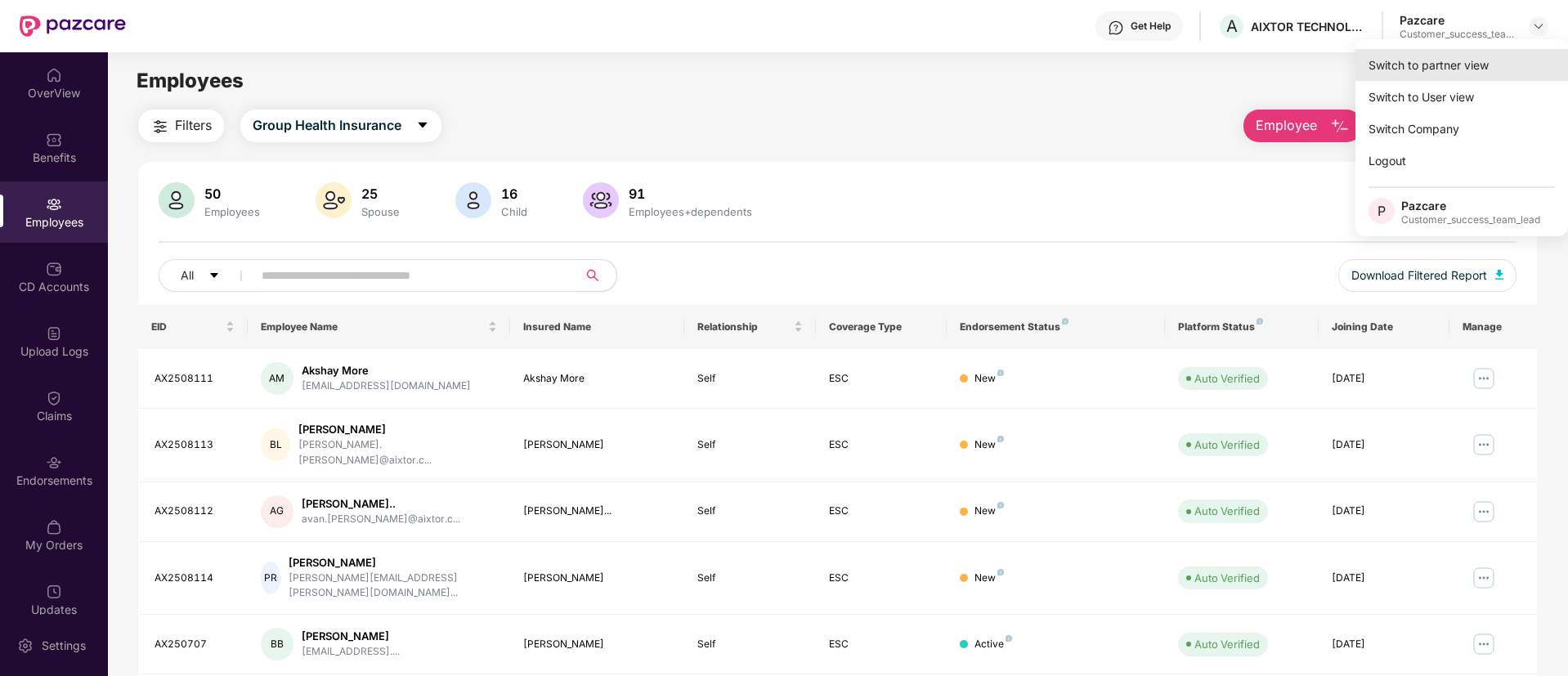
click at [1516, 75] on div "Switch to partner view" at bounding box center [1461, 64] width 212 height 32
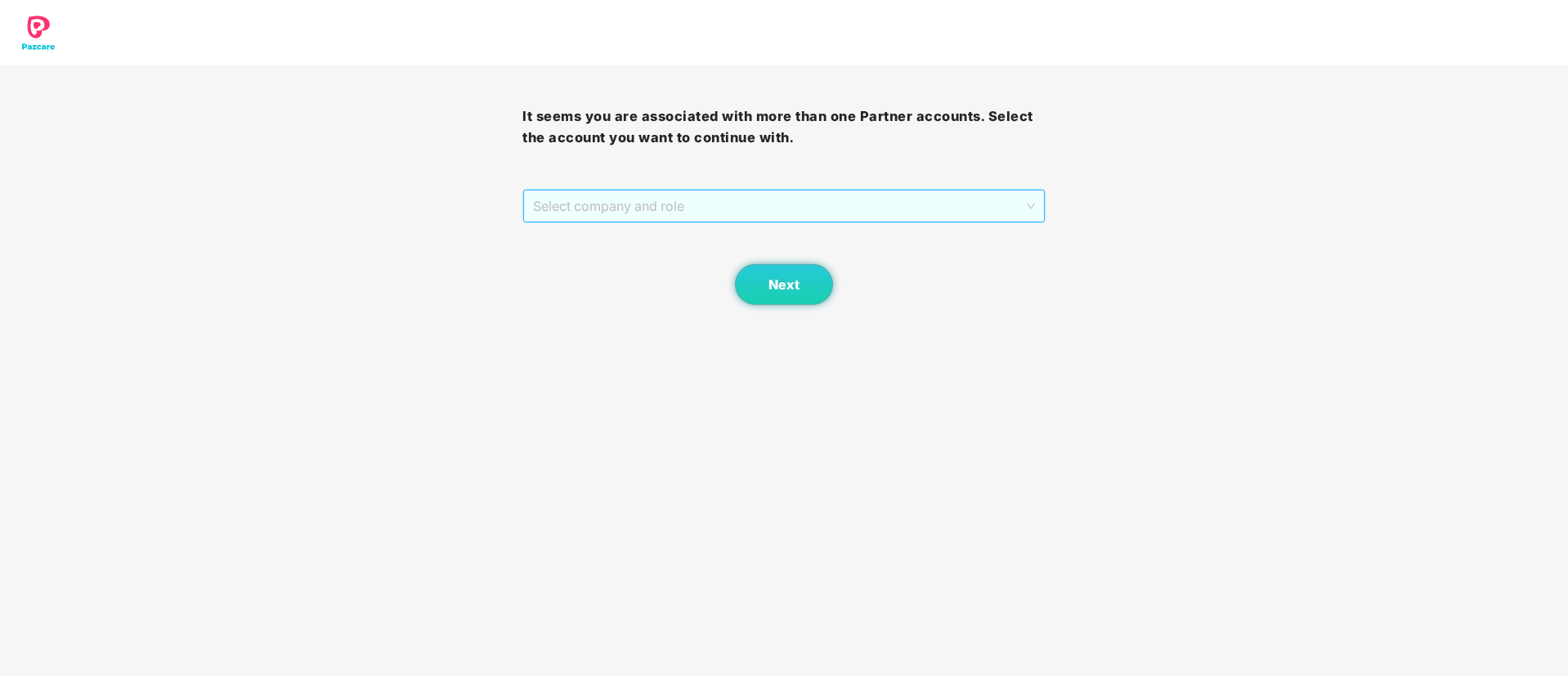
click at [719, 191] on span "Select company and role" at bounding box center [783, 206] width 501 height 31
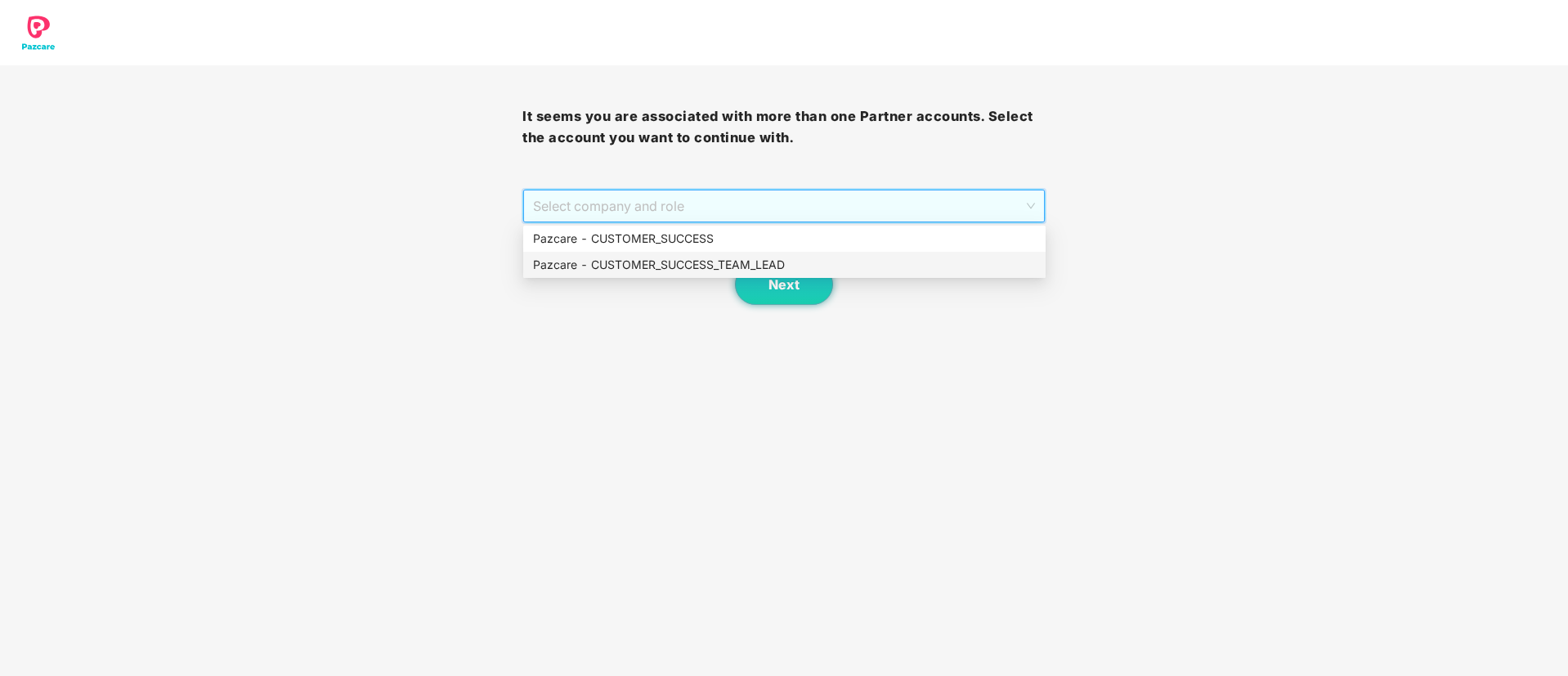
click at [681, 271] on div "Pazcare - CUSTOMER_SUCCESS_TEAM_LEAD" at bounding box center [784, 265] width 503 height 18
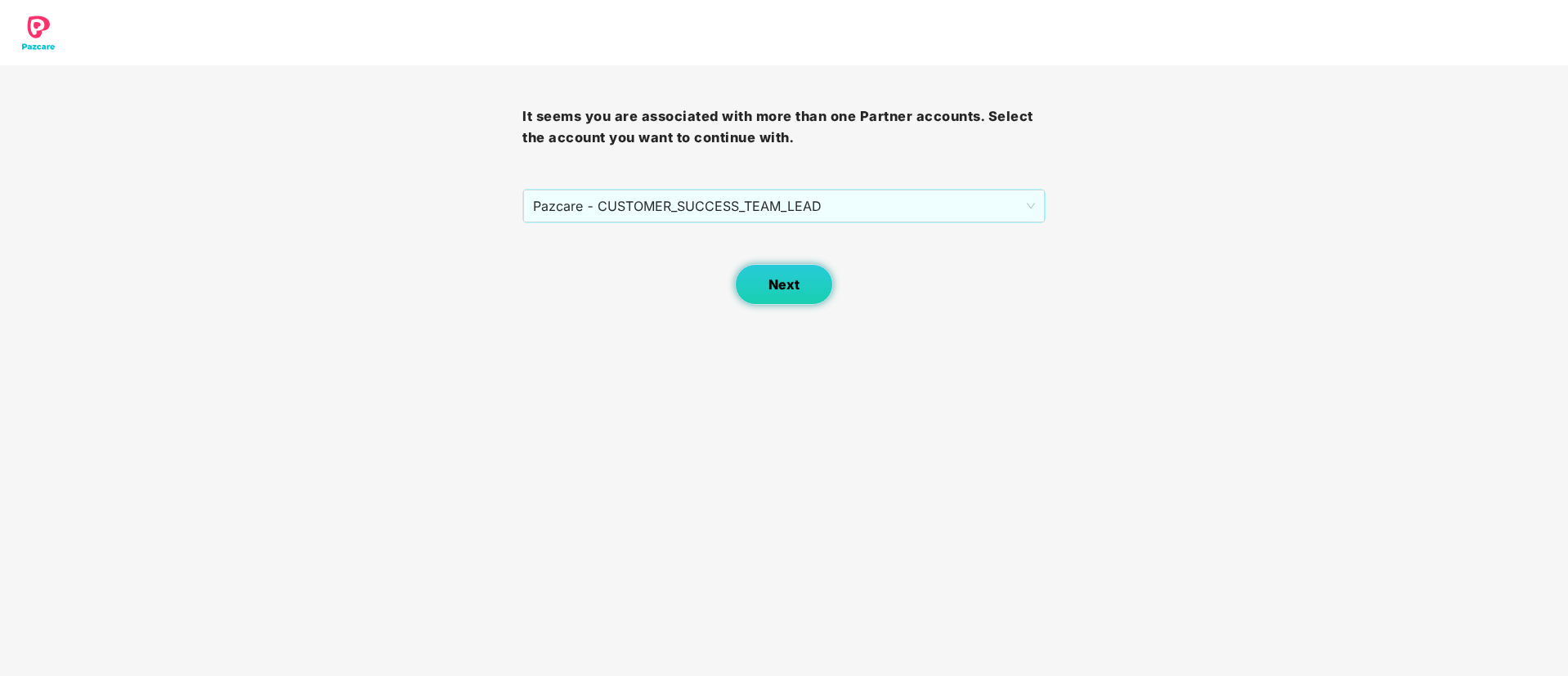
click at [801, 290] on button "Next" at bounding box center [784, 284] width 98 height 41
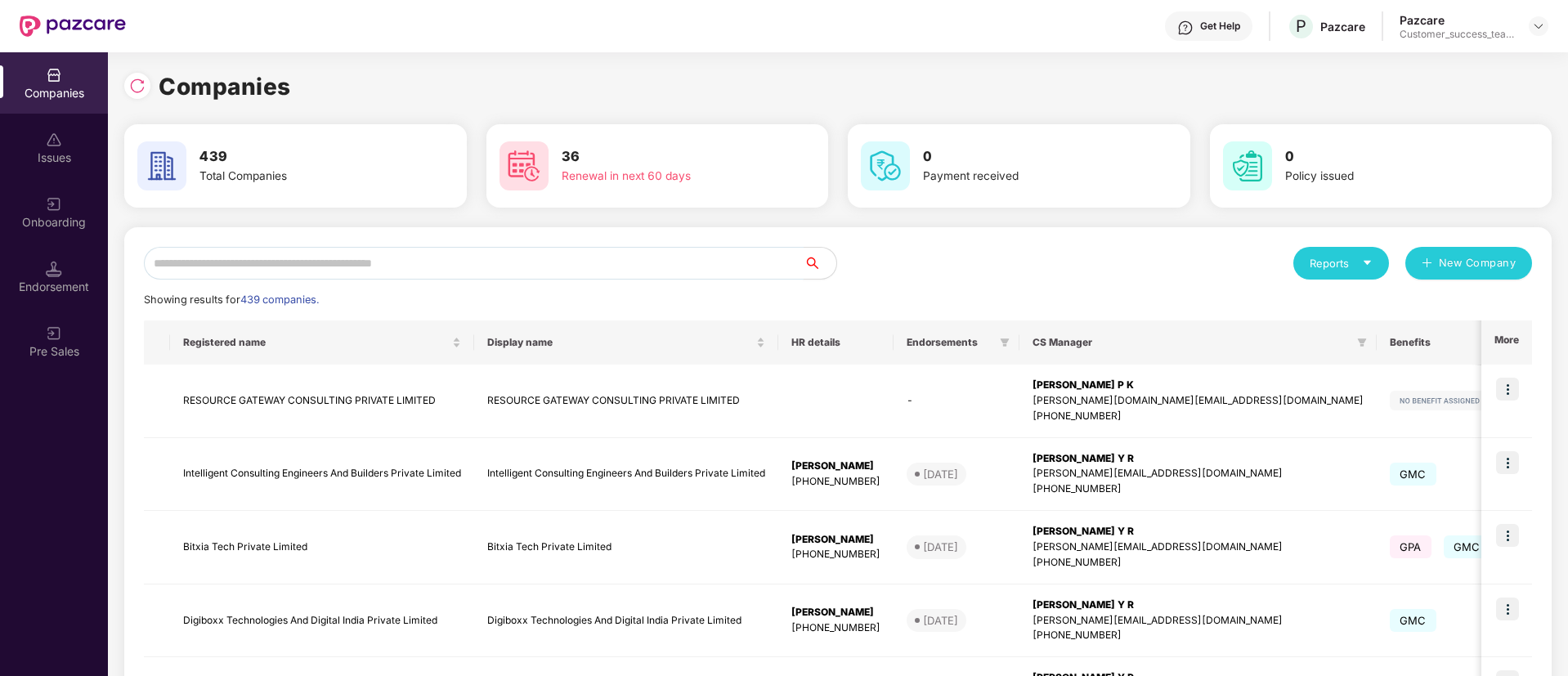
click at [766, 262] on input "text" at bounding box center [473, 263] width 660 height 33
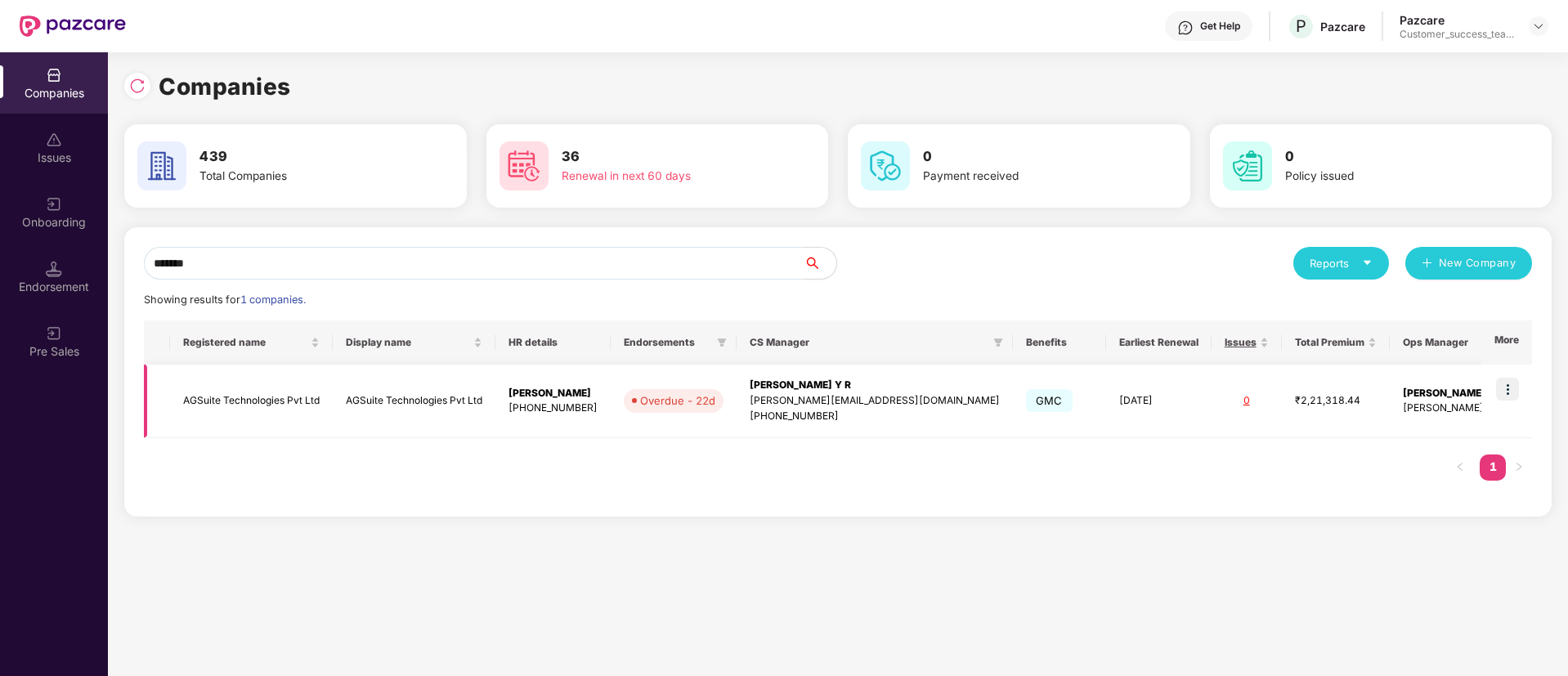
type input "*******"
click at [1513, 394] on img at bounding box center [1507, 388] width 23 height 23
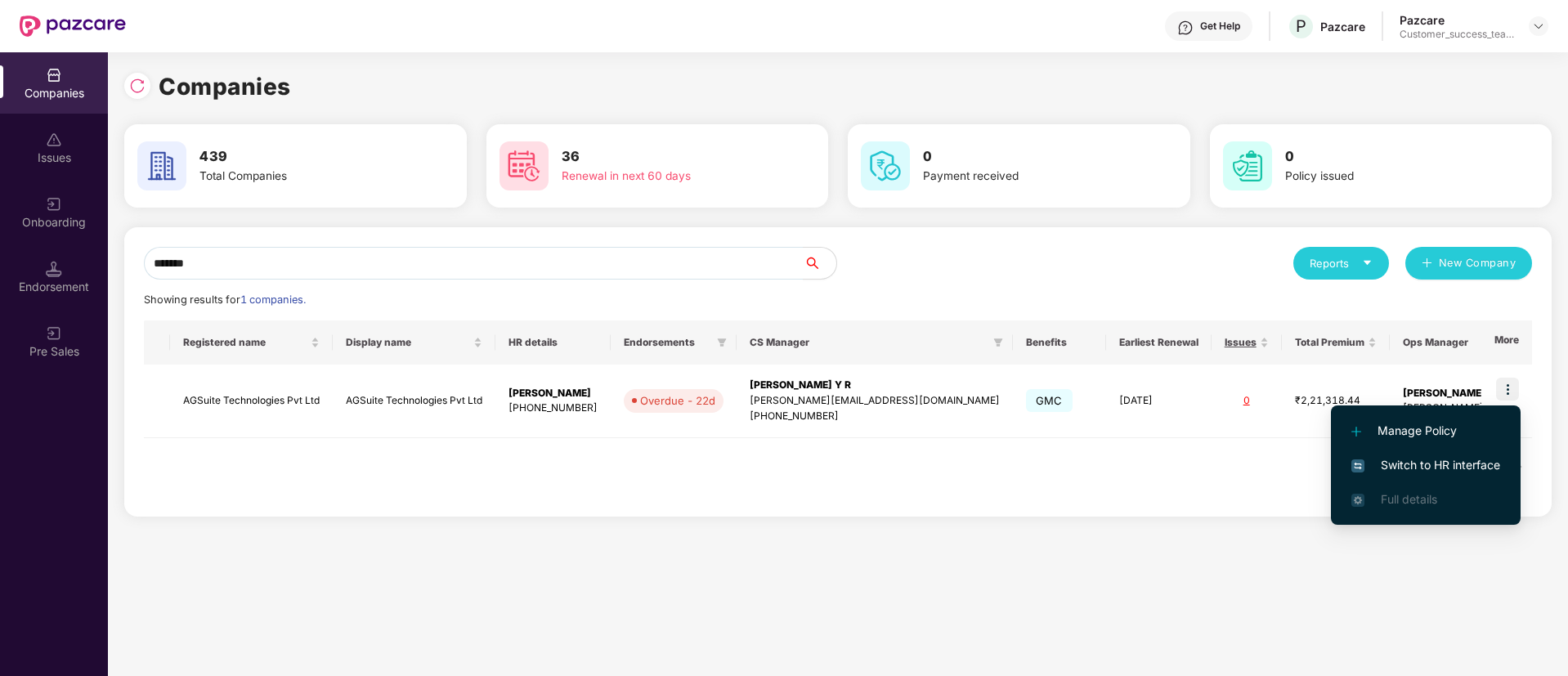
click at [1492, 461] on span "Switch to HR interface" at bounding box center [1425, 465] width 149 height 18
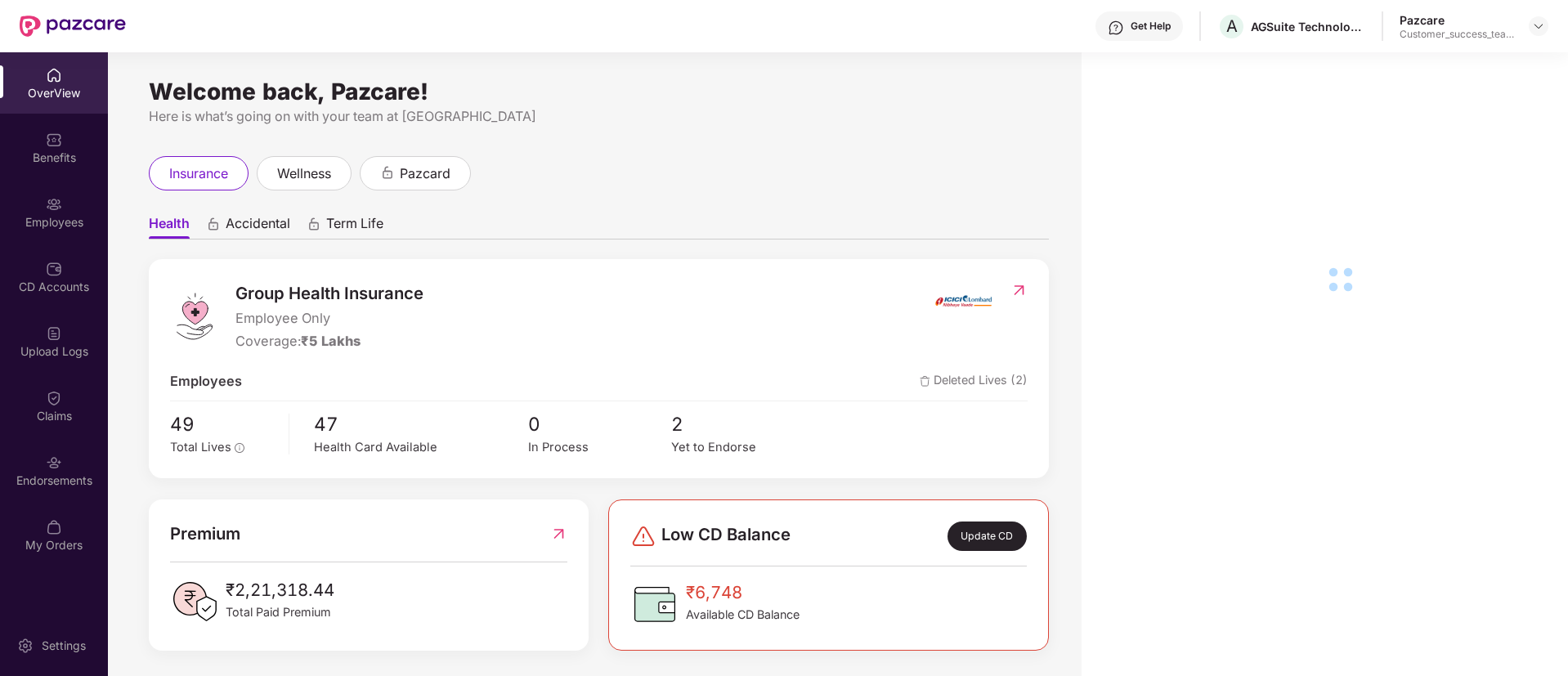
click at [60, 424] on div "Claims" at bounding box center [54, 405] width 108 height 61
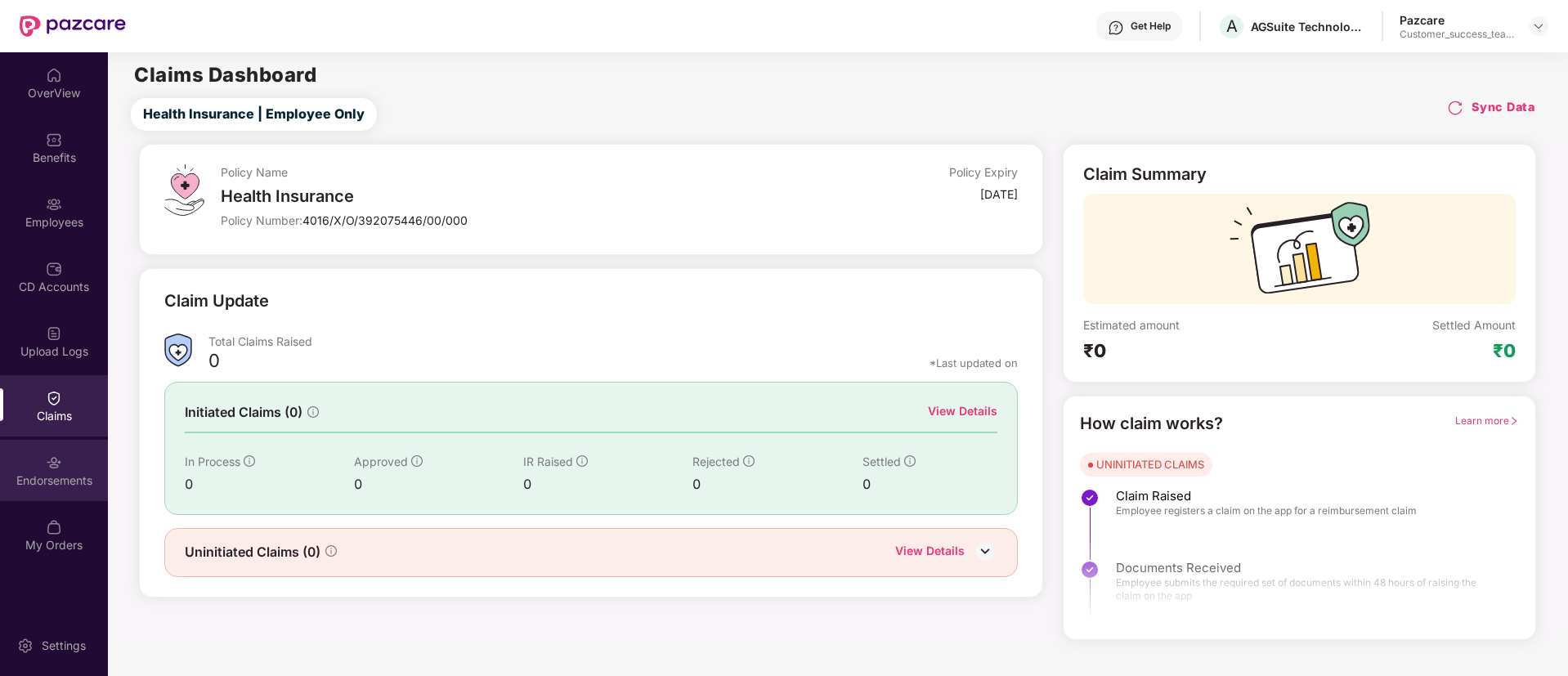
click at [86, 496] on div "Endorsements" at bounding box center [54, 470] width 108 height 61
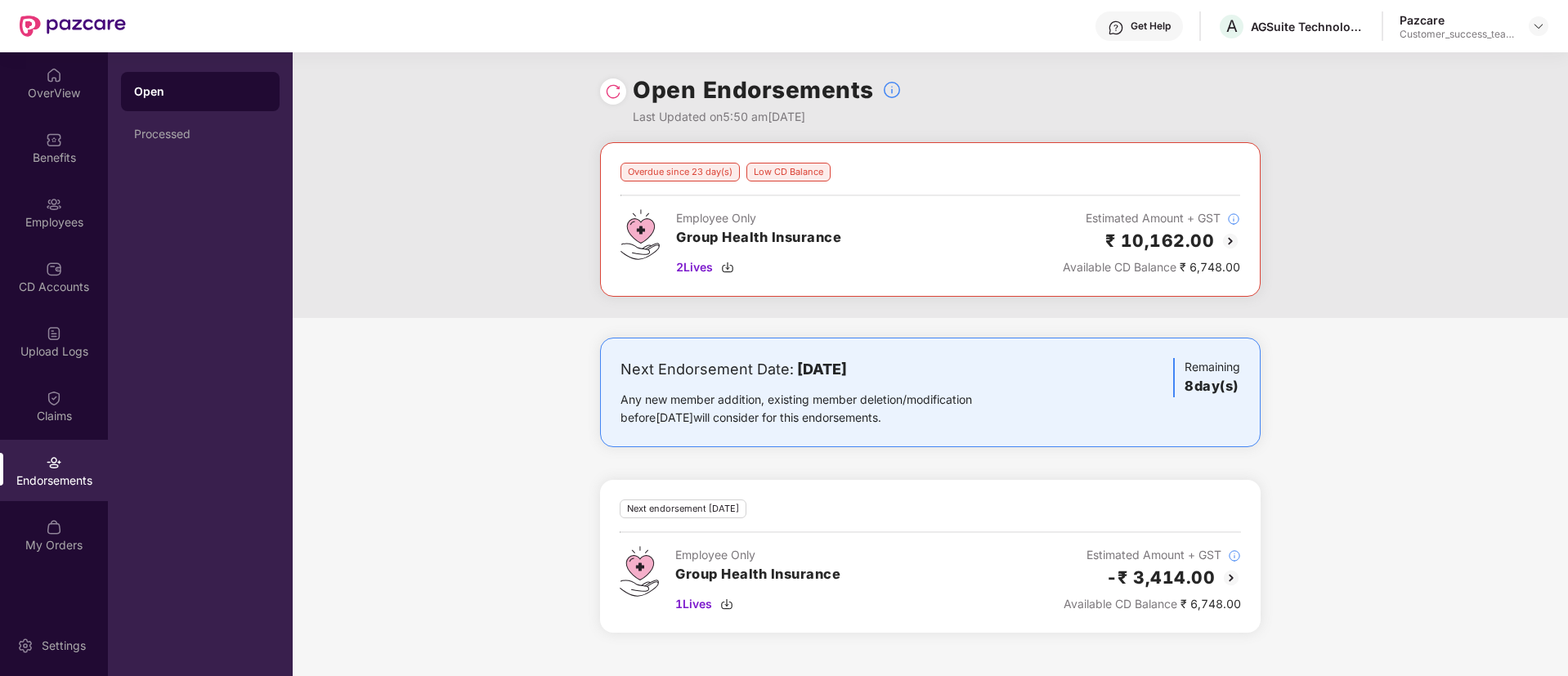
click at [1232, 244] on img at bounding box center [1229, 241] width 20 height 20
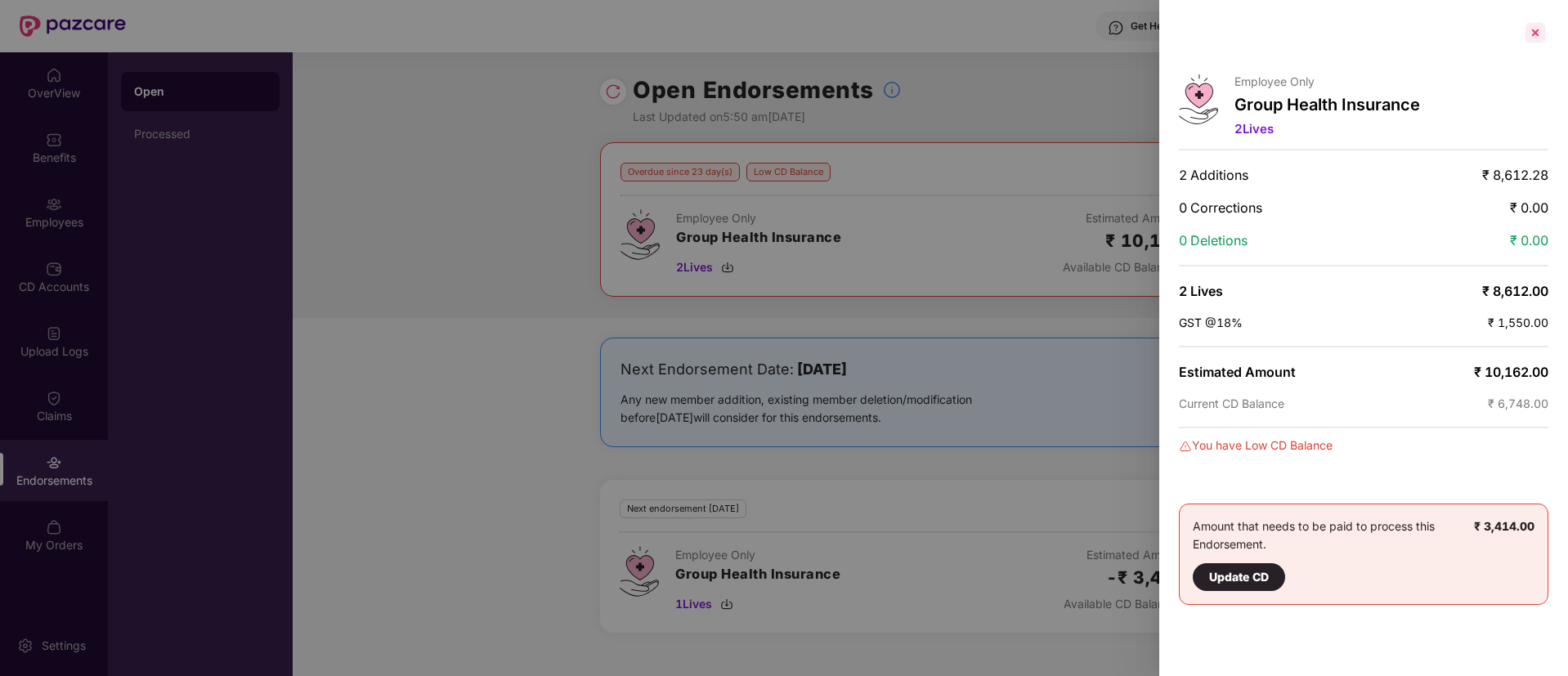
click at [1538, 36] on div at bounding box center [1534, 33] width 26 height 26
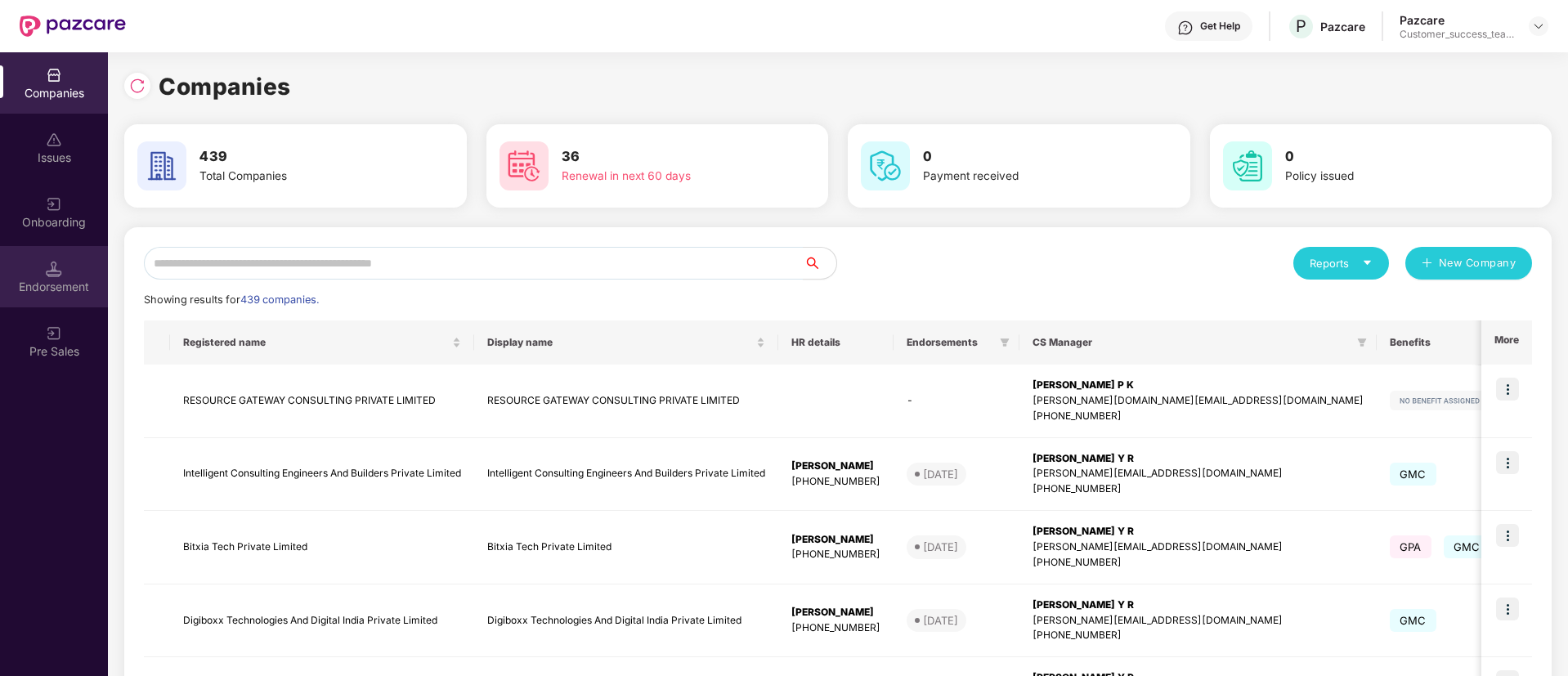
click at [42, 271] on div "Endorsement" at bounding box center [54, 276] width 108 height 61
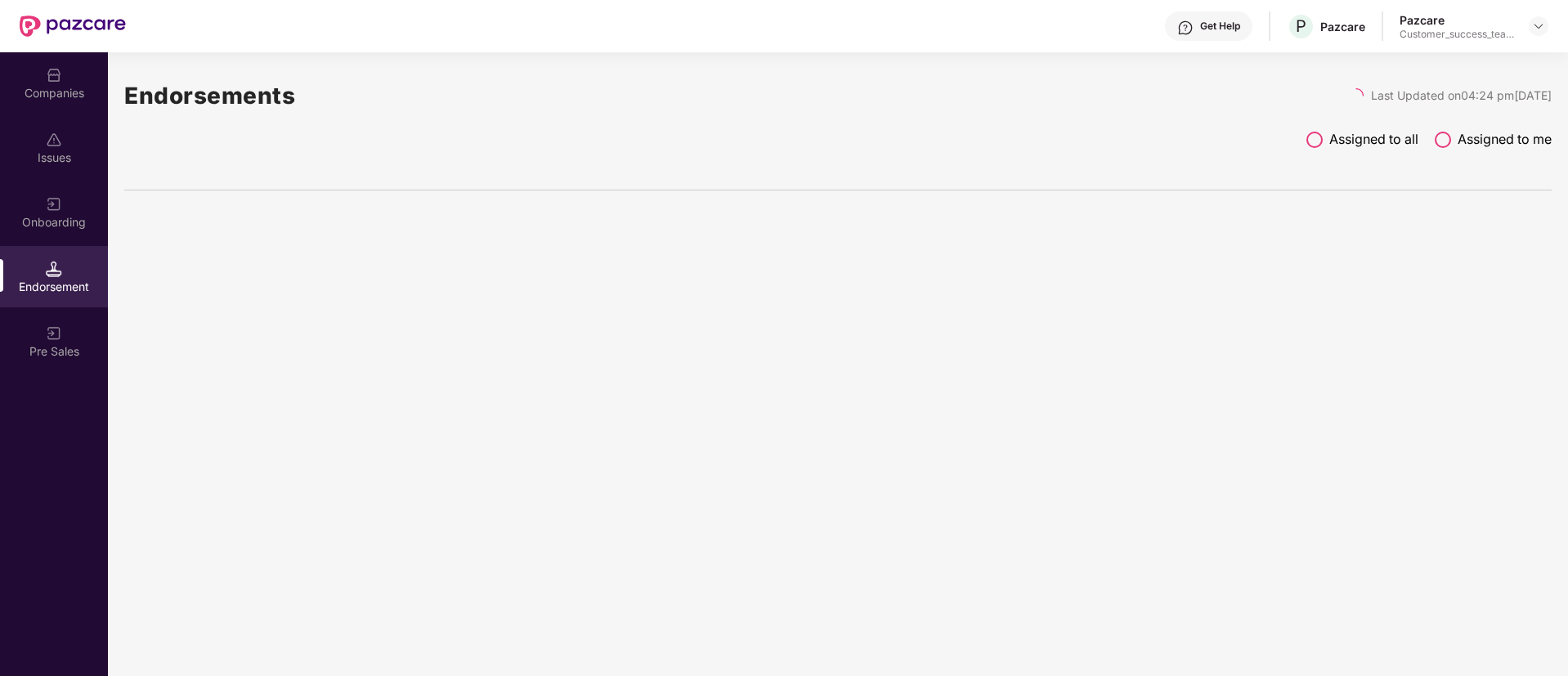
click at [63, 214] on div "Onboarding" at bounding box center [54, 222] width 108 height 16
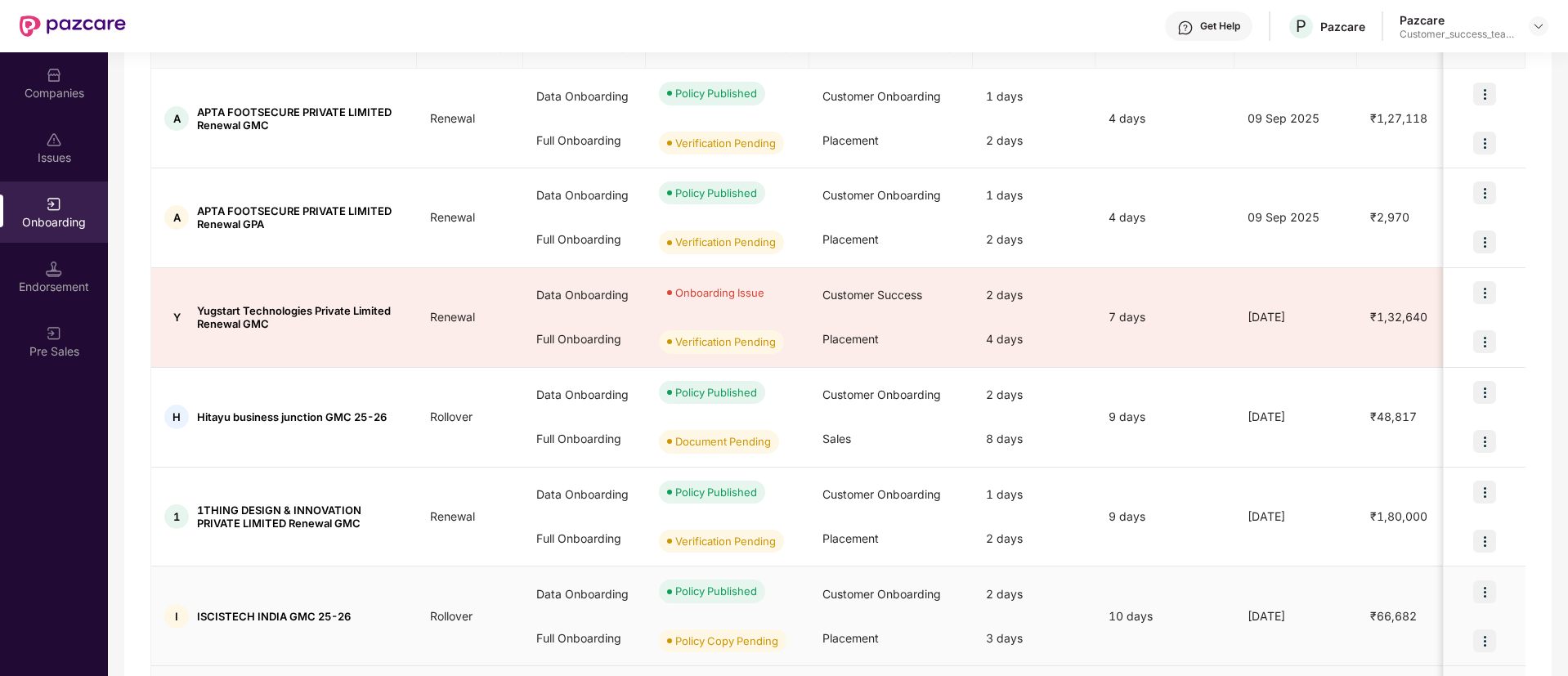
scroll to position [123, 0]
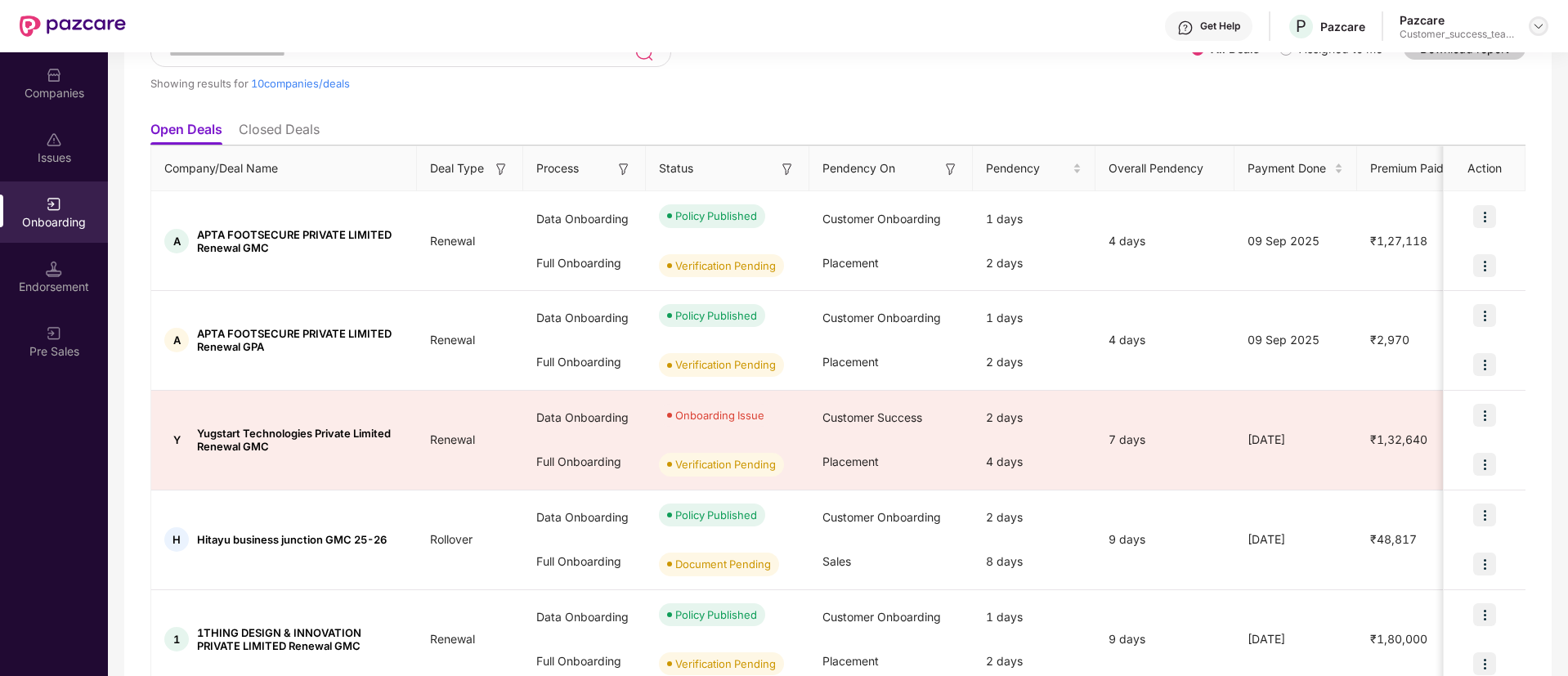
click at [1540, 31] on img at bounding box center [1538, 26] width 13 height 13
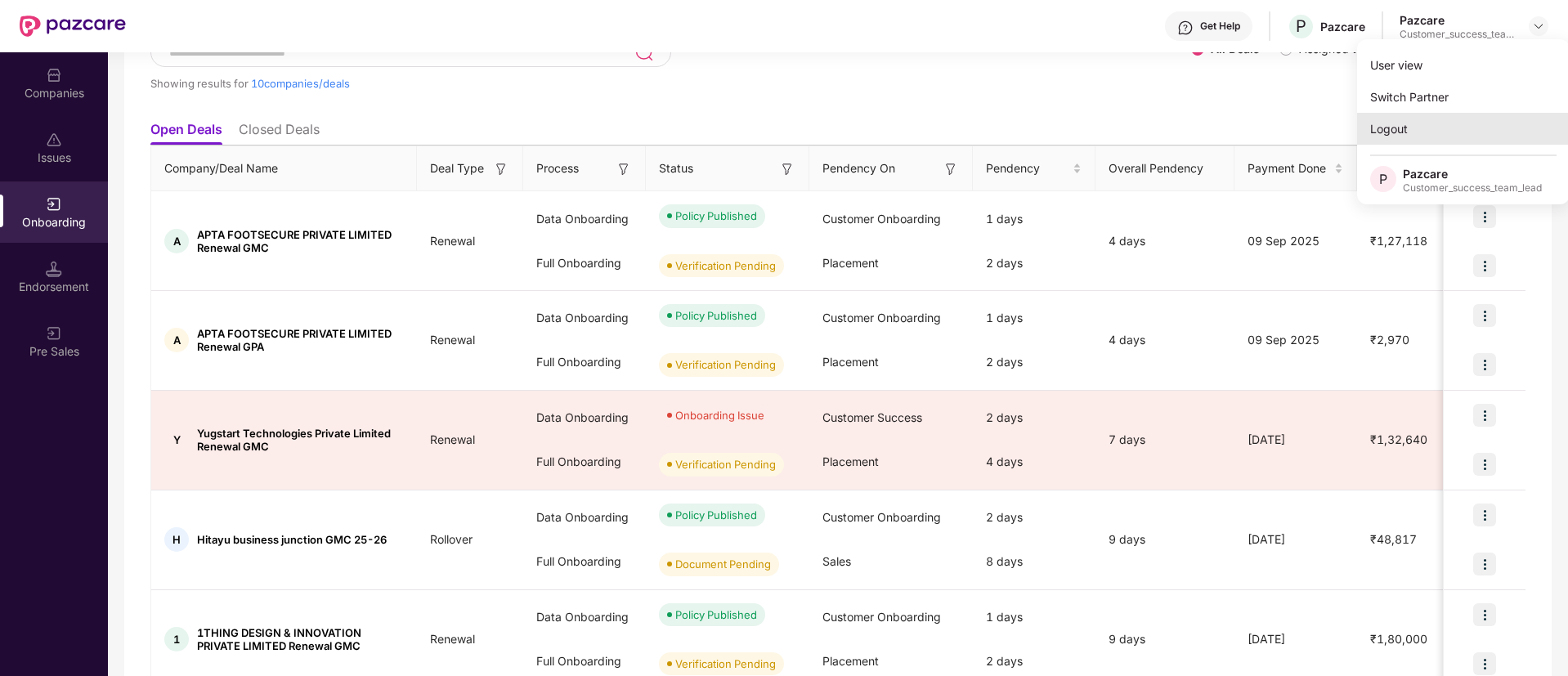
click at [1518, 135] on div "Logout" at bounding box center [1462, 128] width 212 height 32
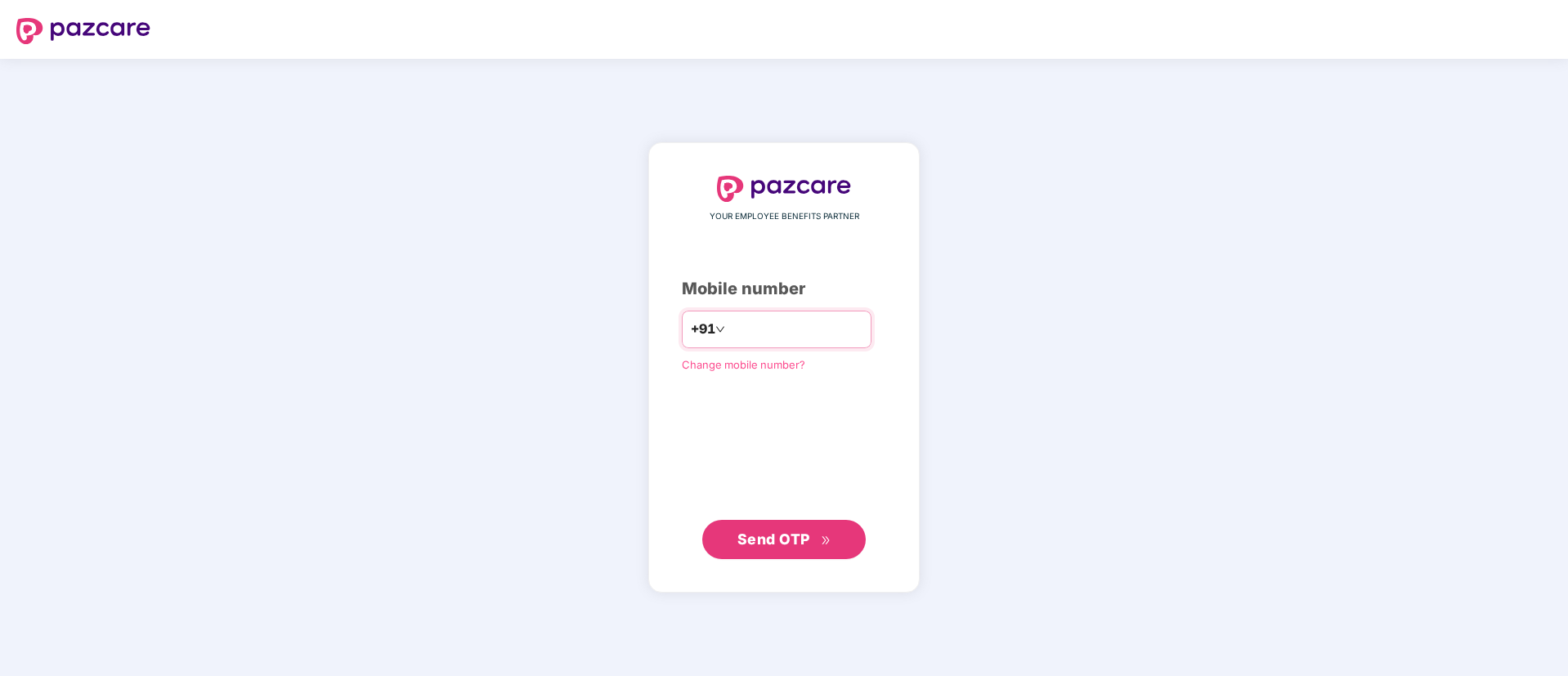
click at [763, 322] on input "number" at bounding box center [796, 329] width 134 height 26
type input "**********"
click at [811, 545] on span "Send OTP" at bounding box center [784, 539] width 94 height 23
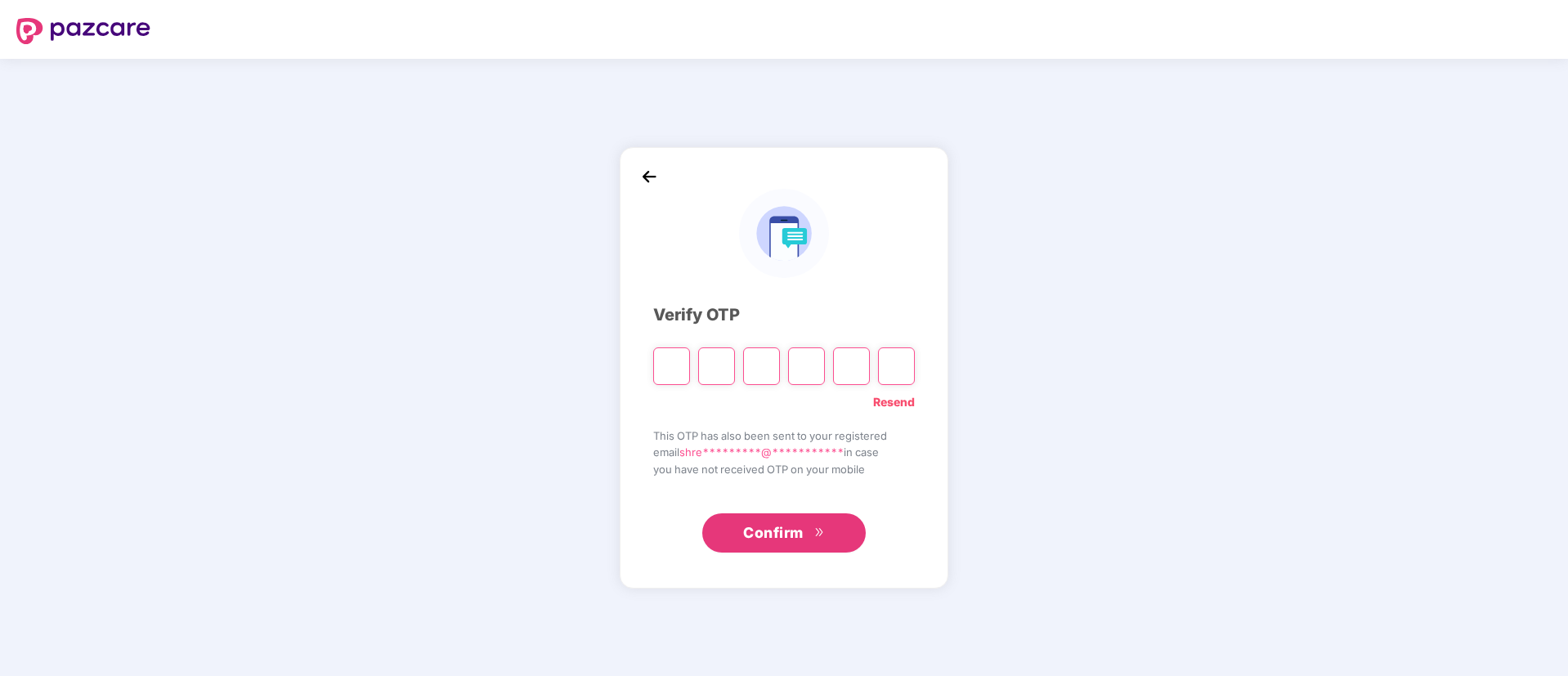
type input "*"
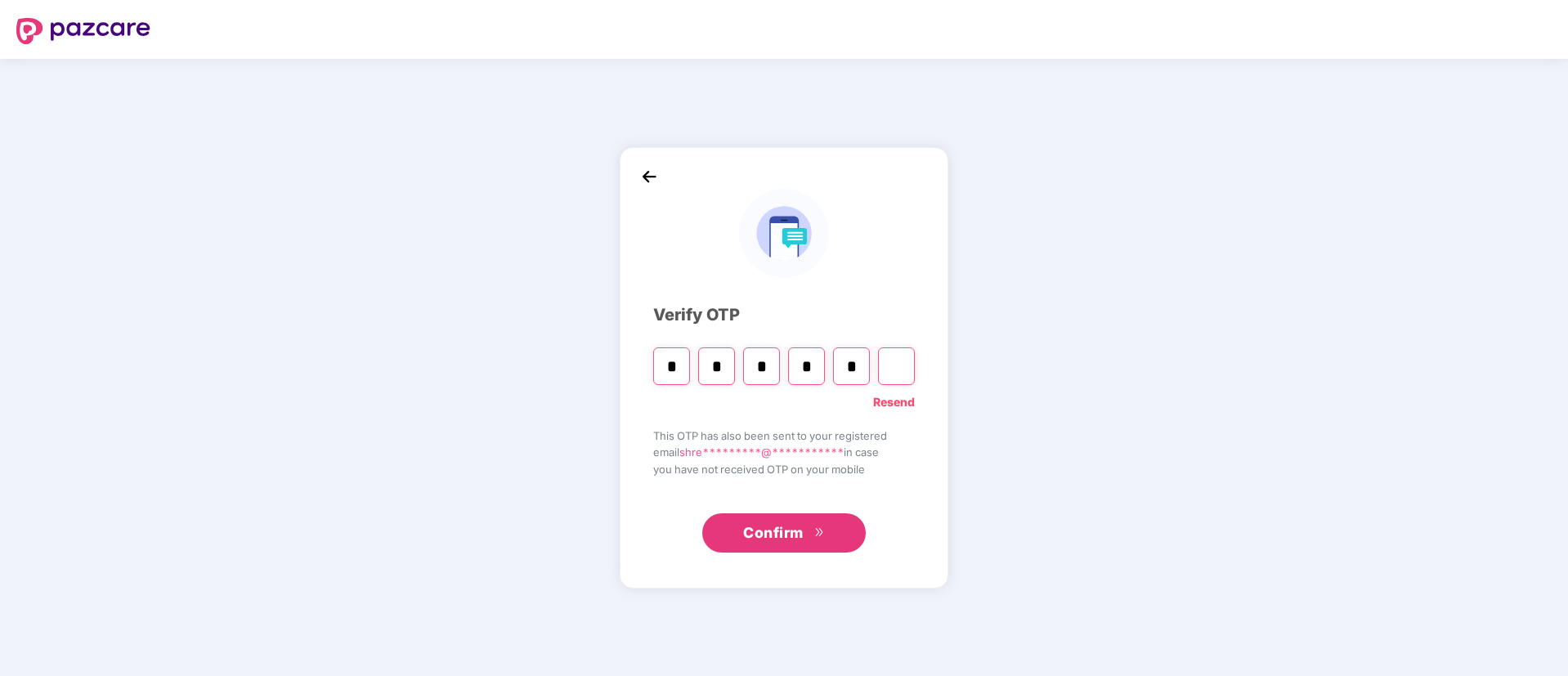
type input "*"
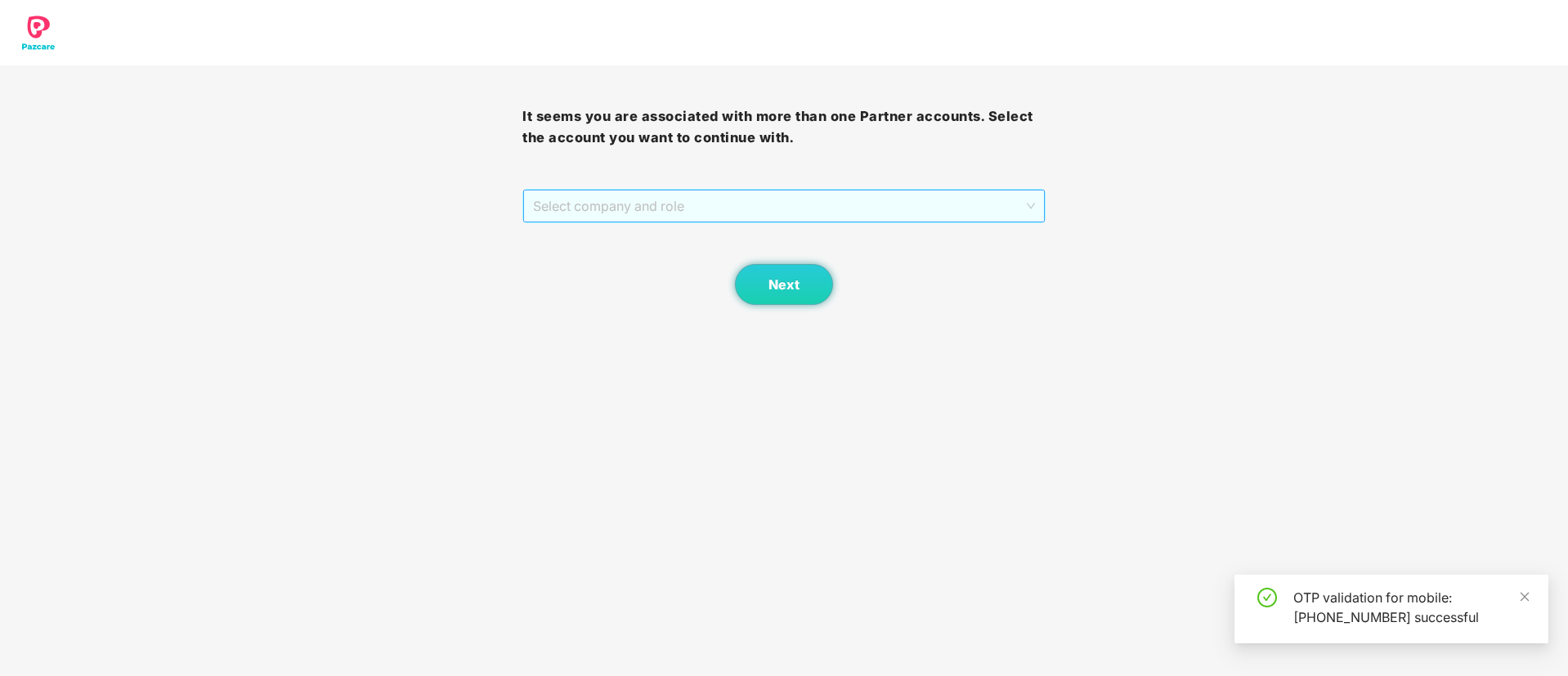
click at [782, 192] on span "Select company and role" at bounding box center [783, 206] width 501 height 31
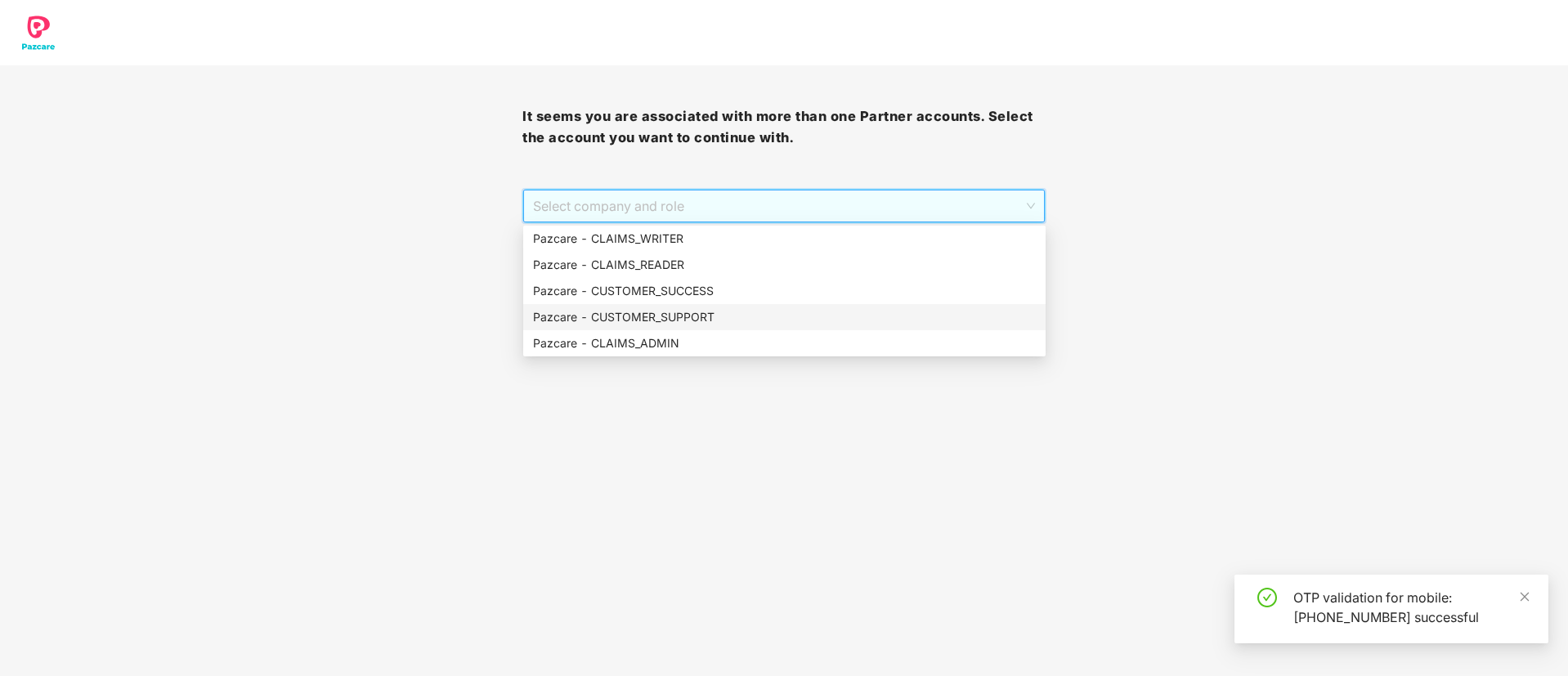
click at [752, 317] on div "Pazcare - CUSTOMER_SUPPORT" at bounding box center [784, 317] width 503 height 18
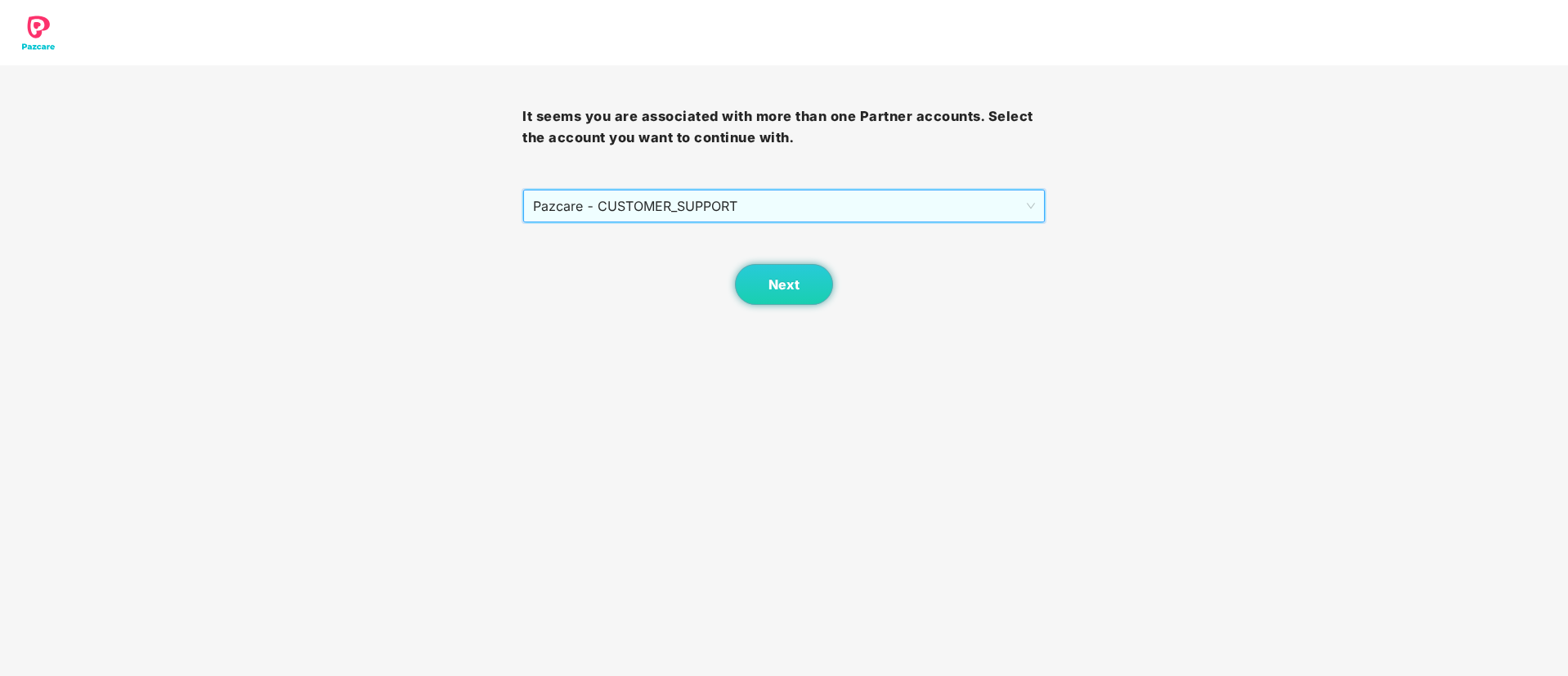
click at [761, 203] on span "Pazcare - CUSTOMER_SUPPORT" at bounding box center [783, 206] width 501 height 31
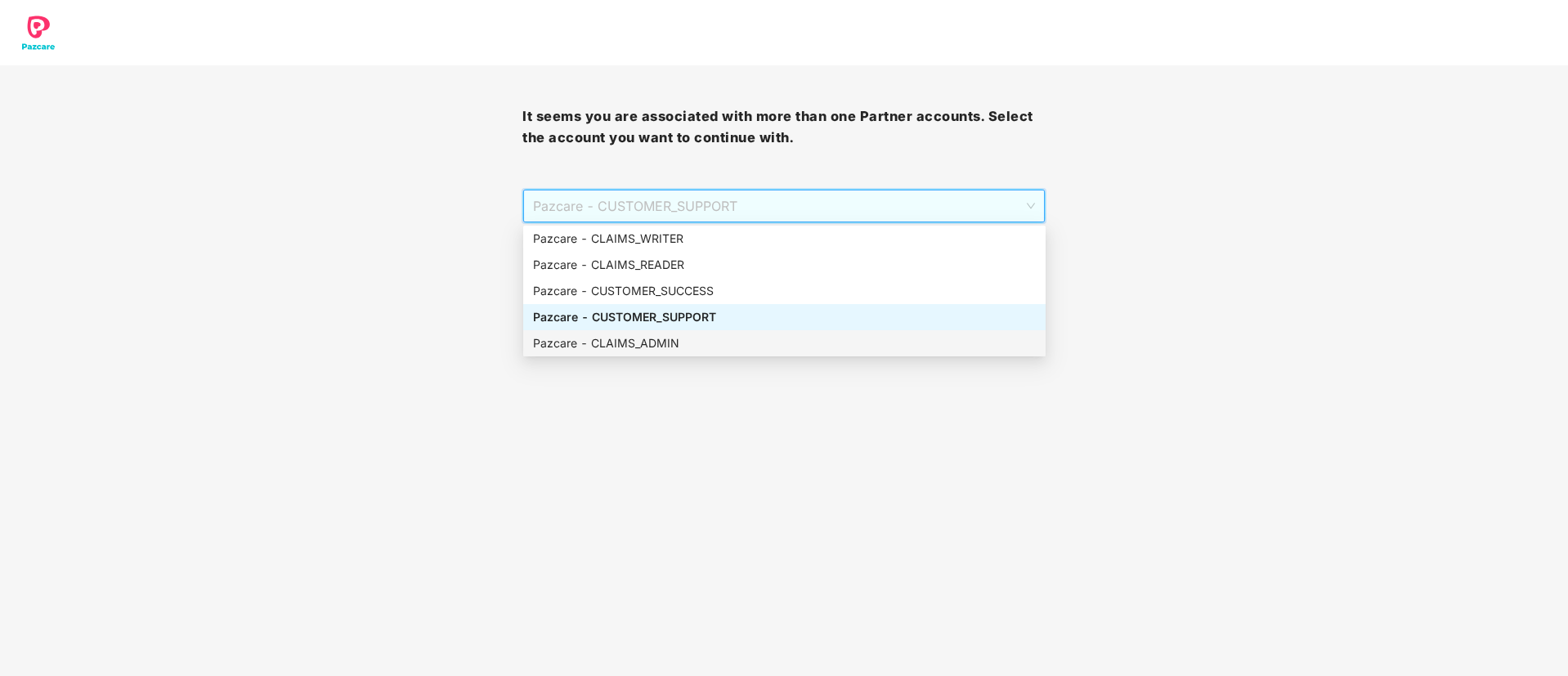
click at [723, 348] on div "Pazcare - CLAIMS_ADMIN" at bounding box center [784, 343] width 503 height 18
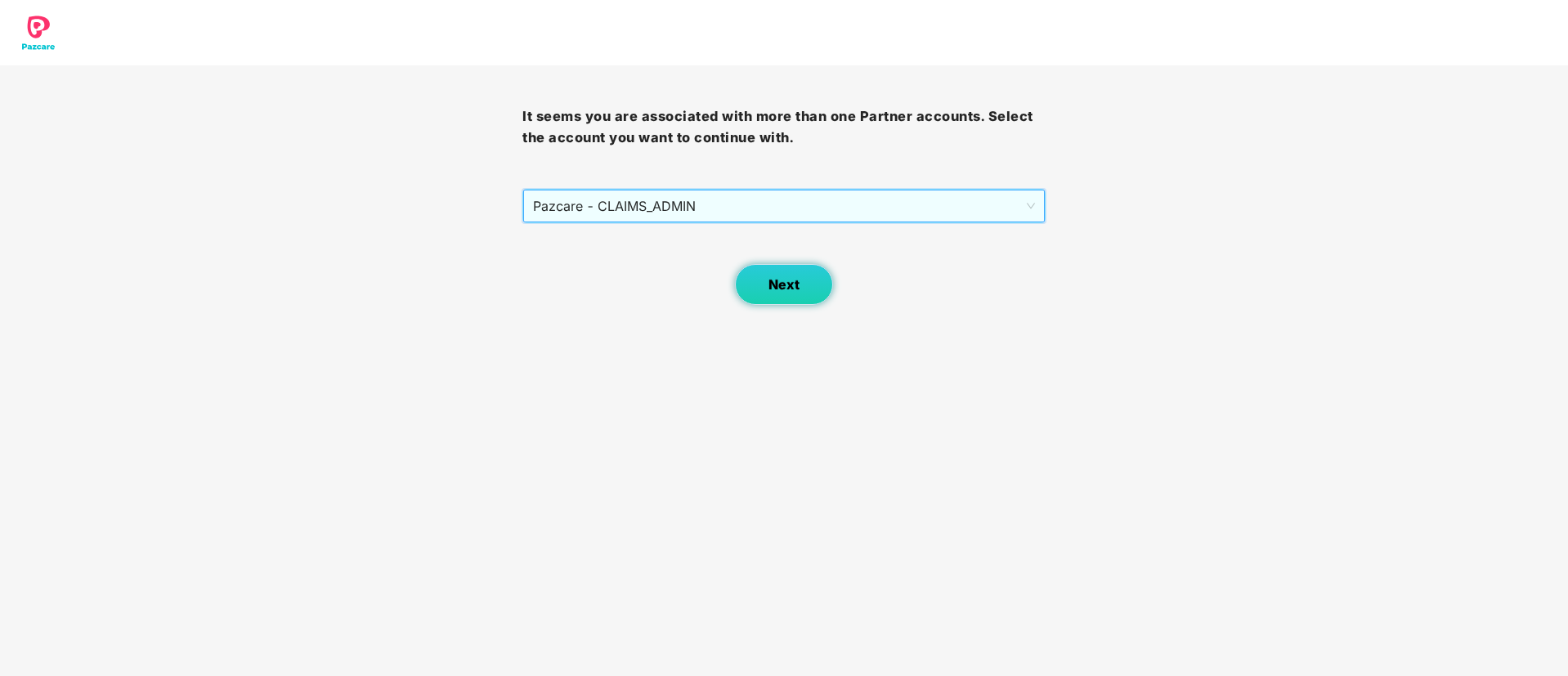
click at [774, 291] on span "Next" at bounding box center [784, 284] width 31 height 15
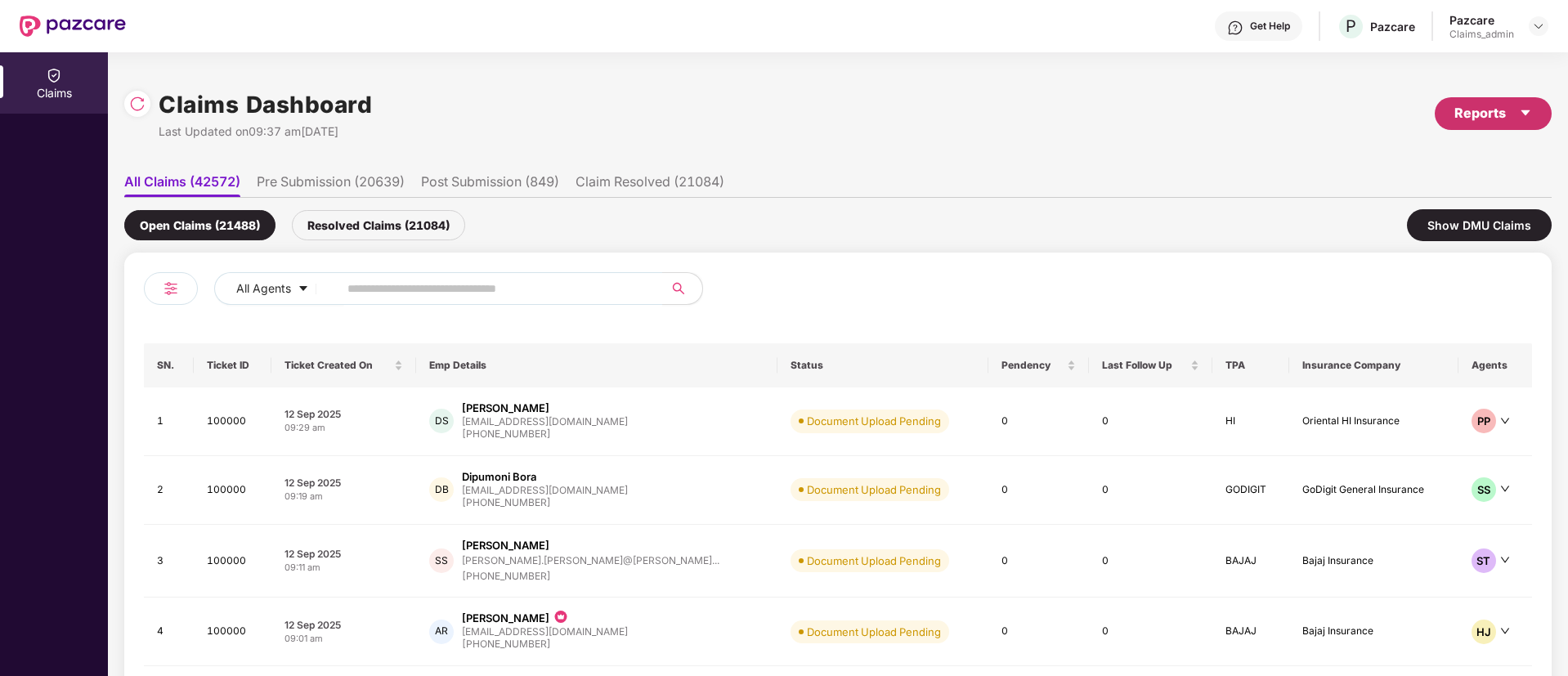
click at [1485, 110] on div "Reports" at bounding box center [1492, 113] width 77 height 21
click at [1461, 164] on div "Claims Report" at bounding box center [1448, 156] width 185 height 18
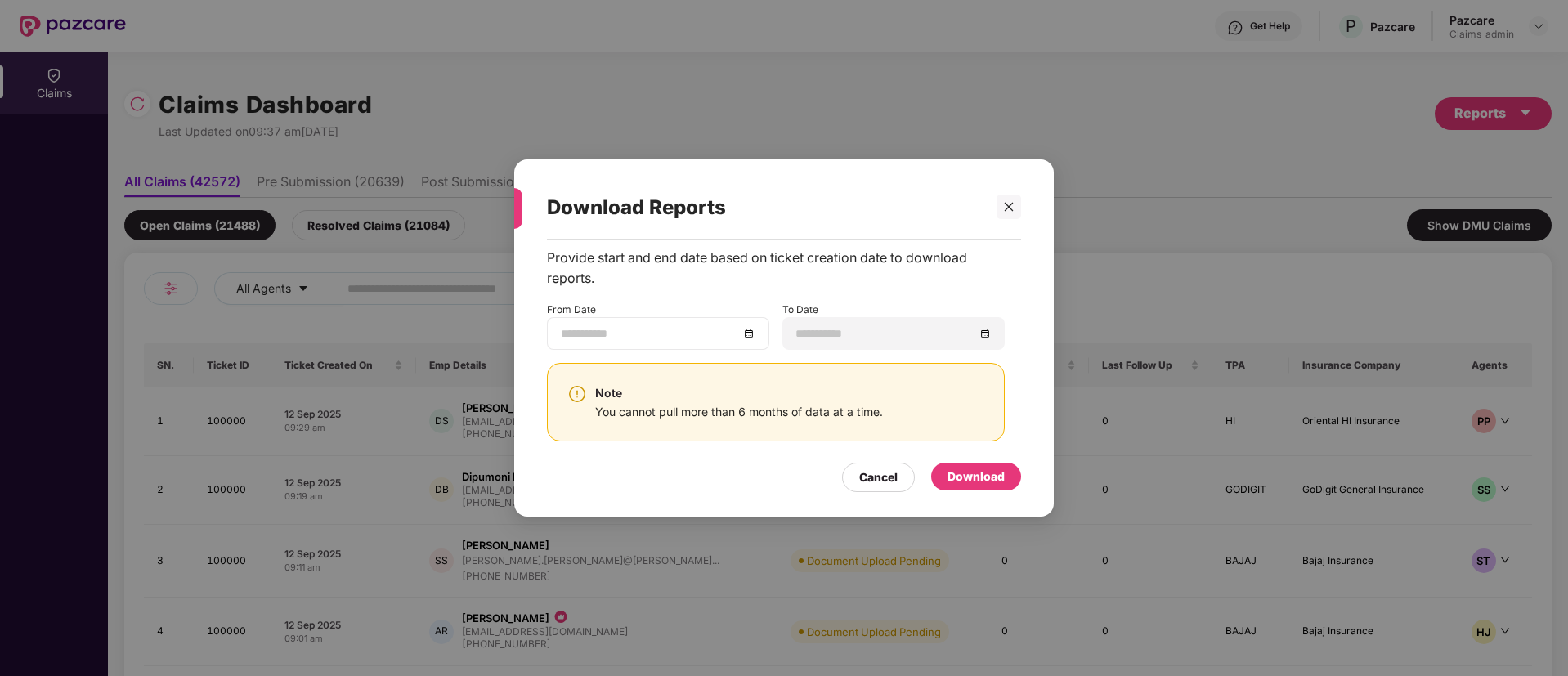
click at [667, 317] on div at bounding box center [657, 333] width 223 height 33
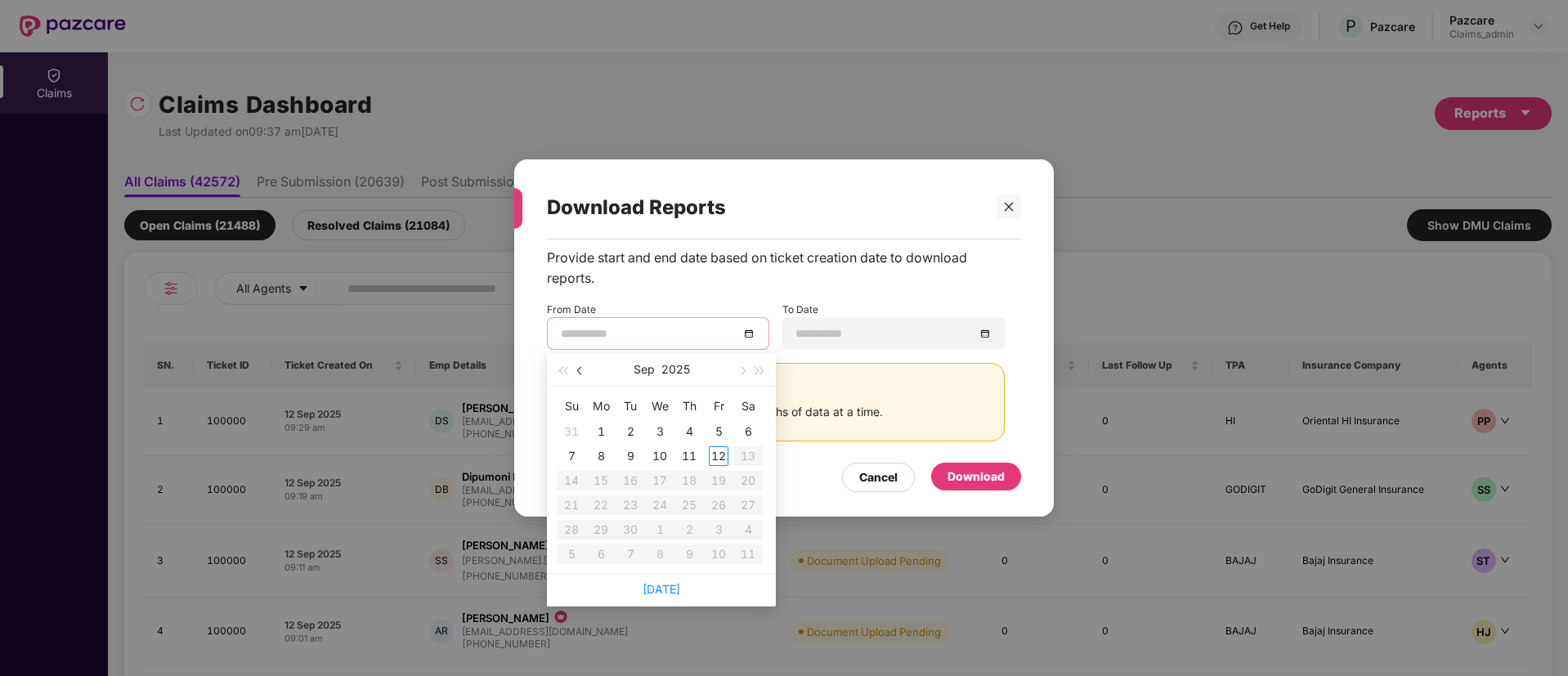
click at [585, 376] on button "button" at bounding box center [580, 369] width 18 height 33
type input "**********"
click at [725, 430] on div "1" at bounding box center [718, 431] width 20 height 20
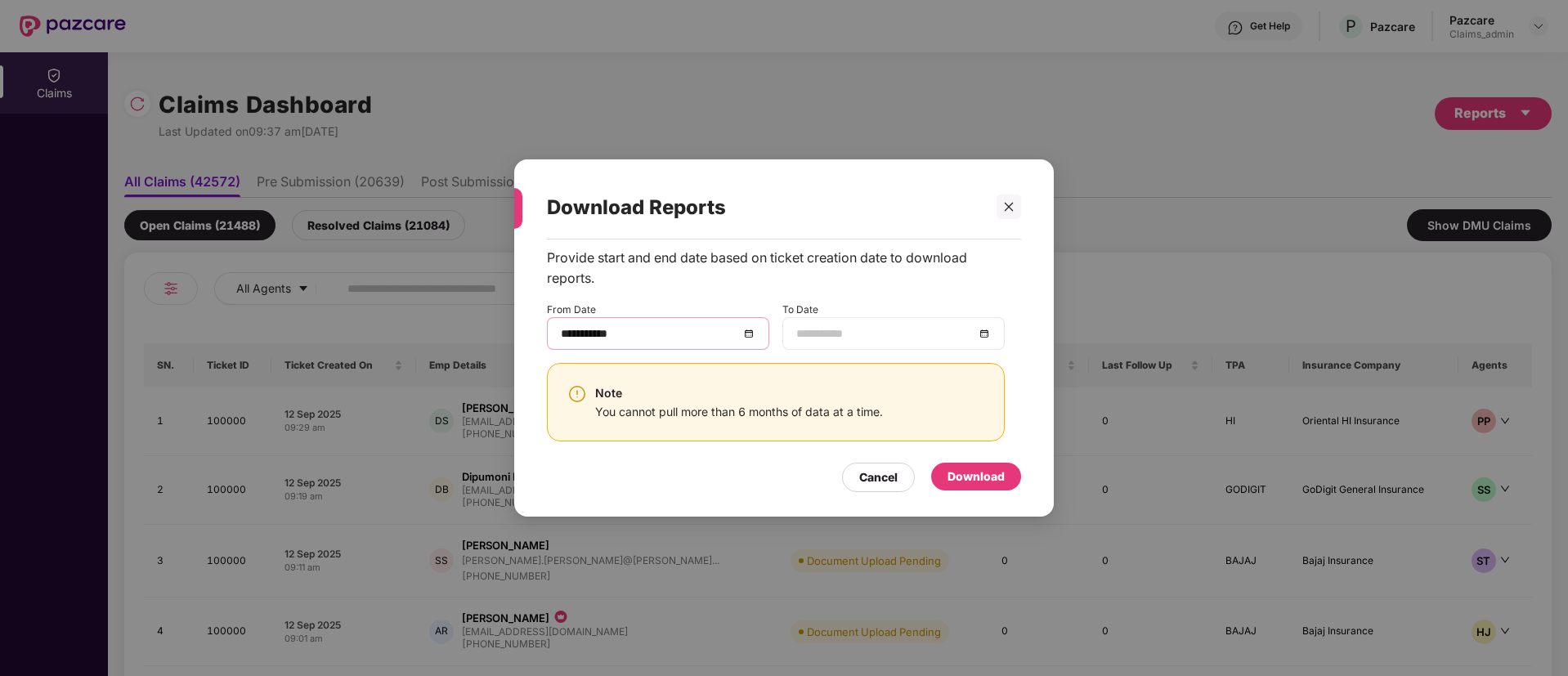
click at [883, 338] on input at bounding box center [885, 333] width 178 height 18
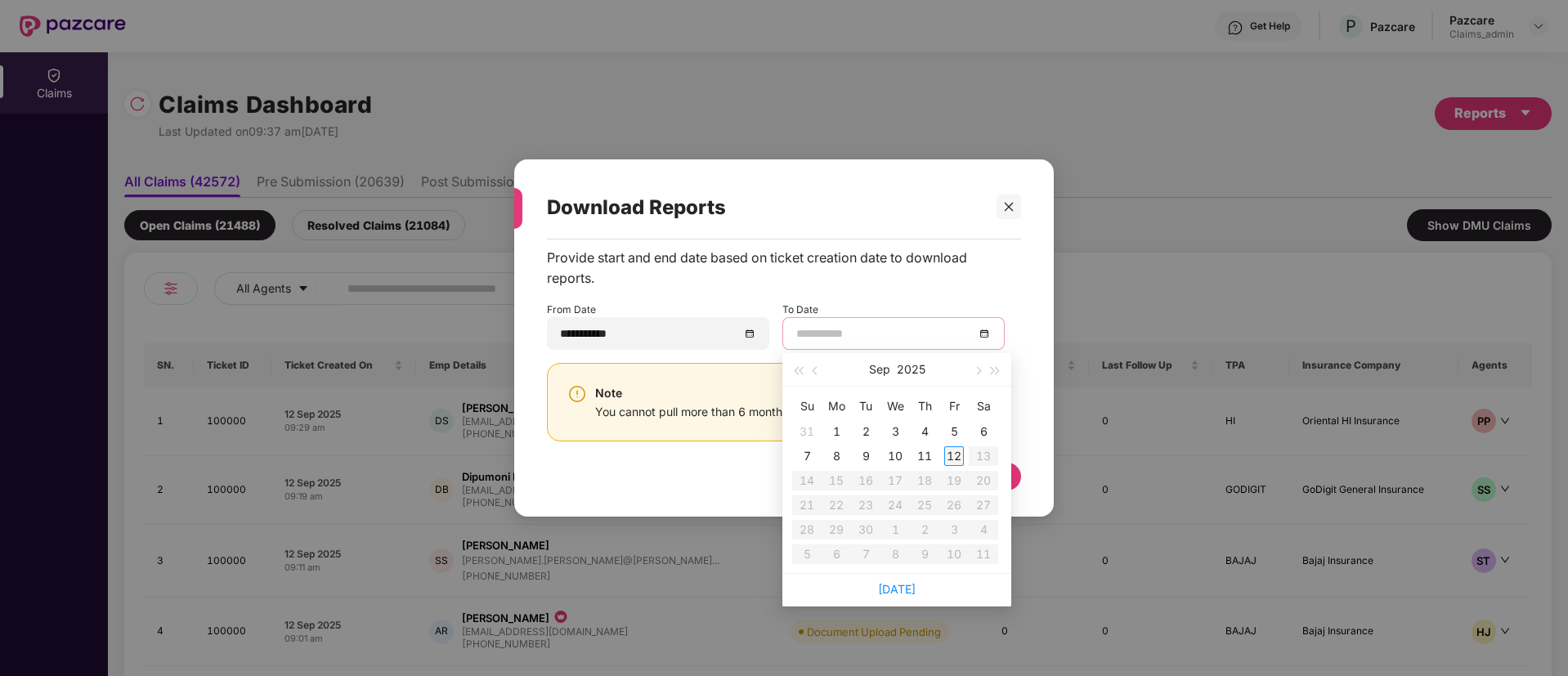
type input "**********"
click at [949, 452] on div "12" at bounding box center [954, 455] width 20 height 20
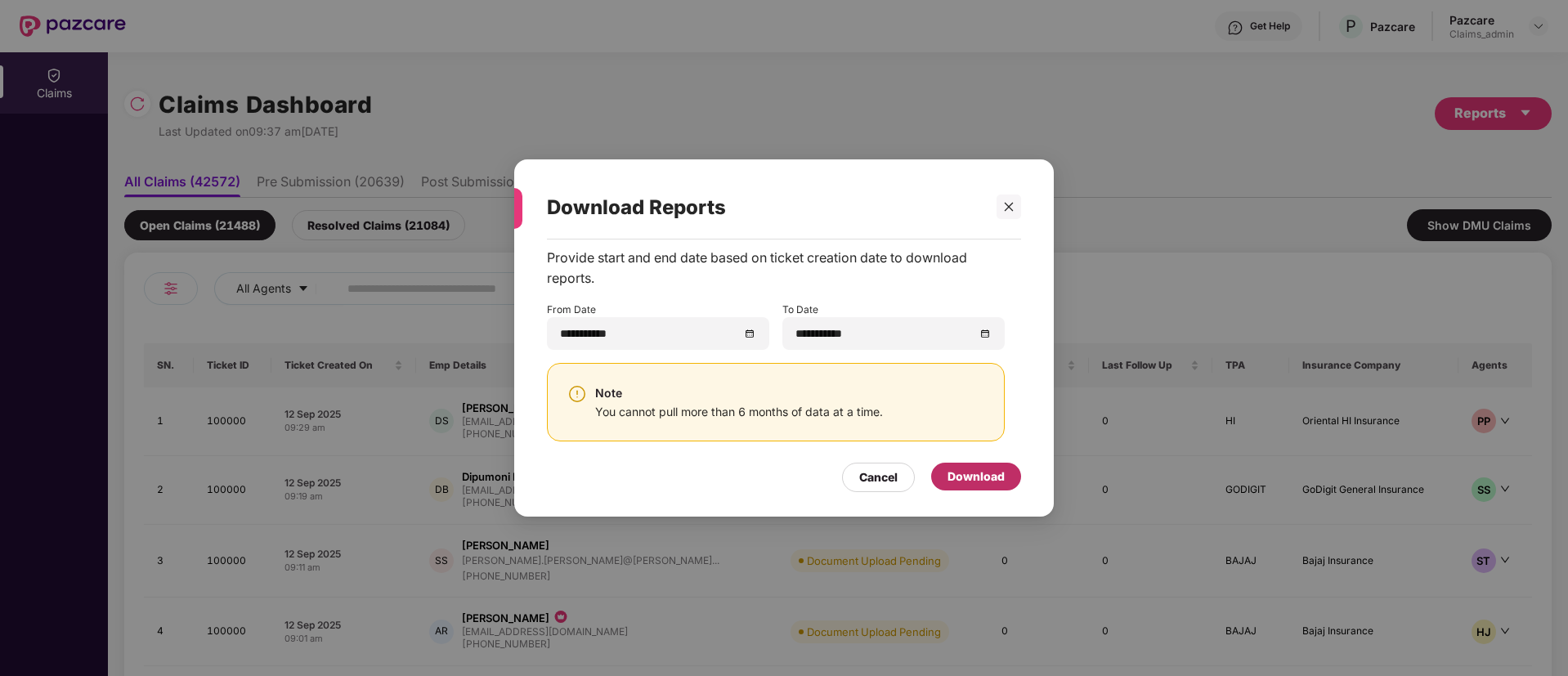
click at [972, 472] on div "Download" at bounding box center [976, 476] width 58 height 18
